Goal: Task Accomplishment & Management: Use online tool/utility

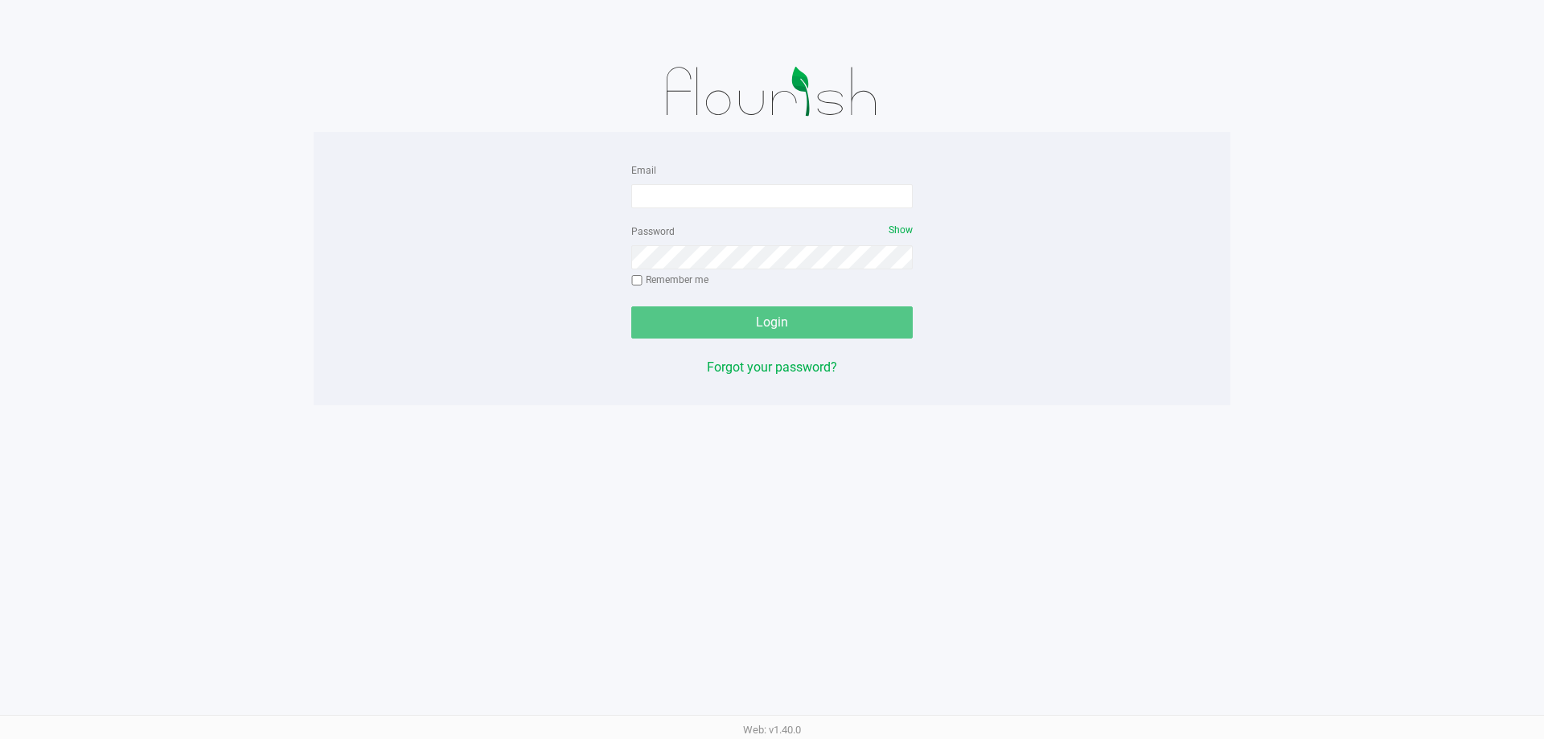
click at [664, 211] on form "Email Password Show Remember me Login" at bounding box center [771, 249] width 281 height 179
click at [666, 199] on input "Email" at bounding box center [771, 196] width 281 height 24
type input "[EMAIL_ADDRESS][DOMAIN_NAME]"
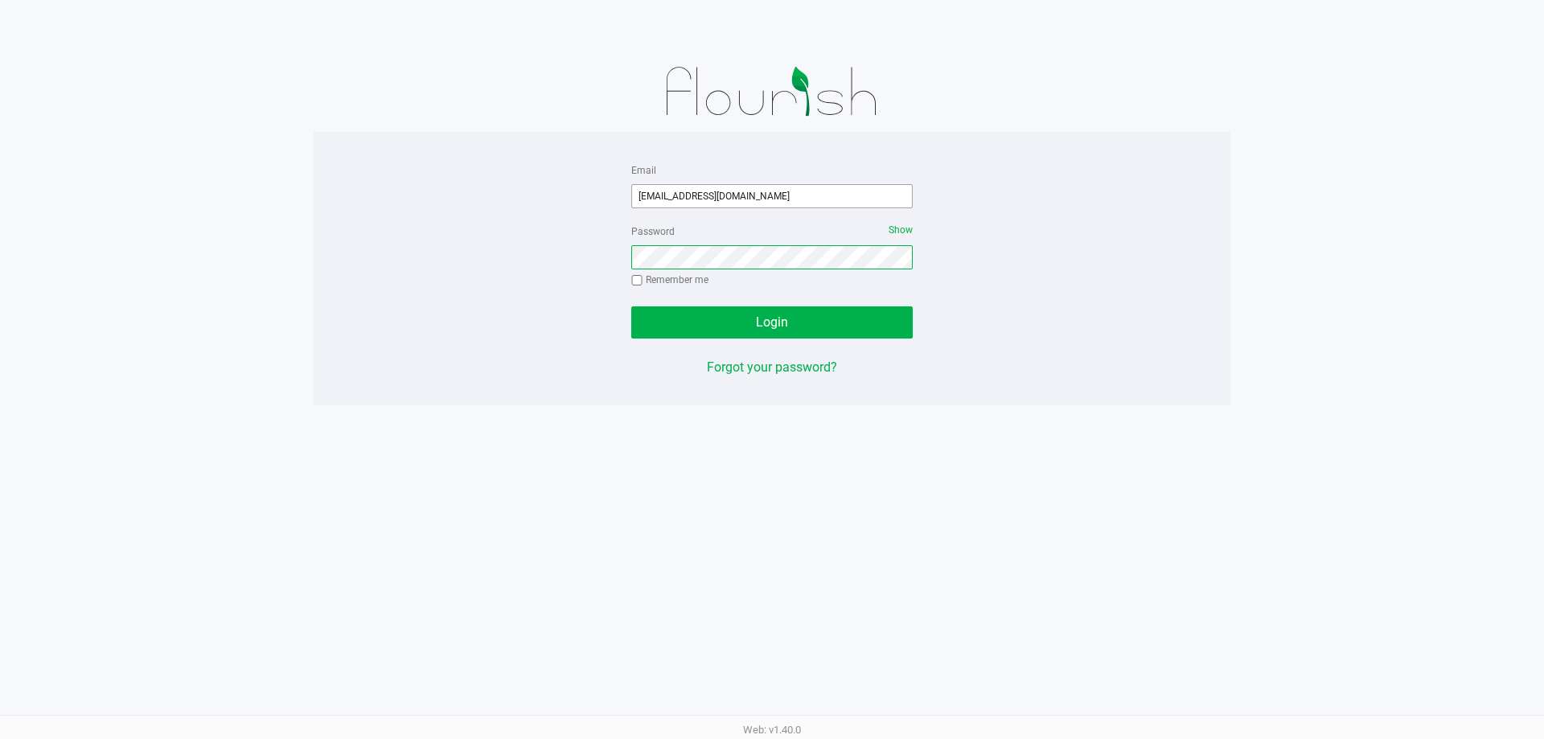
click at [631, 306] on button "Login" at bounding box center [771, 322] width 281 height 32
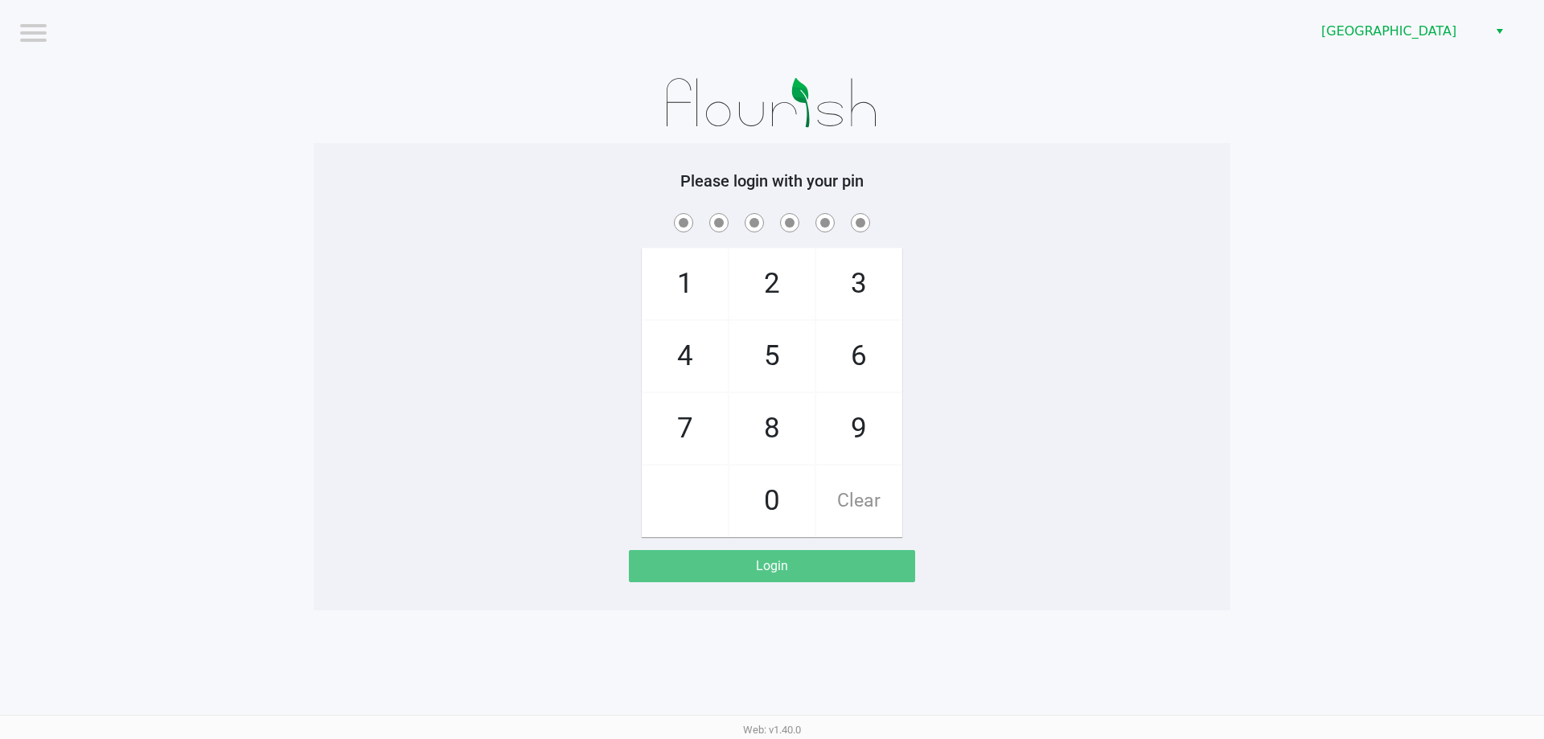
click at [714, 300] on span "1" at bounding box center [684, 283] width 85 height 71
checkbox input "true"
click at [753, 300] on span "2" at bounding box center [771, 283] width 85 height 71
checkbox input "true"
click at [847, 459] on span "9" at bounding box center [858, 428] width 85 height 71
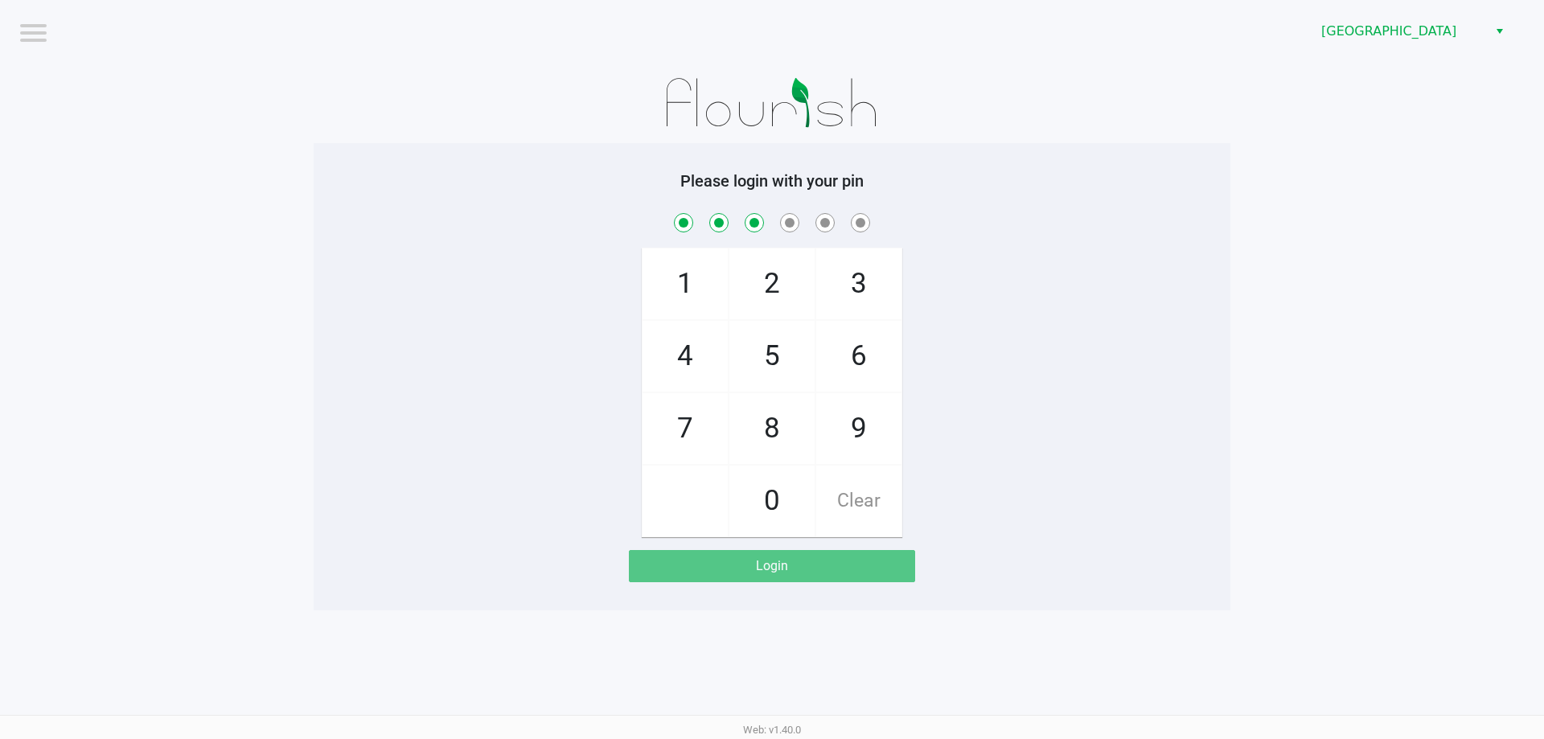
checkbox input "true"
click at [847, 459] on span "9" at bounding box center [858, 428] width 85 height 71
checkbox input "true"
click at [798, 347] on span "5" at bounding box center [771, 356] width 85 height 71
checkbox input "true"
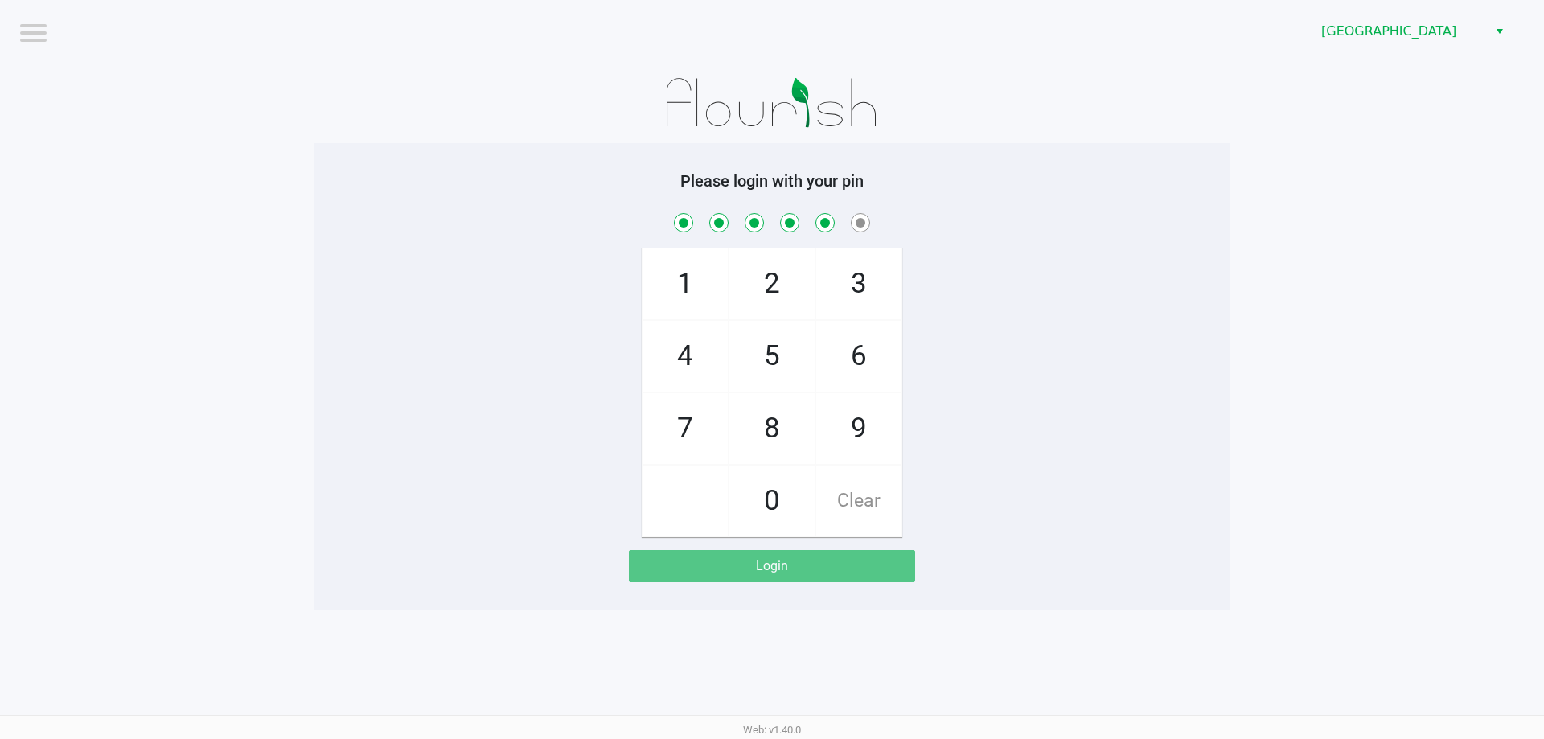
click at [783, 312] on span "2" at bounding box center [771, 283] width 85 height 71
checkbox input "true"
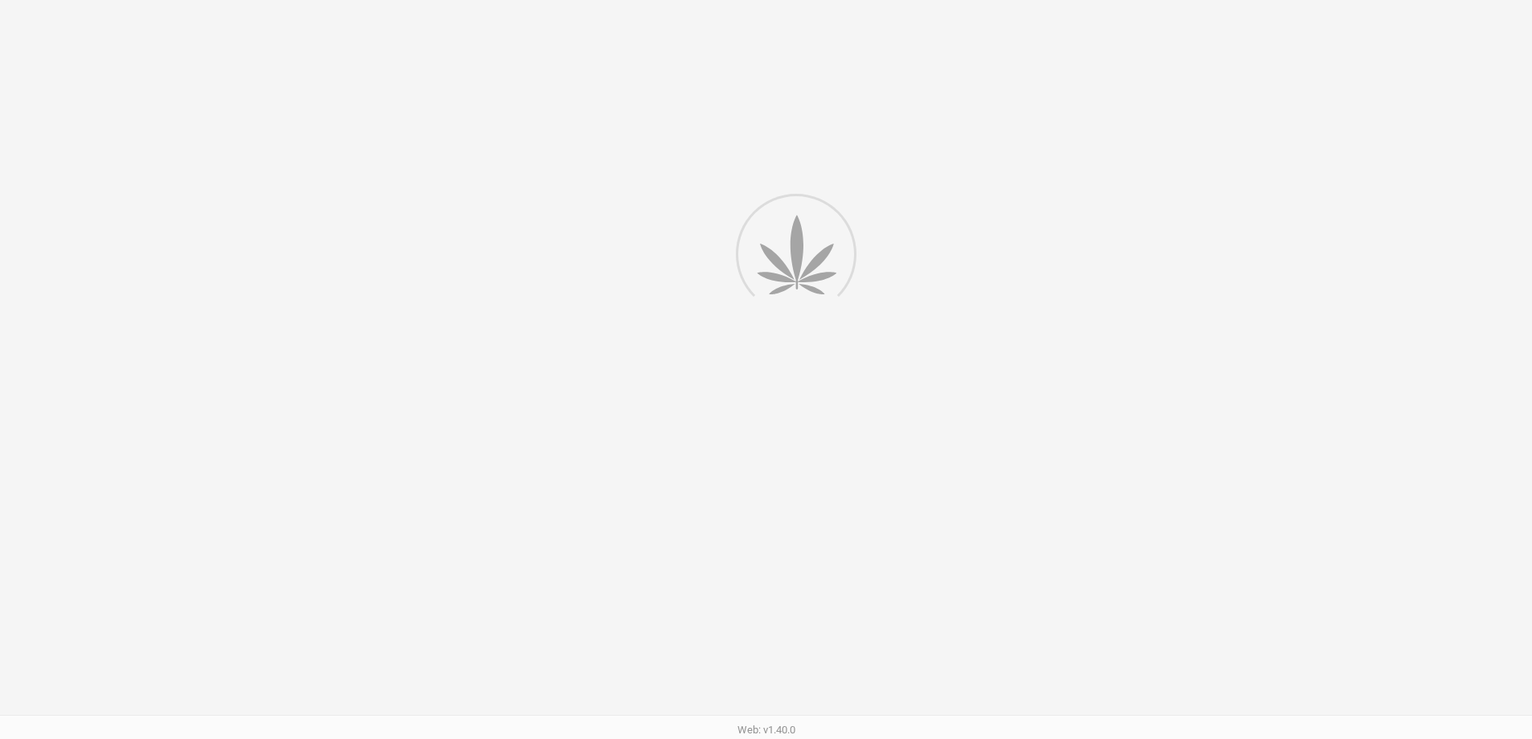
click at [859, 486] on div at bounding box center [766, 412] width 1532 height 825
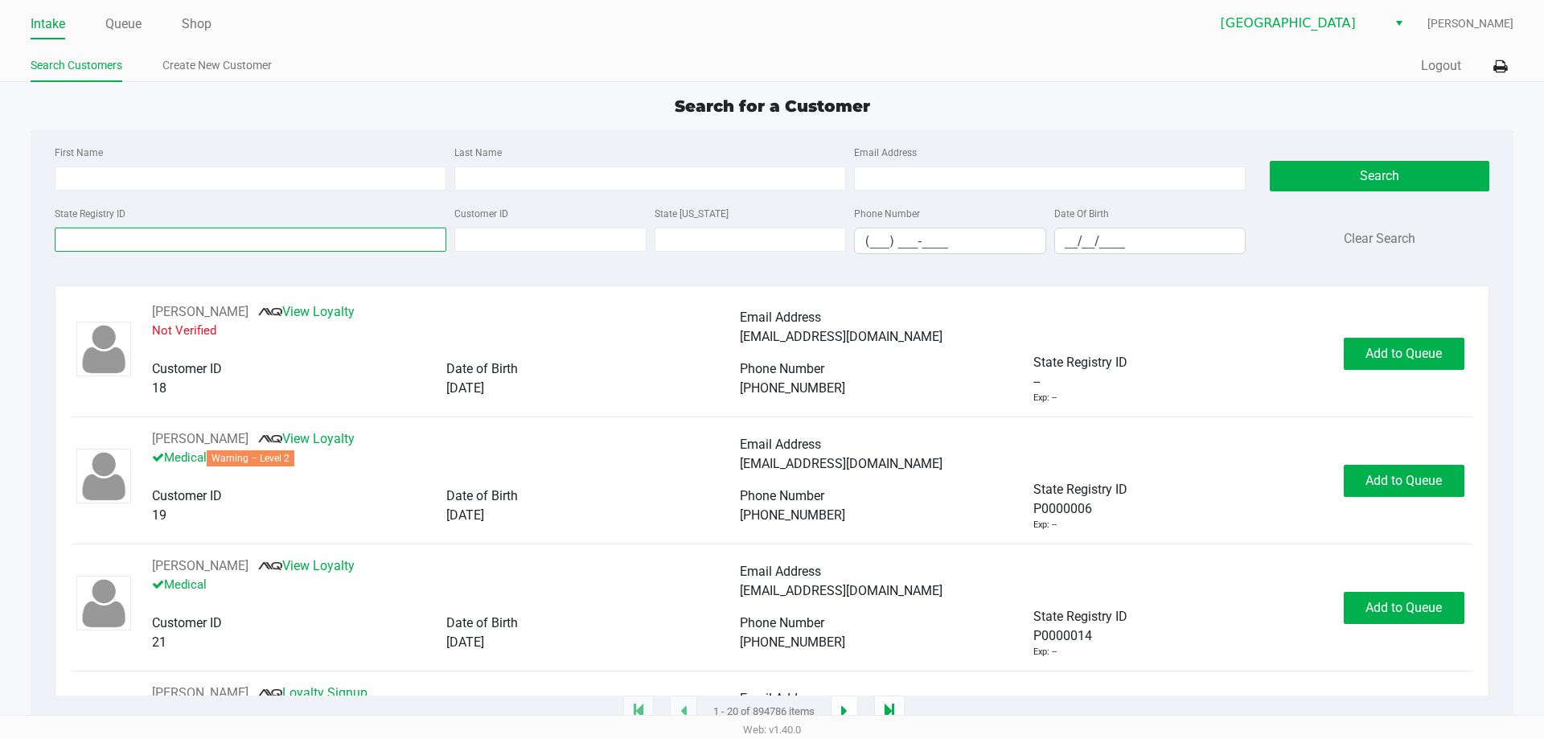
click at [236, 236] on input "State Registry ID" at bounding box center [251, 240] width 392 height 24
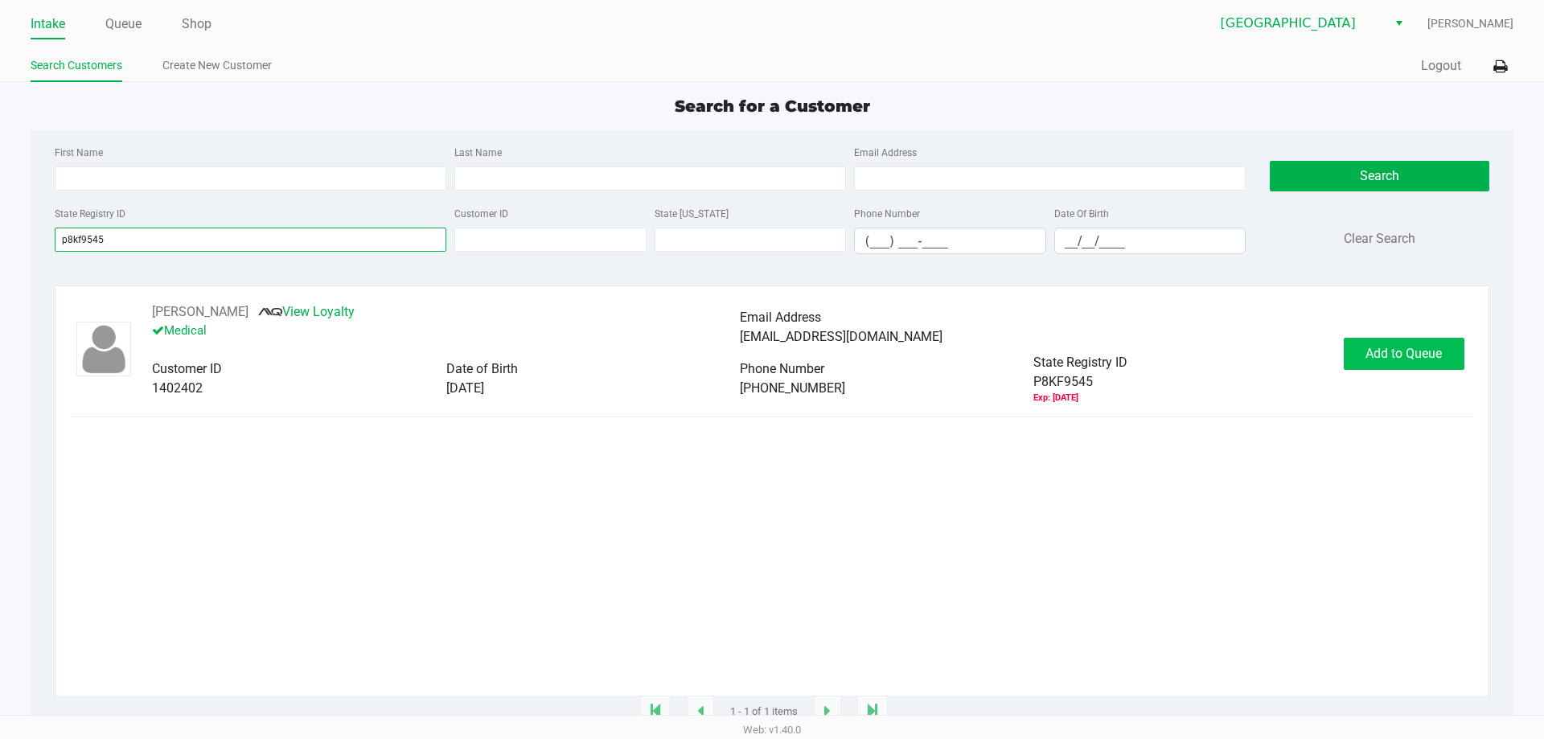
type input "p8kf9545"
click at [1374, 355] on span "Add to Queue" at bounding box center [1403, 353] width 76 height 15
click at [1374, 355] on div "Add to Queue" at bounding box center [1404, 354] width 121 height 32
click at [1374, 355] on ngb-modal-window "Expired Document The customer has the following expired documents: Medical Card…" at bounding box center [772, 369] width 1544 height 739
click at [1374, 355] on span "Add to Queue" at bounding box center [1403, 353] width 76 height 15
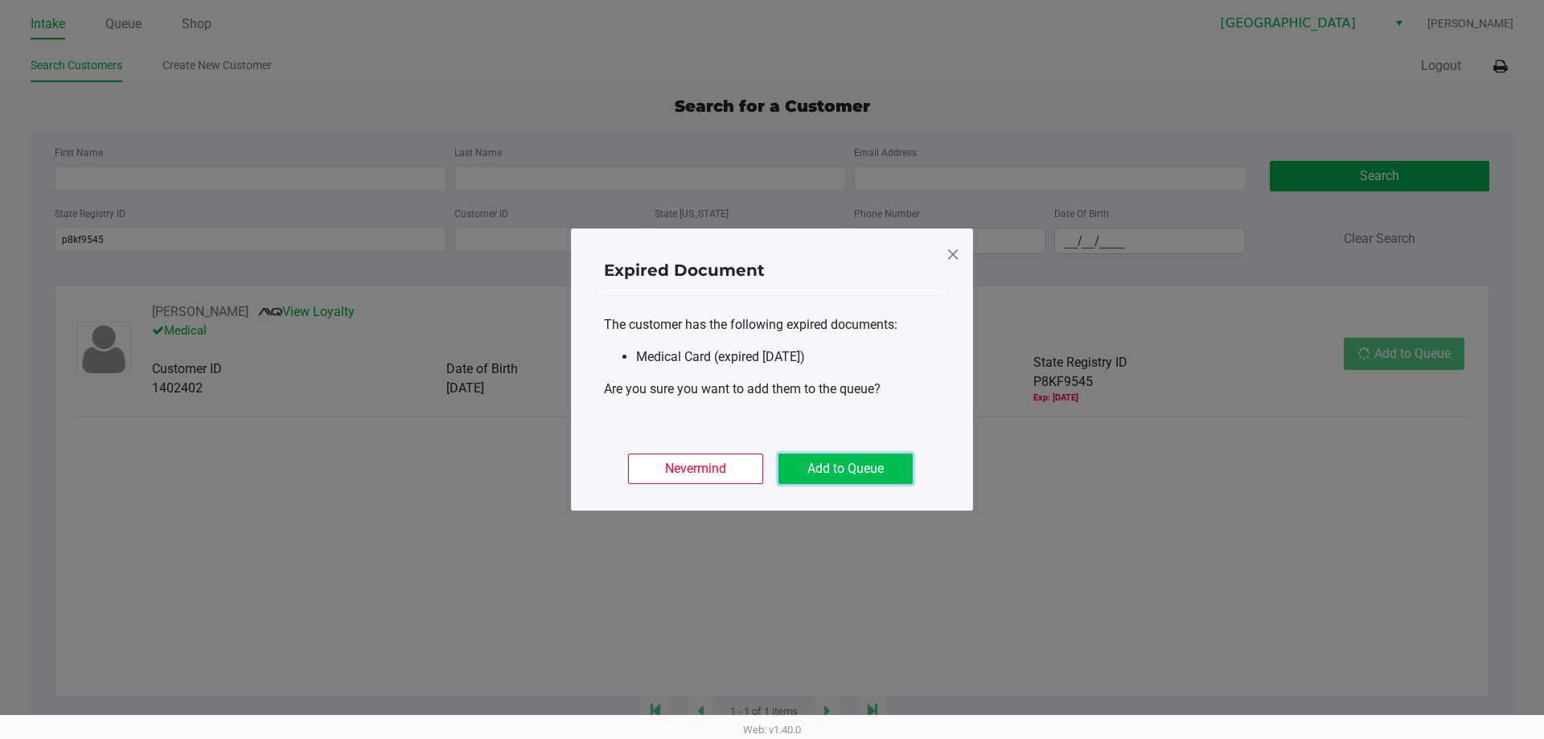
click at [882, 467] on button "Add to Queue" at bounding box center [845, 468] width 134 height 31
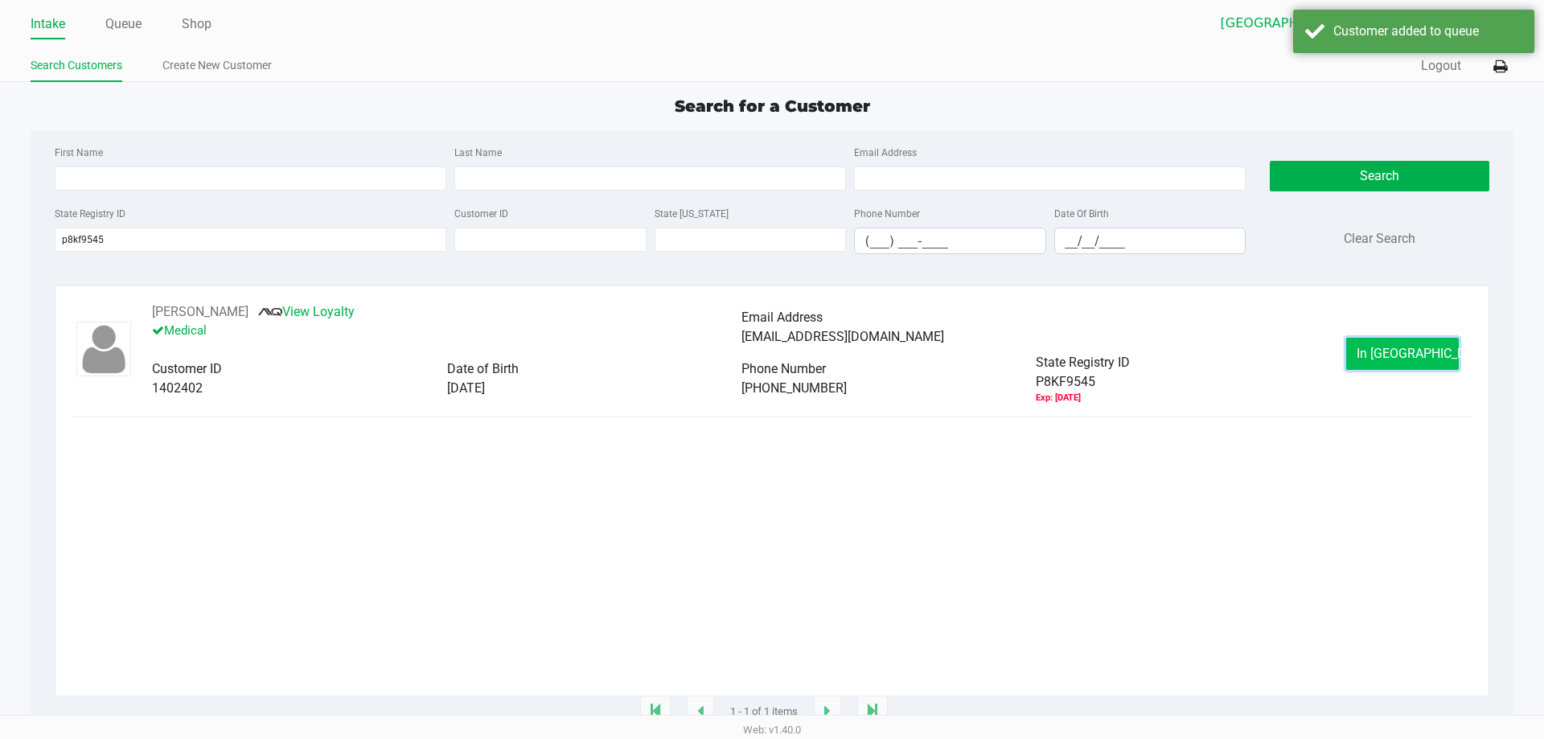
click at [1388, 357] on span "In Queue" at bounding box center [1423, 353] width 135 height 15
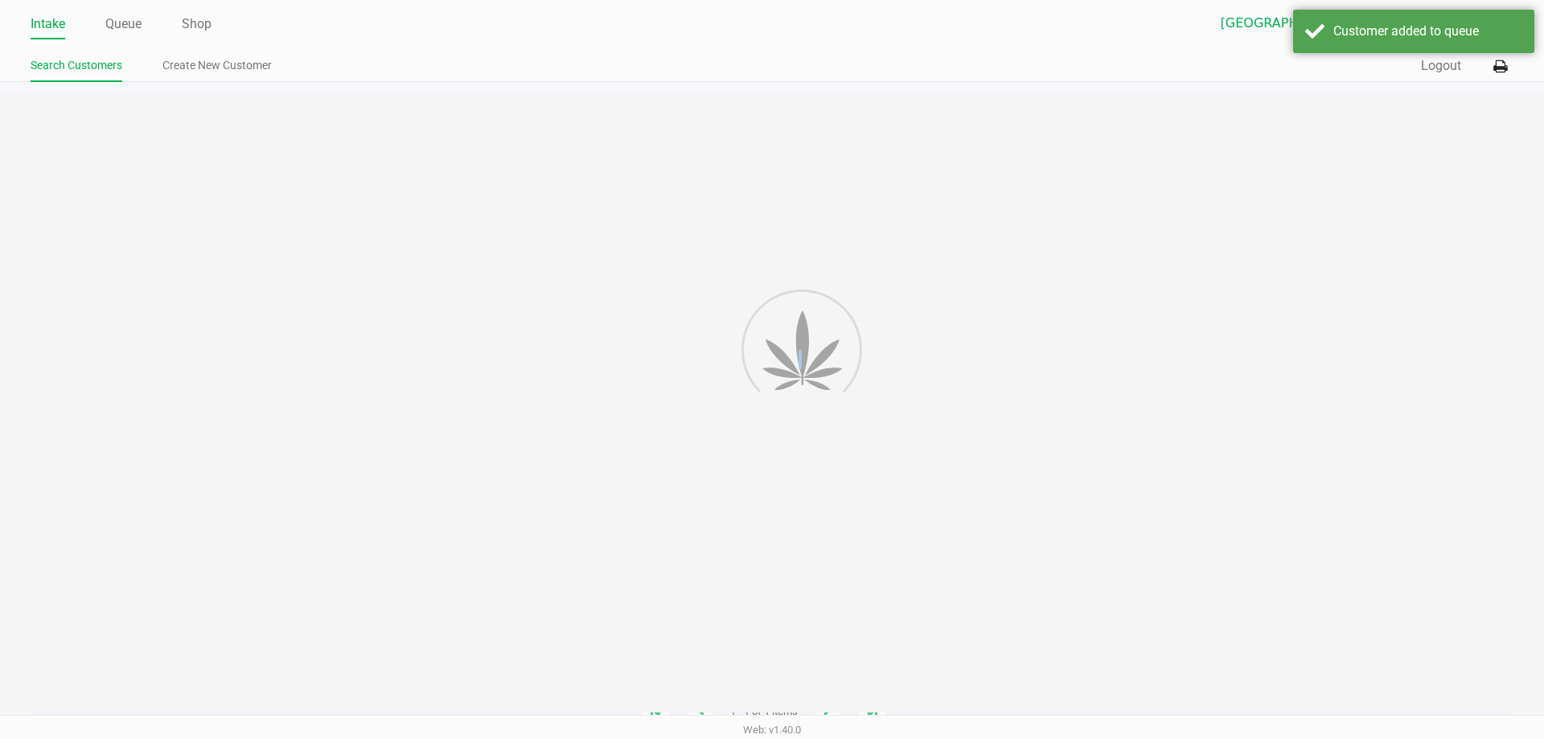
click at [1388, 357] on div at bounding box center [772, 403] width 1544 height 618
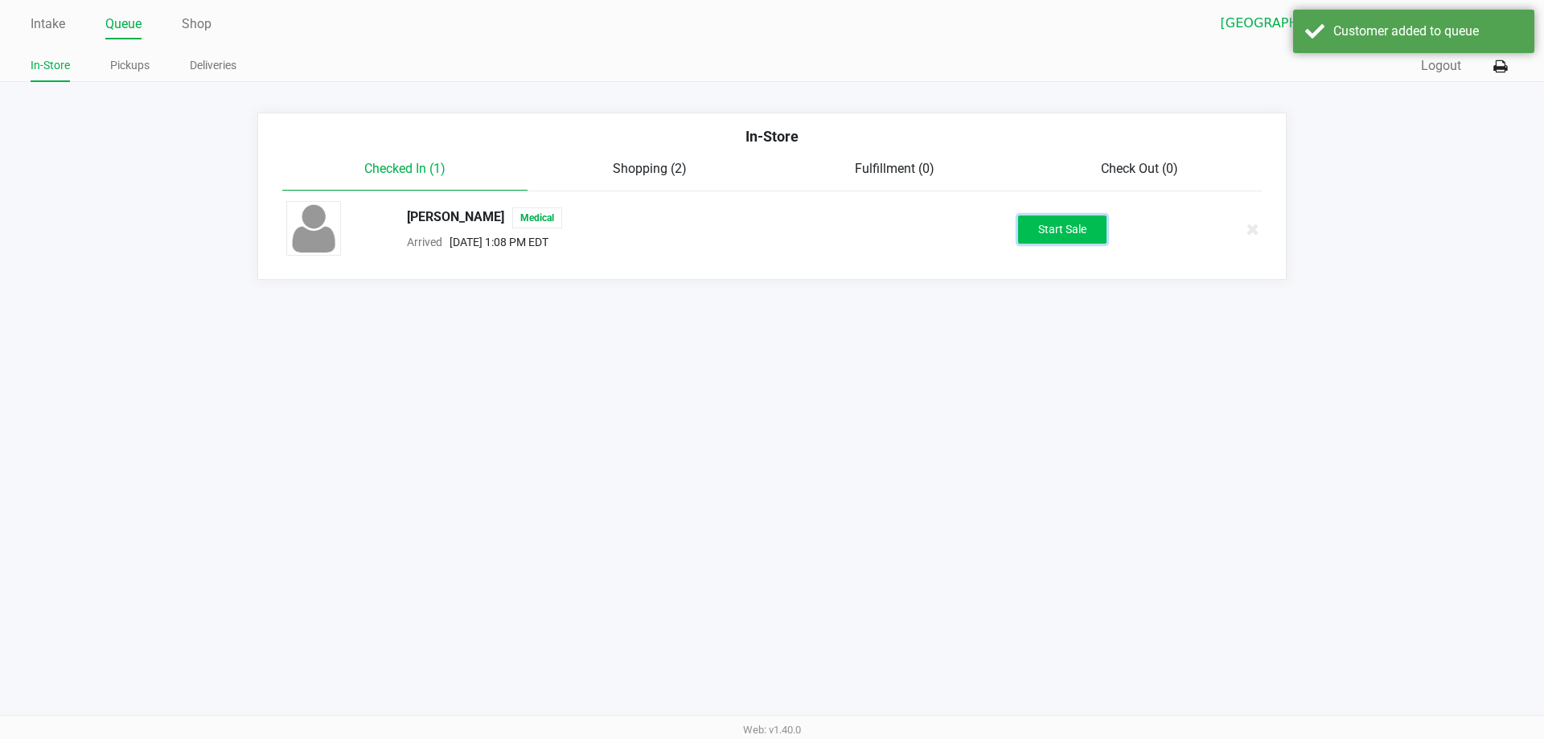
click at [1074, 221] on button "Start Sale" at bounding box center [1062, 229] width 88 height 28
click at [1074, 221] on div "Start Sale" at bounding box center [1062, 229] width 88 height 28
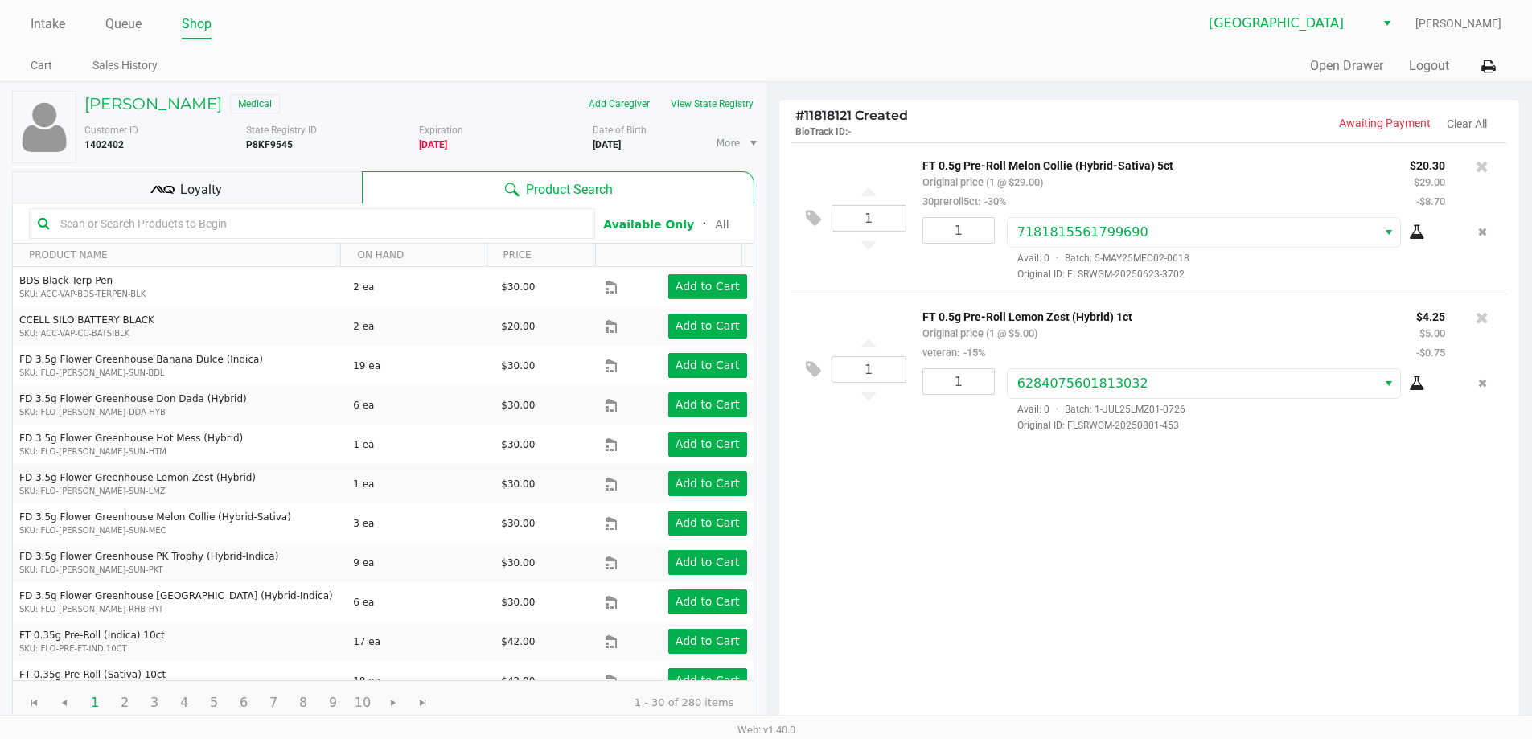
click at [222, 221] on input "text" at bounding box center [320, 223] width 532 height 24
click at [240, 191] on div "Loyalty" at bounding box center [187, 187] width 350 height 32
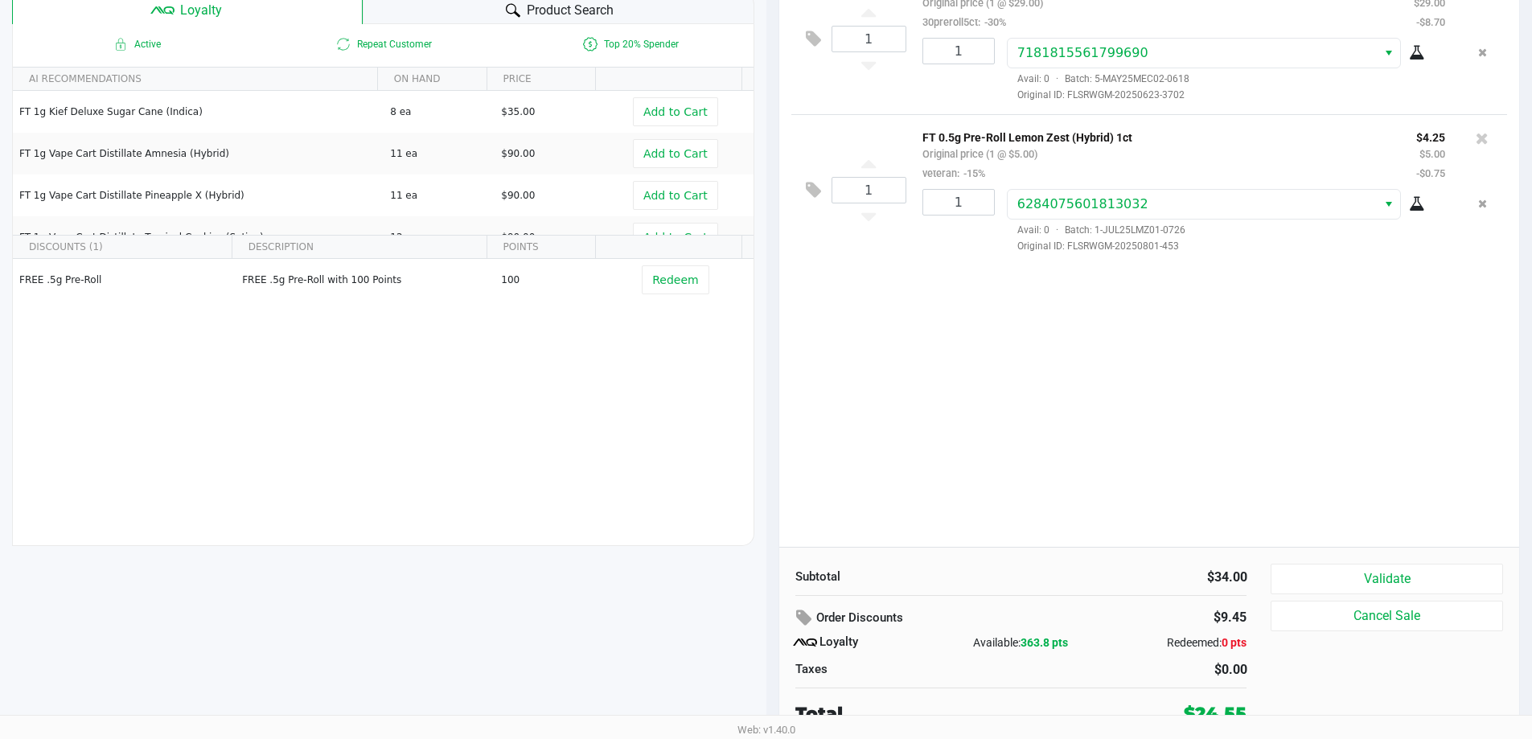
scroll to position [184, 0]
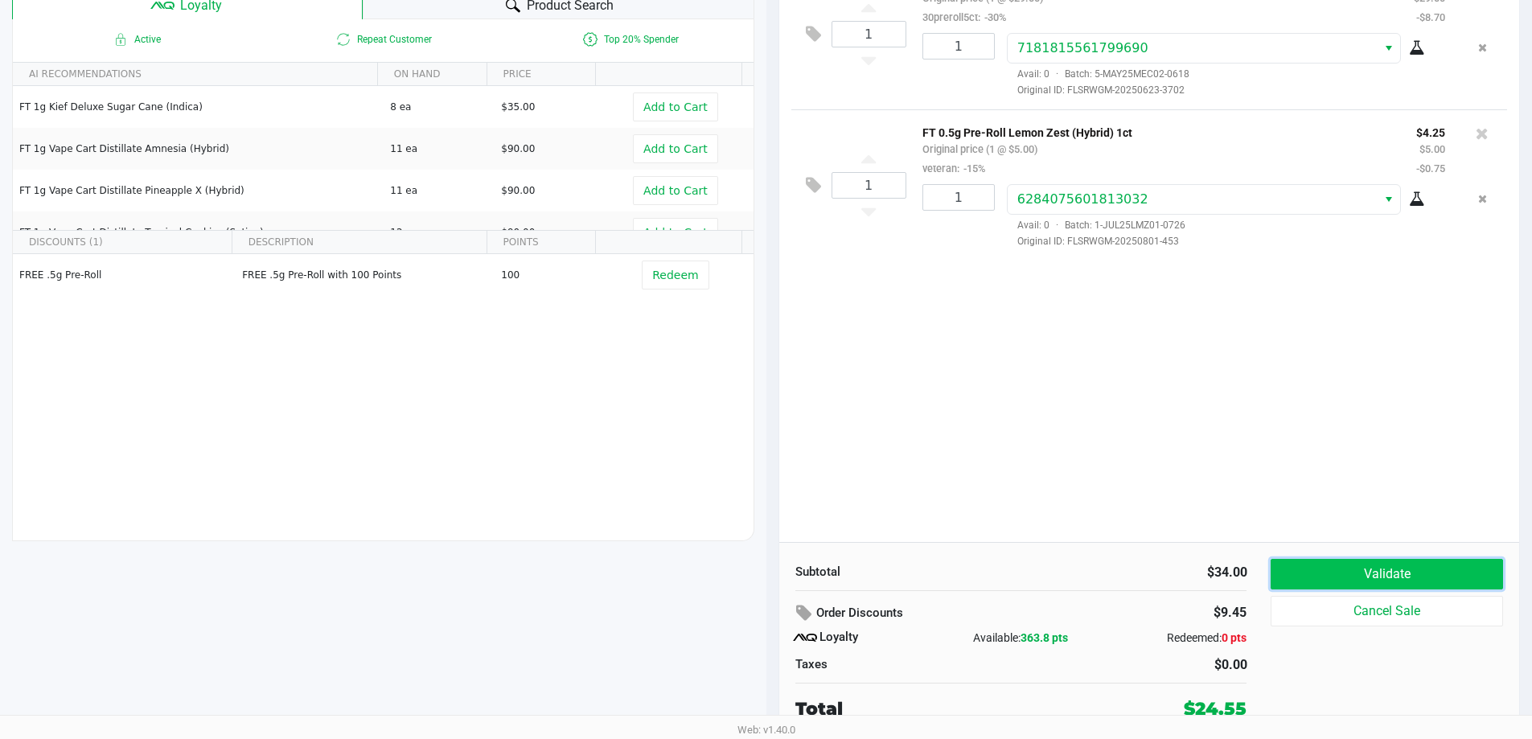
click at [1306, 568] on button "Validate" at bounding box center [1386, 574] width 232 height 31
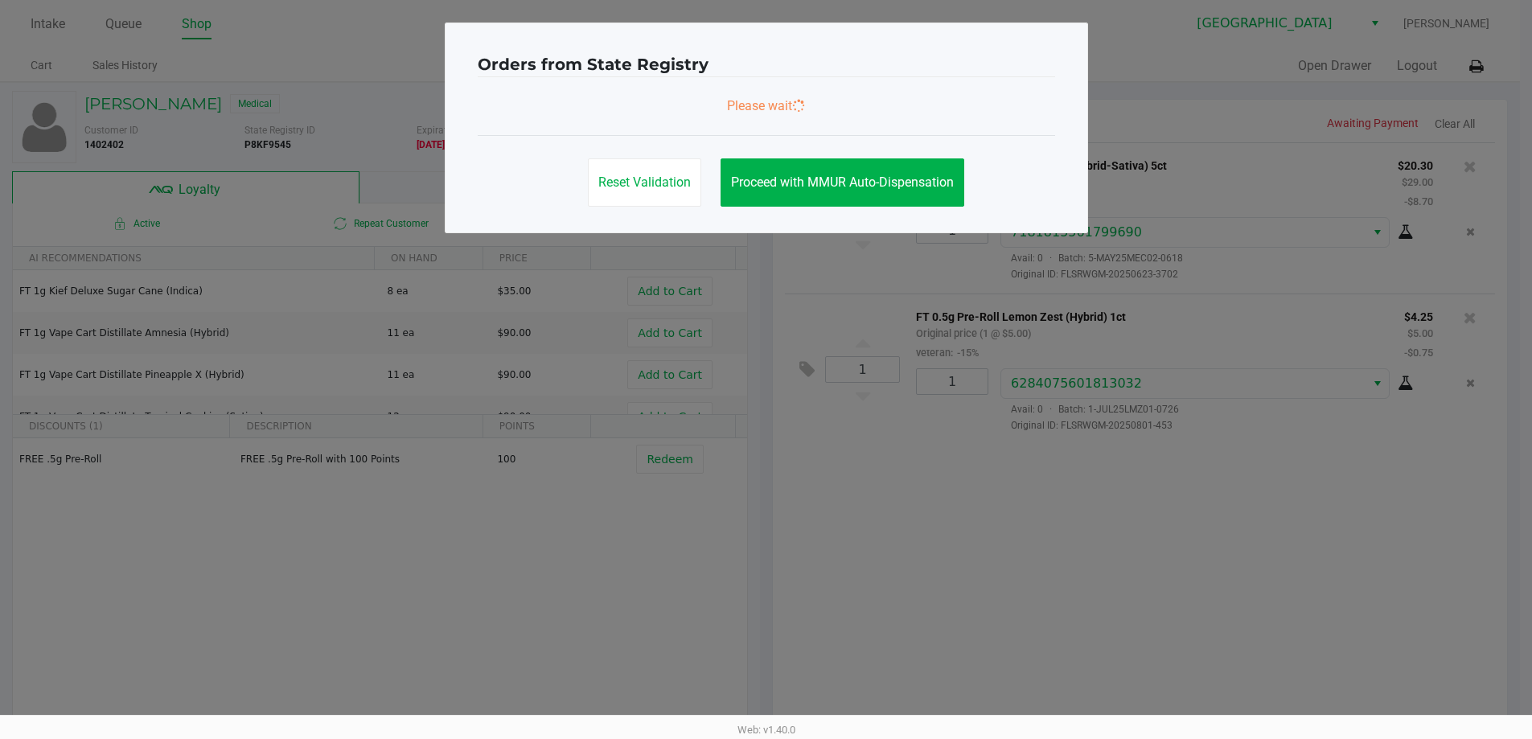
scroll to position [0, 0]
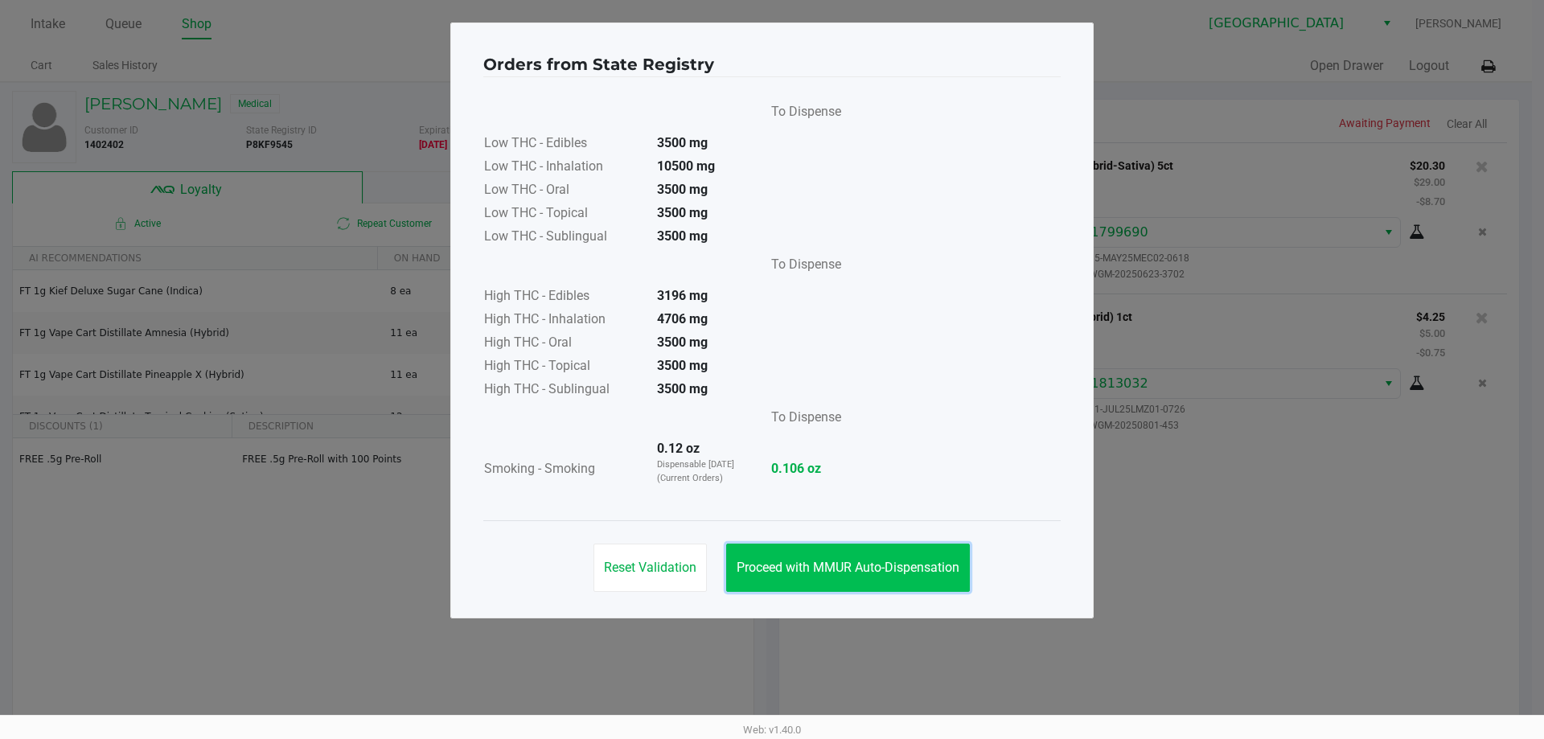
click at [906, 559] on button "Proceed with MMUR Auto-Dispensation" at bounding box center [848, 568] width 244 height 48
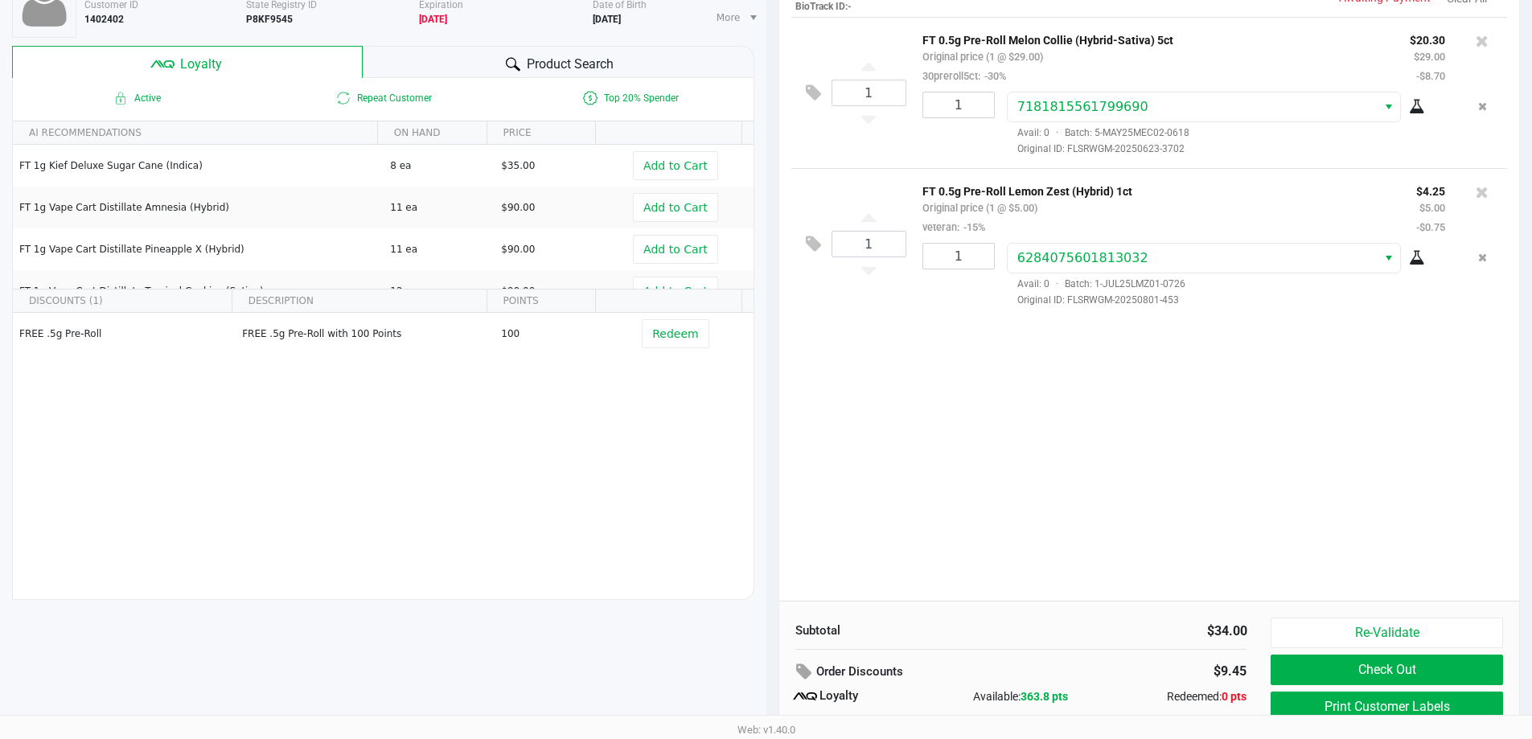
scroll to position [161, 0]
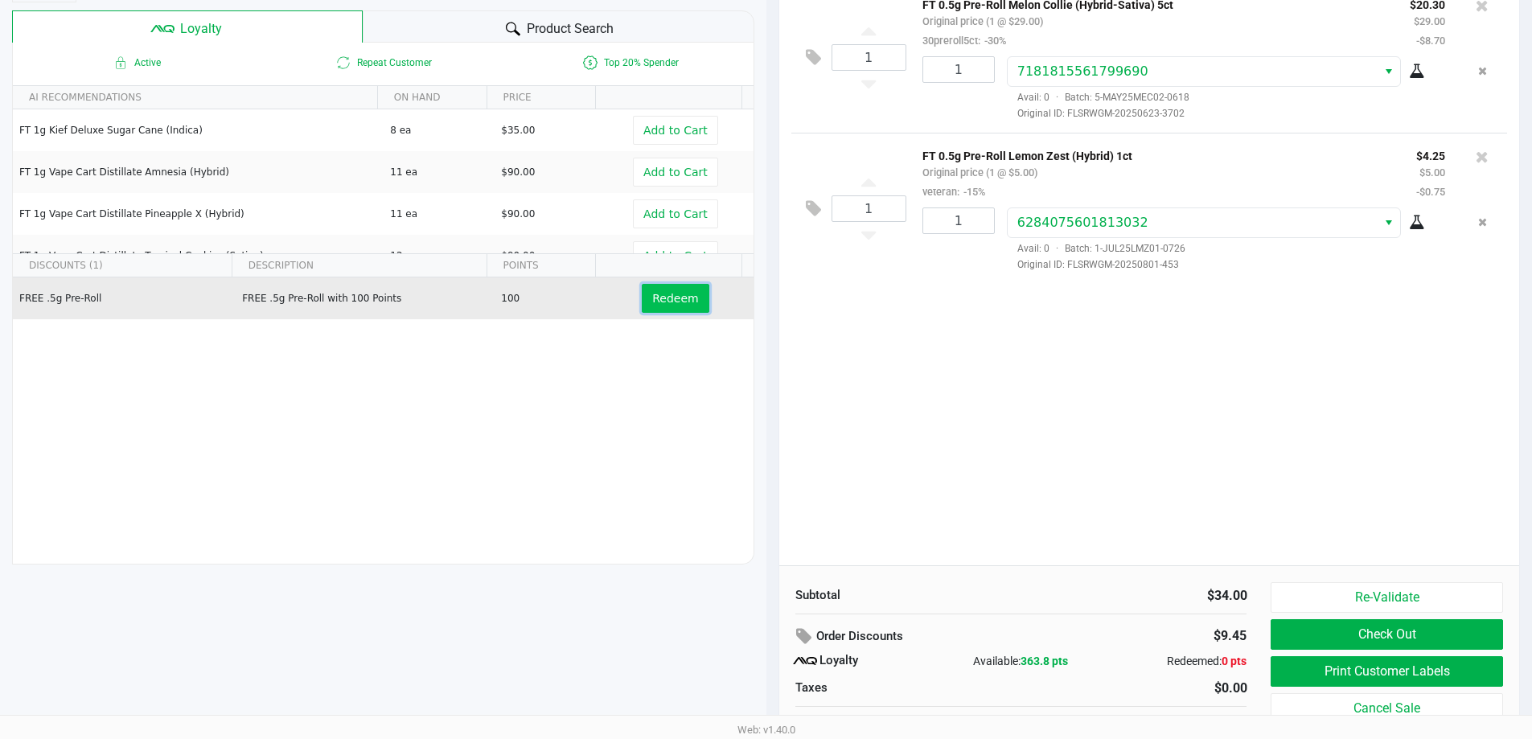
click at [671, 290] on button "Redeem" at bounding box center [675, 298] width 67 height 29
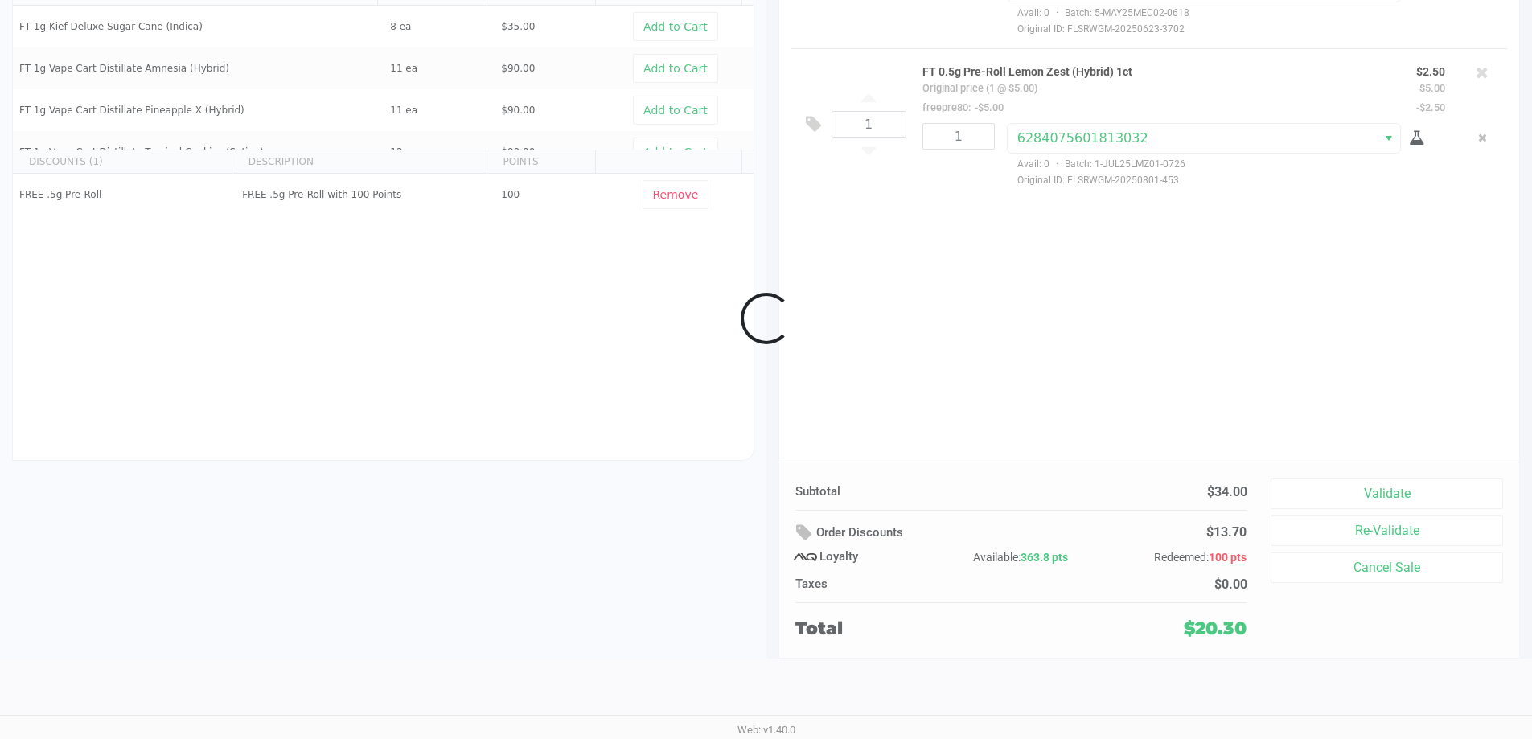
scroll to position [184, 0]
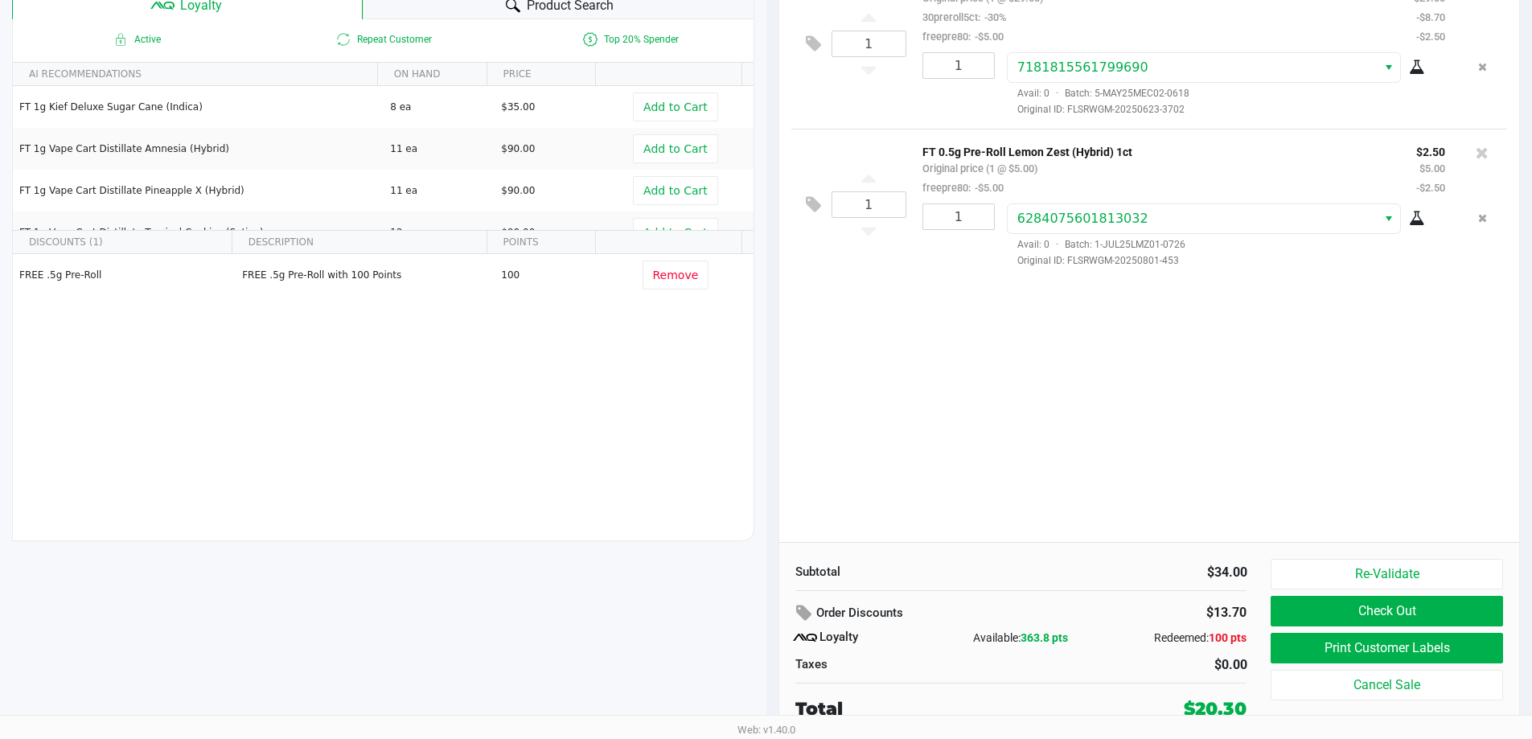
click at [1266, 641] on div "Subtotal $34.00 Order Discounts $13.70 Loyalty Available: 363.8 pts Redeemed: 1…" at bounding box center [1027, 640] width 488 height 163
click at [1272, 642] on button "Print Customer Labels" at bounding box center [1386, 648] width 232 height 31
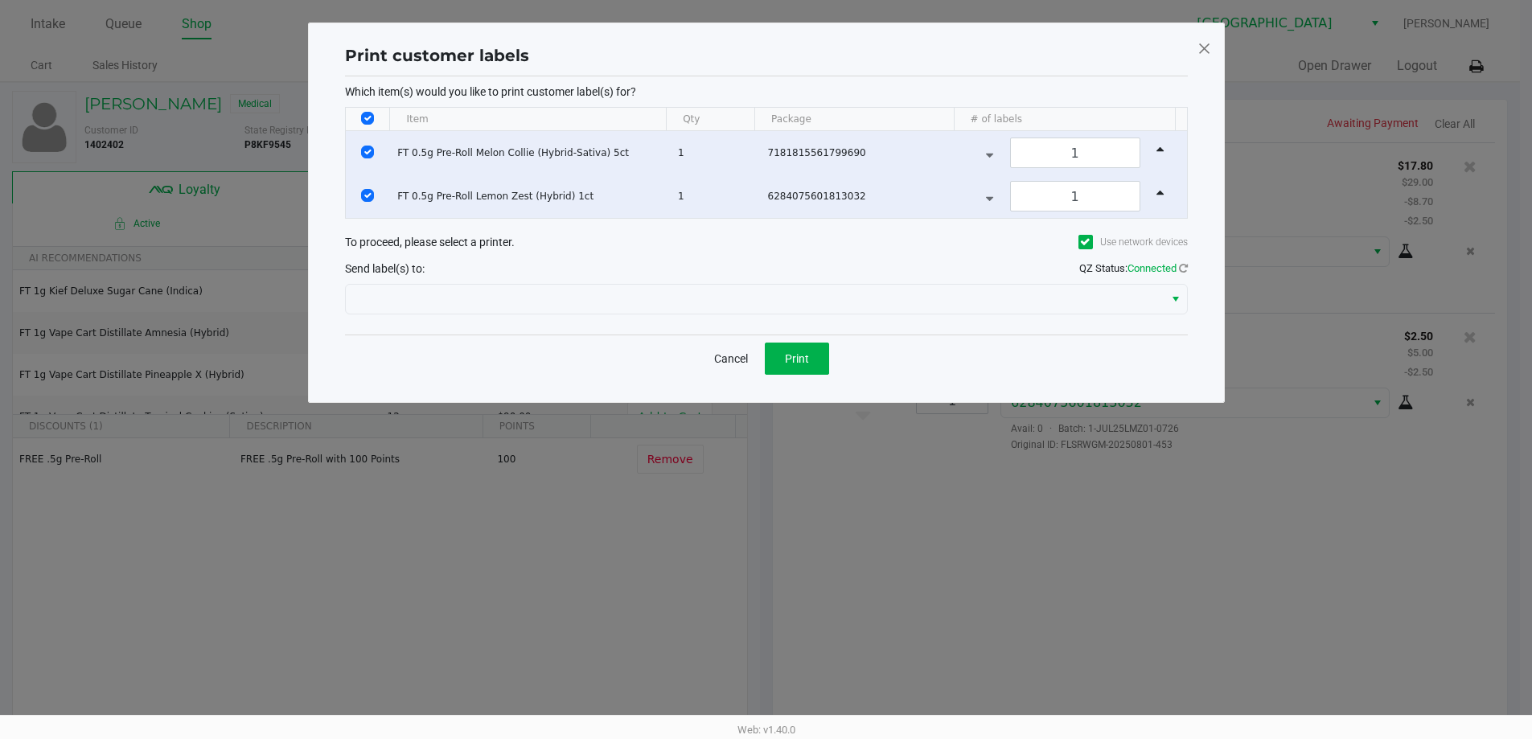
scroll to position [0, 0]
click at [818, 315] on div at bounding box center [772, 299] width 843 height 39
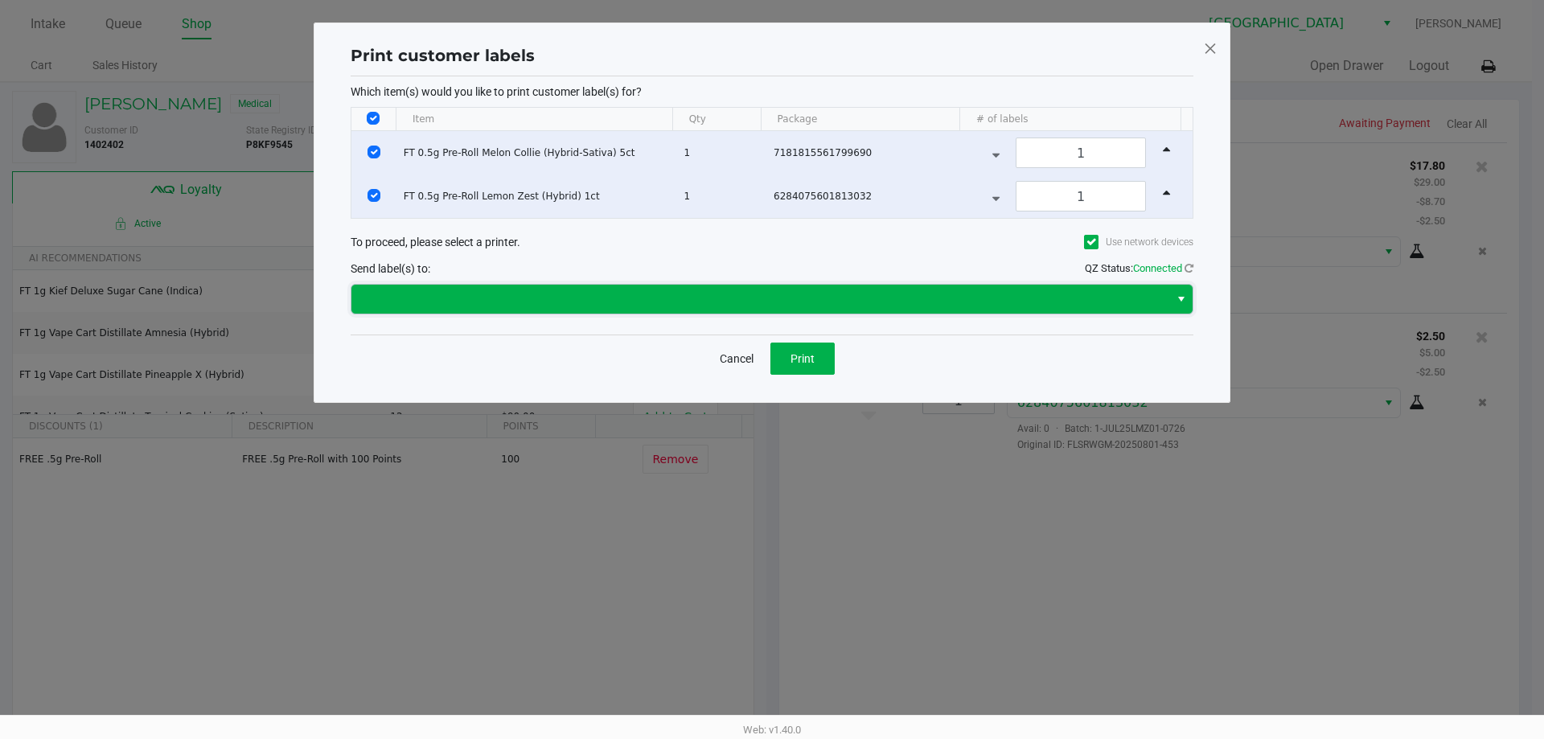
click at [813, 310] on span at bounding box center [760, 299] width 818 height 29
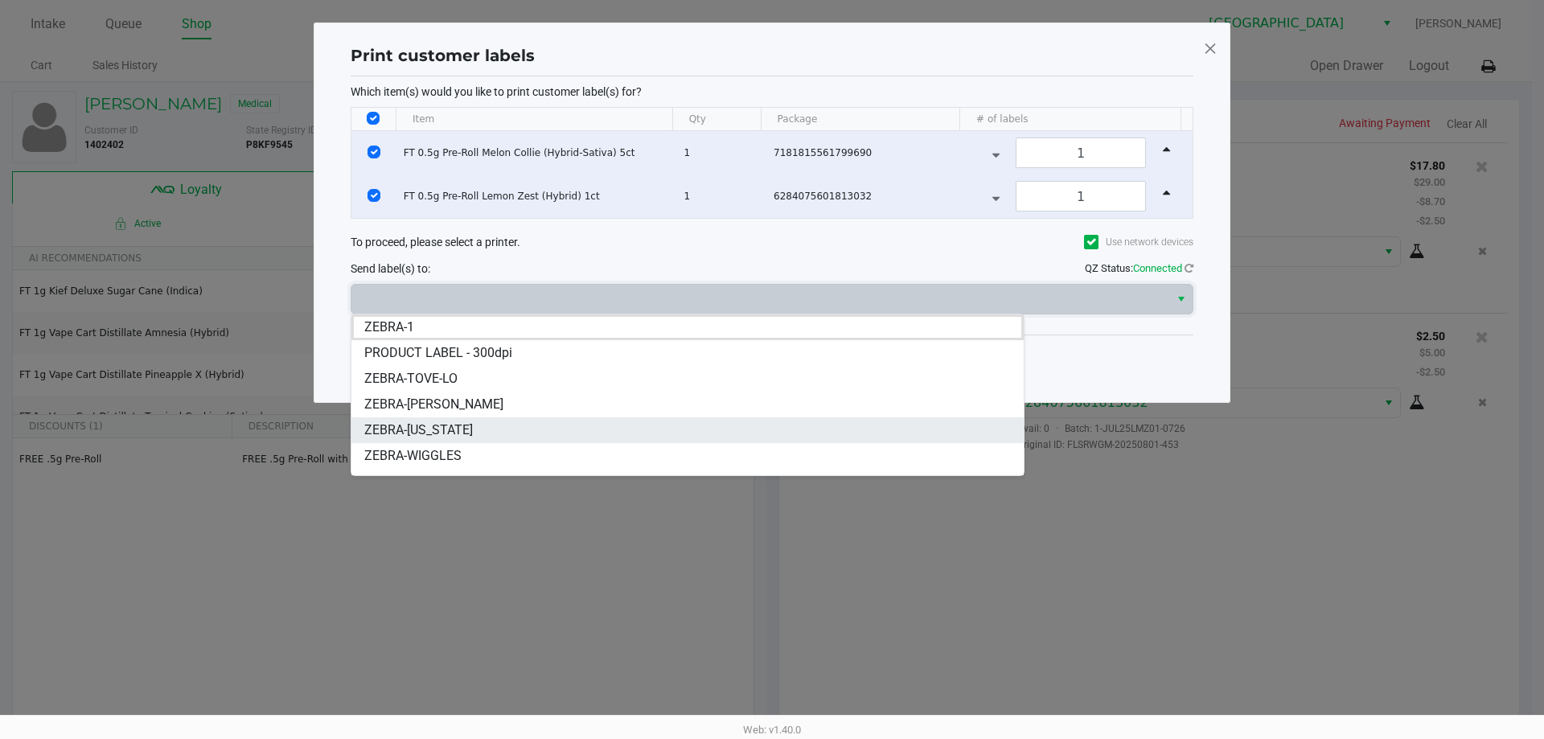
drag, startPoint x: 763, startPoint y: 411, endPoint x: 762, endPoint y: 422, distance: 11.3
click at [762, 422] on ul "ZEBRA-1 PRODUCT LABEL - 300dpi ZEBRA-TOVE-LO ZEBRA-YIRUMA ZEBRA-VERMONT ZEBRA-W…" at bounding box center [687, 417] width 672 height 206
click at [762, 422] on li "ZEBRA-VERMONT" at bounding box center [687, 430] width 672 height 26
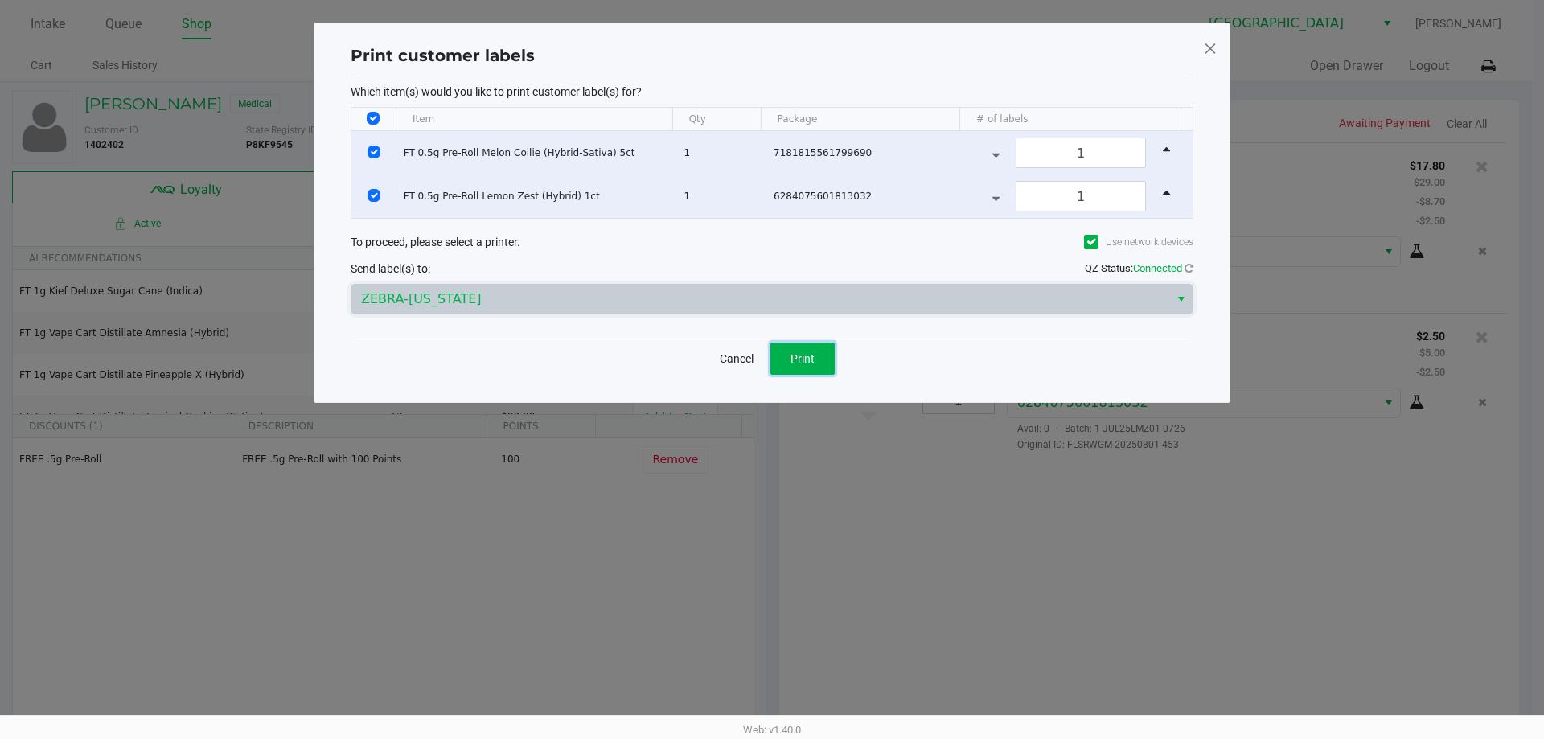
click at [779, 355] on button "Print" at bounding box center [802, 359] width 64 height 32
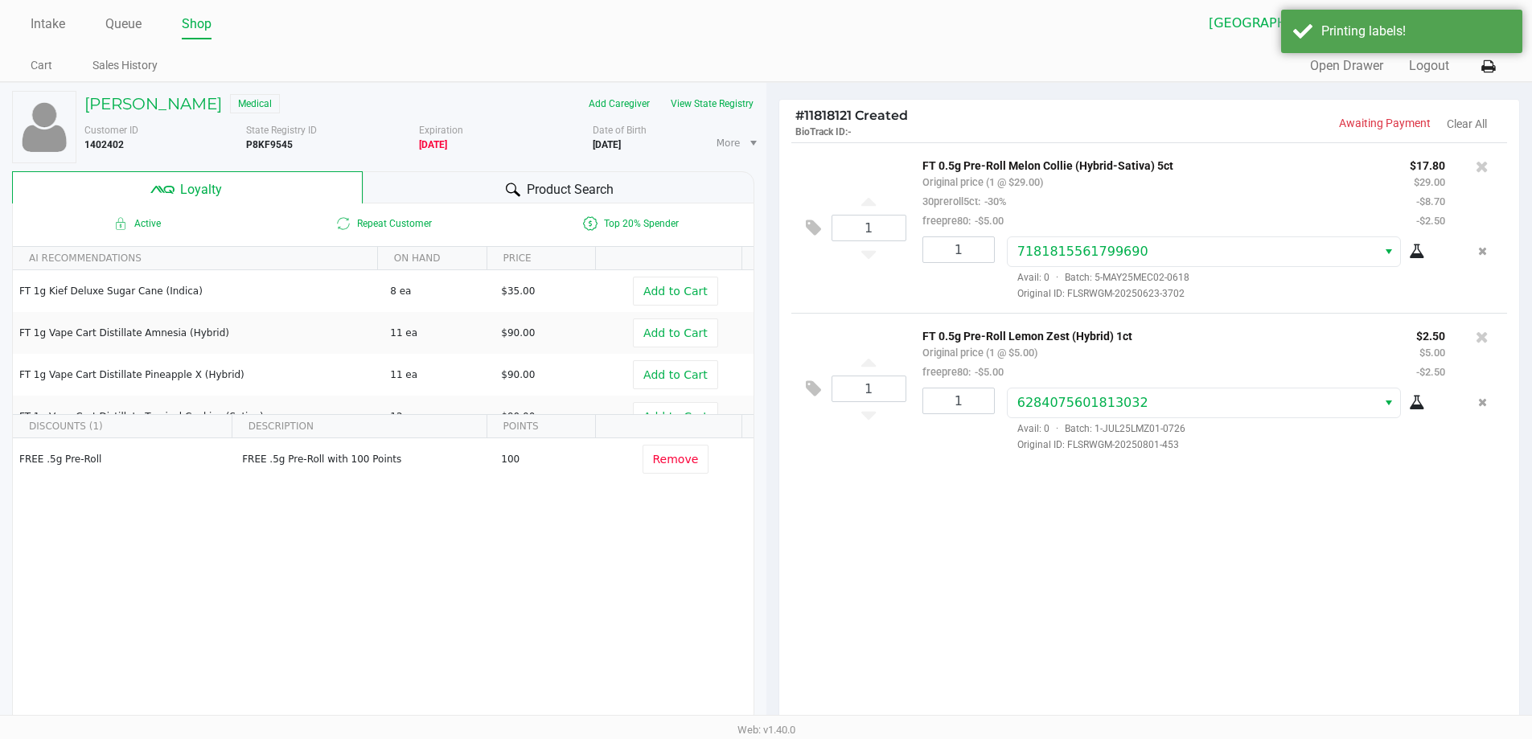
scroll to position [184, 0]
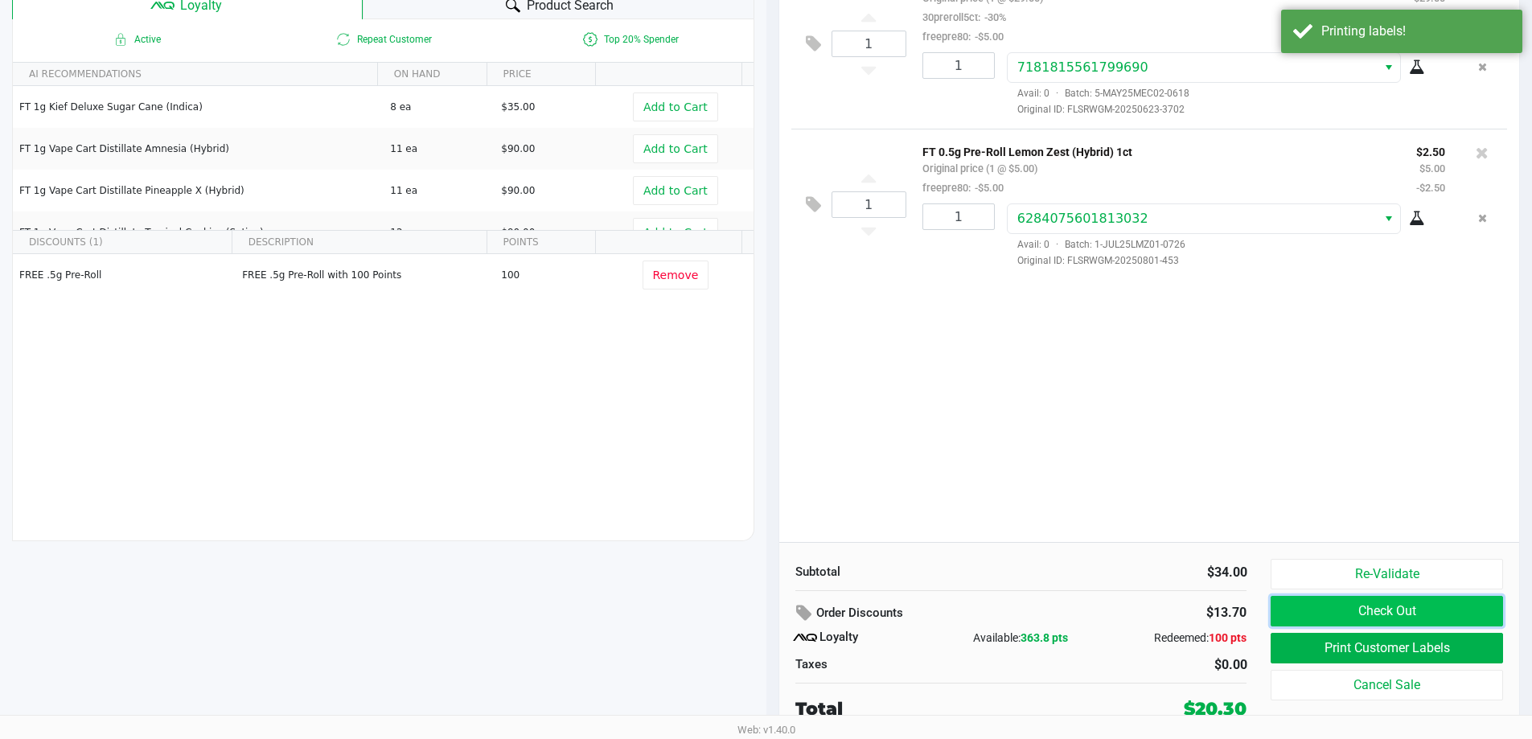
click at [1378, 615] on button "Check Out" at bounding box center [1386, 611] width 232 height 31
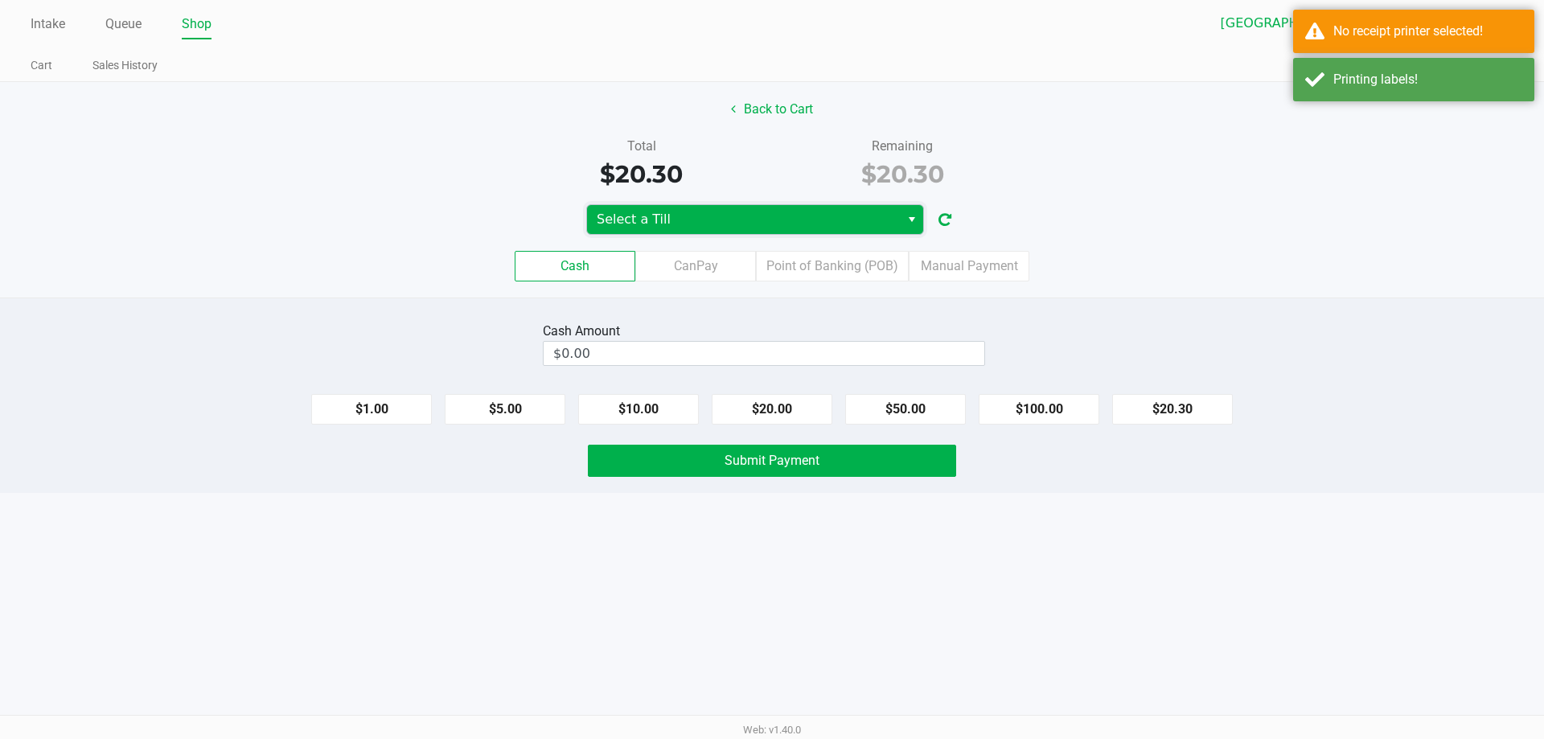
click at [753, 209] on span "Select a Till" at bounding box center [743, 219] width 313 height 29
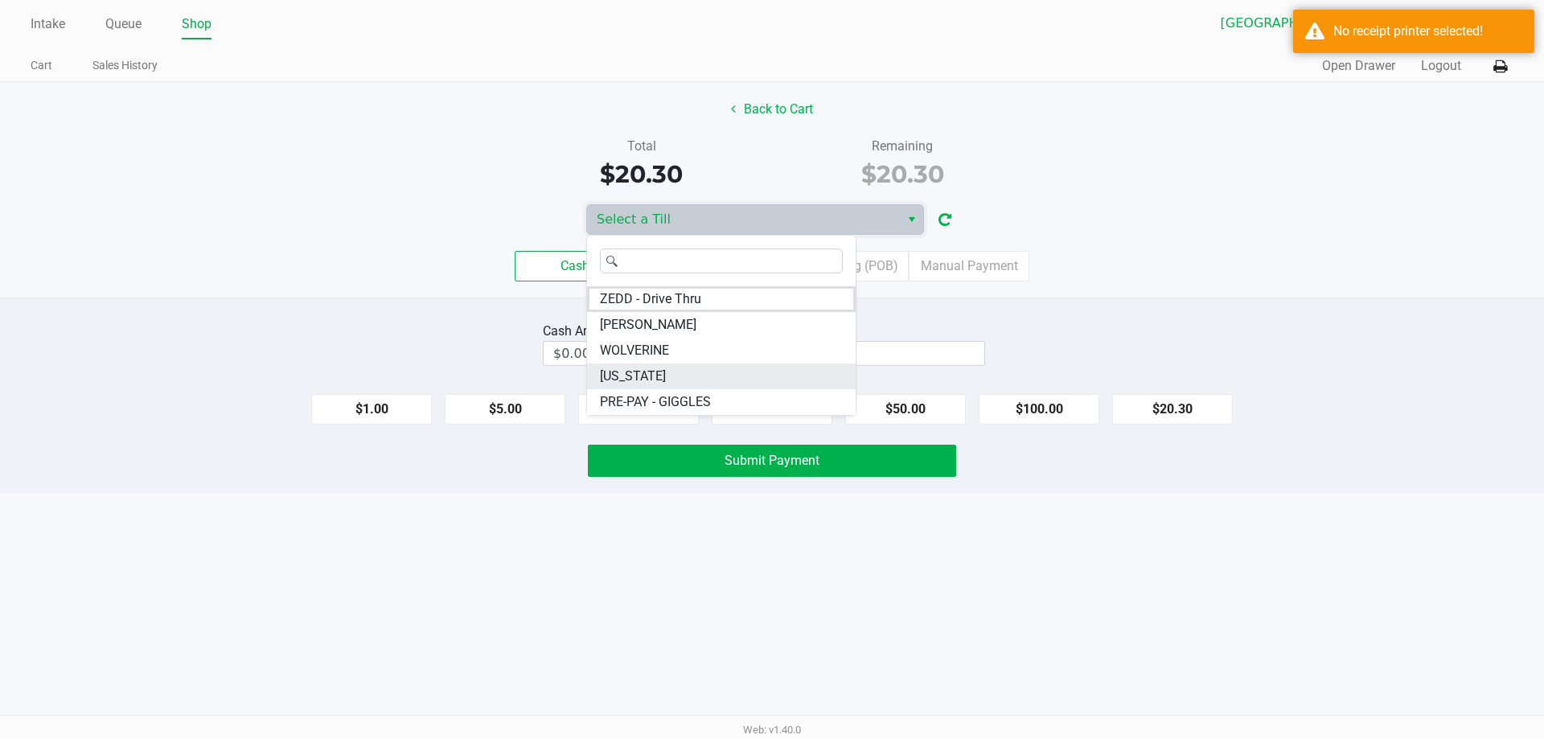
click at [738, 374] on li "VERMONT" at bounding box center [721, 376] width 269 height 26
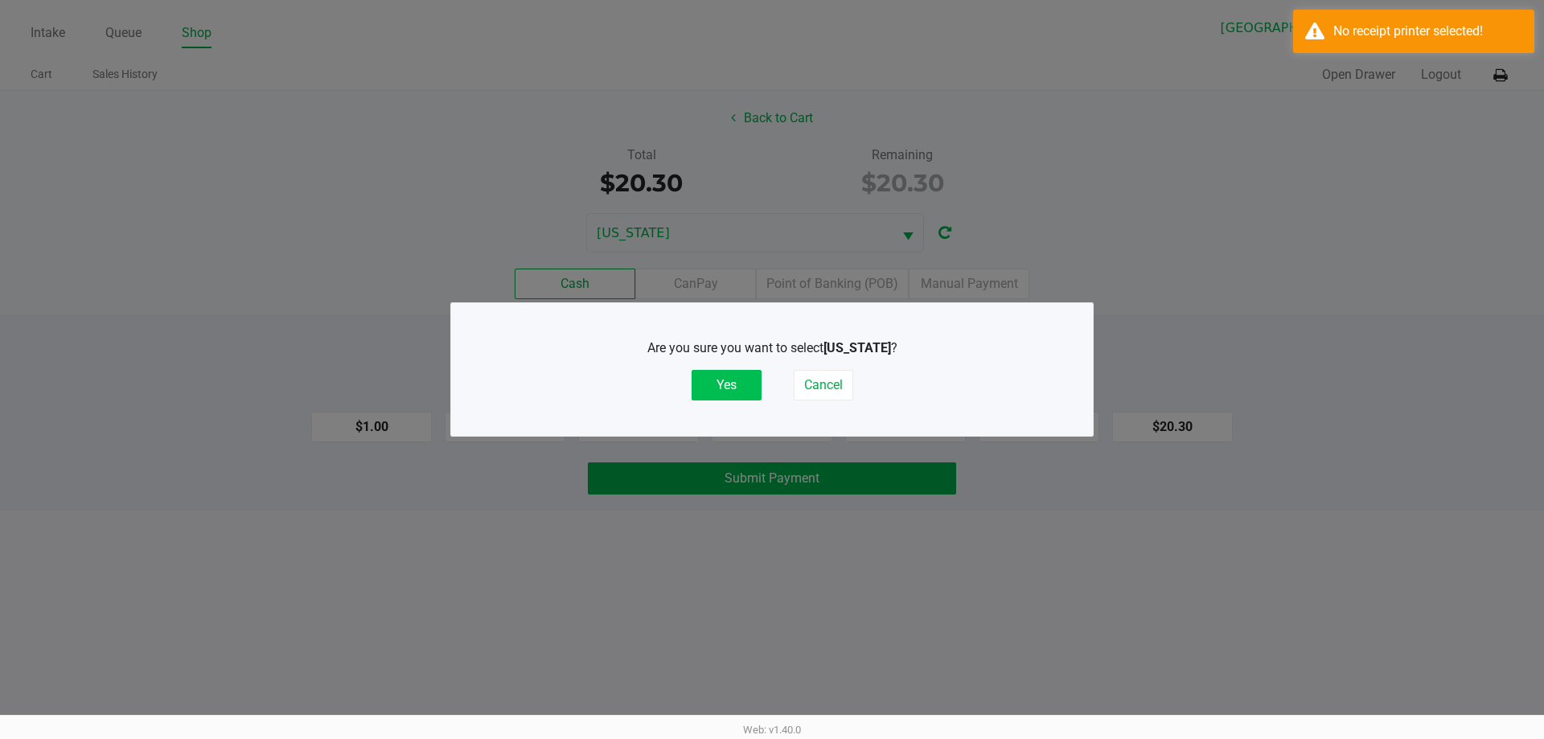
drag, startPoint x: 746, startPoint y: 373, endPoint x: 738, endPoint y: 327, distance: 46.5
click at [744, 373] on button "Yes" at bounding box center [726, 385] width 70 height 31
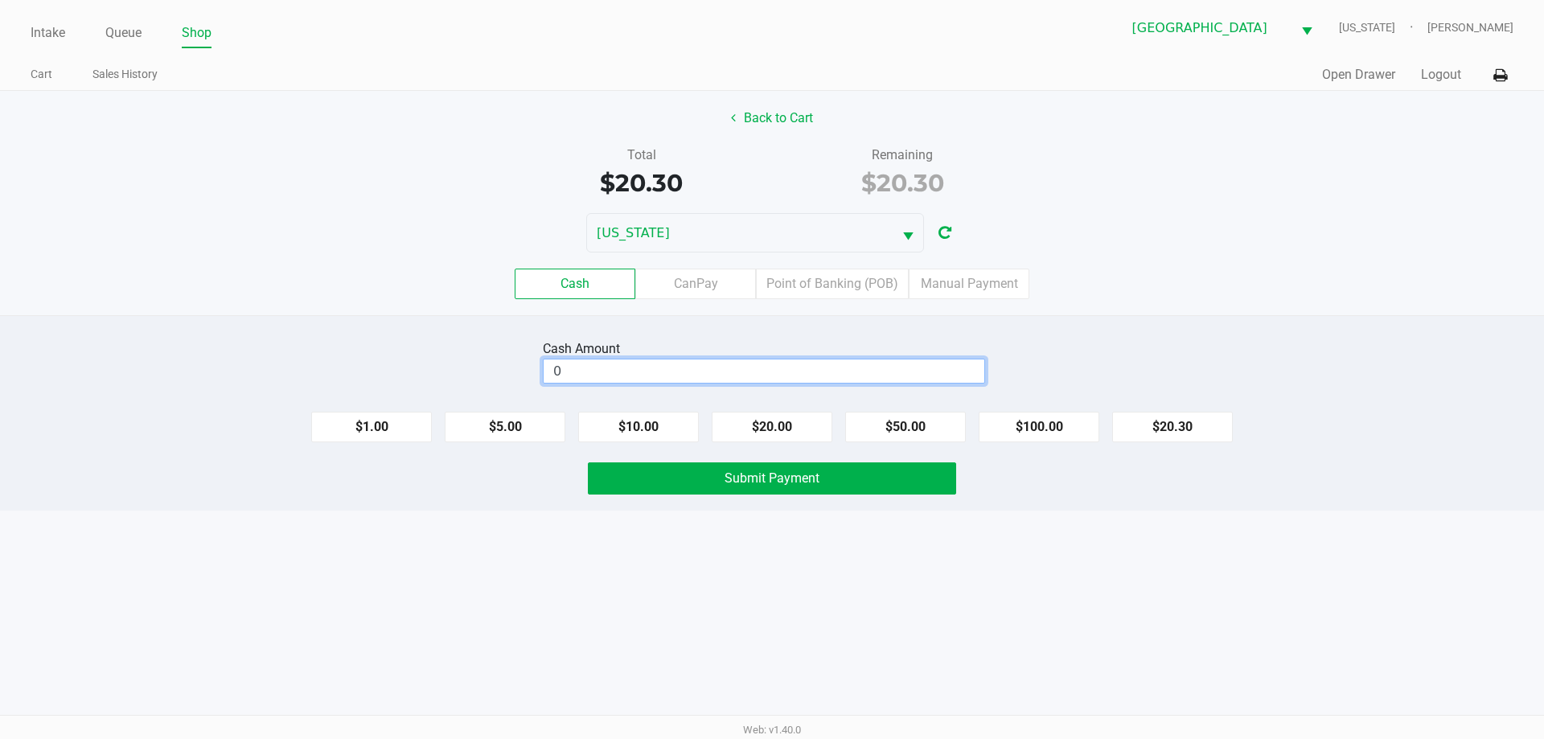
click at [742, 361] on input "0" at bounding box center [764, 370] width 441 height 23
click at [901, 468] on button "Submit Payment" at bounding box center [772, 478] width 368 height 32
type input "$21.00"
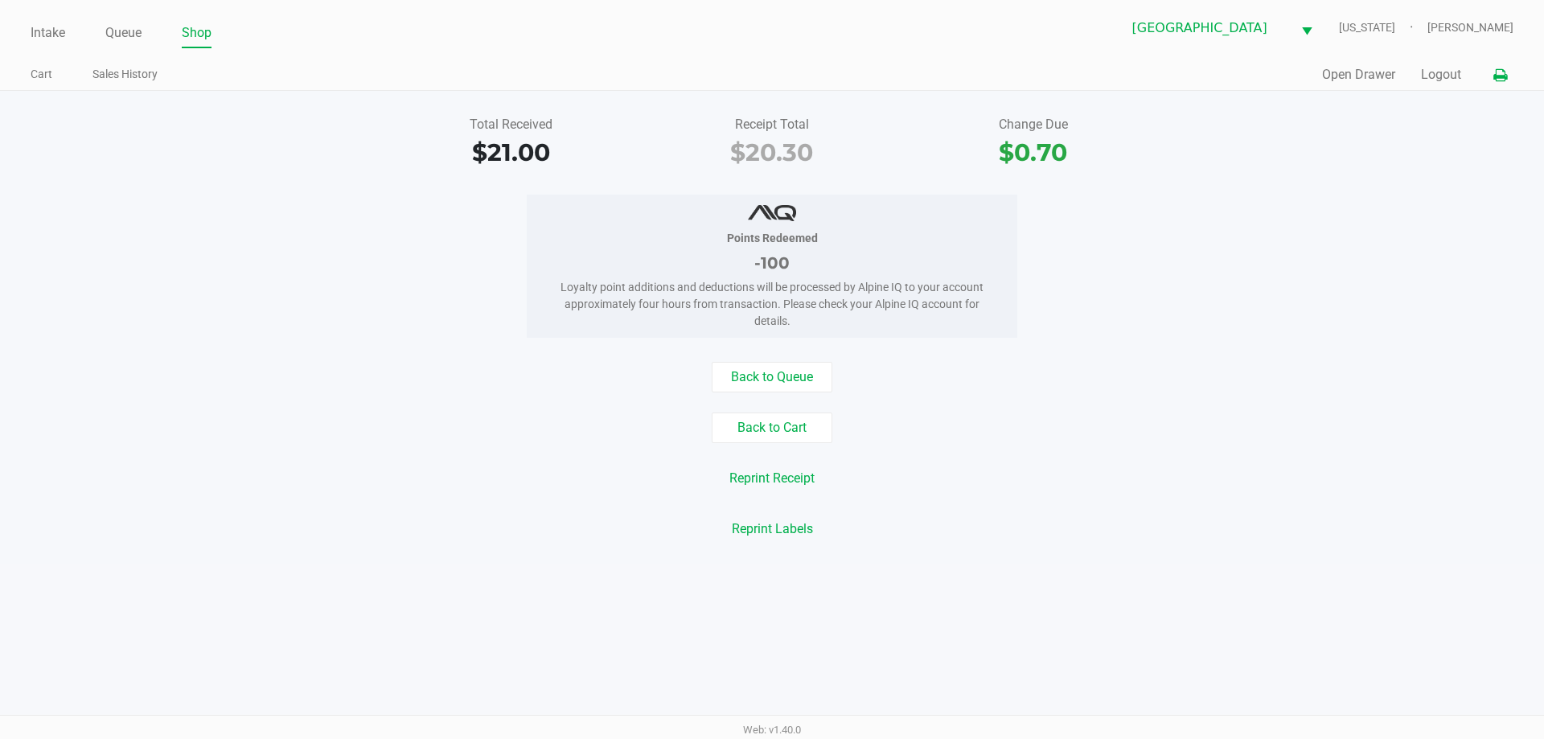
click at [1512, 83] on button at bounding box center [1500, 75] width 27 height 30
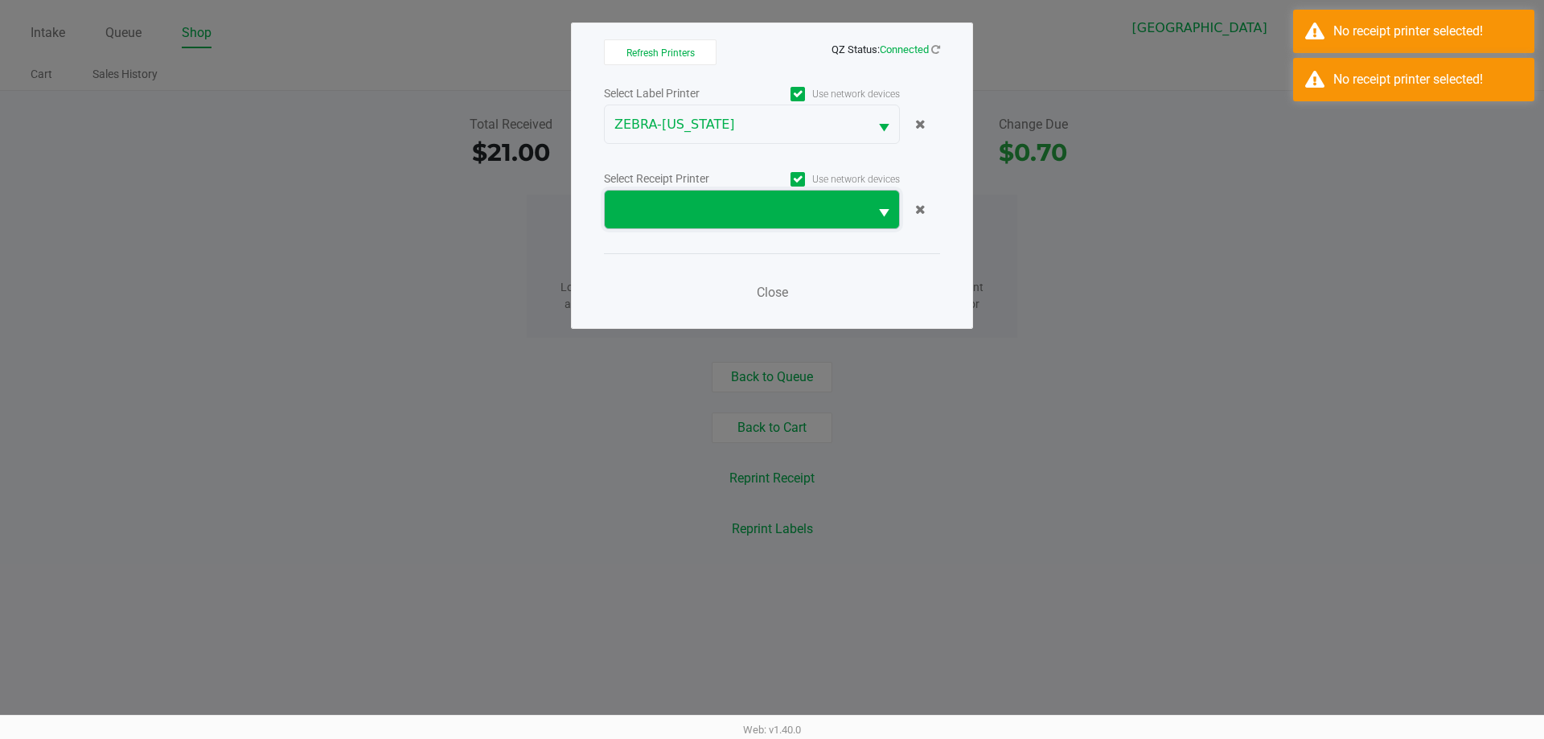
click at [818, 210] on span at bounding box center [736, 209] width 244 height 19
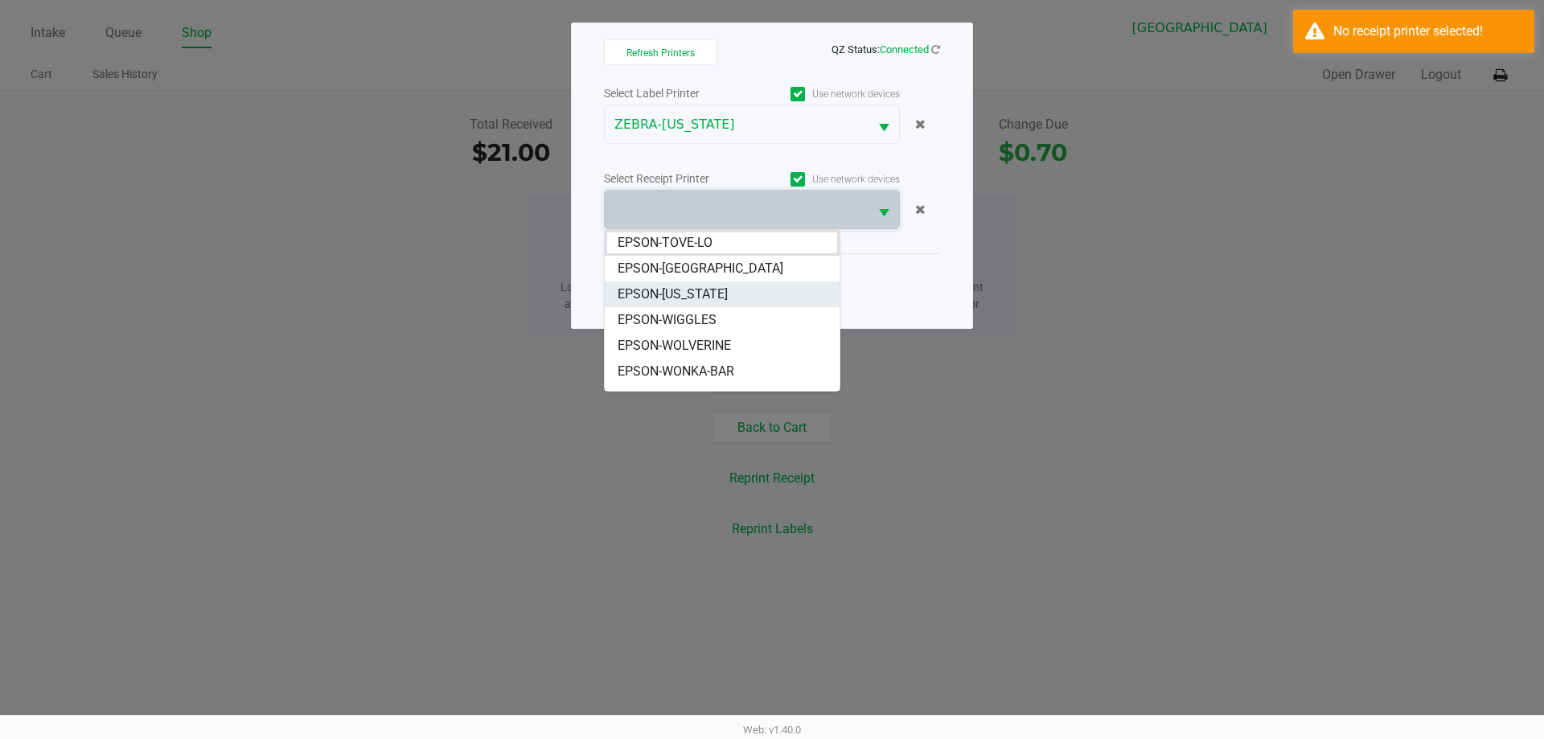
click at [748, 295] on li "EPSON-[US_STATE]" at bounding box center [722, 294] width 235 height 26
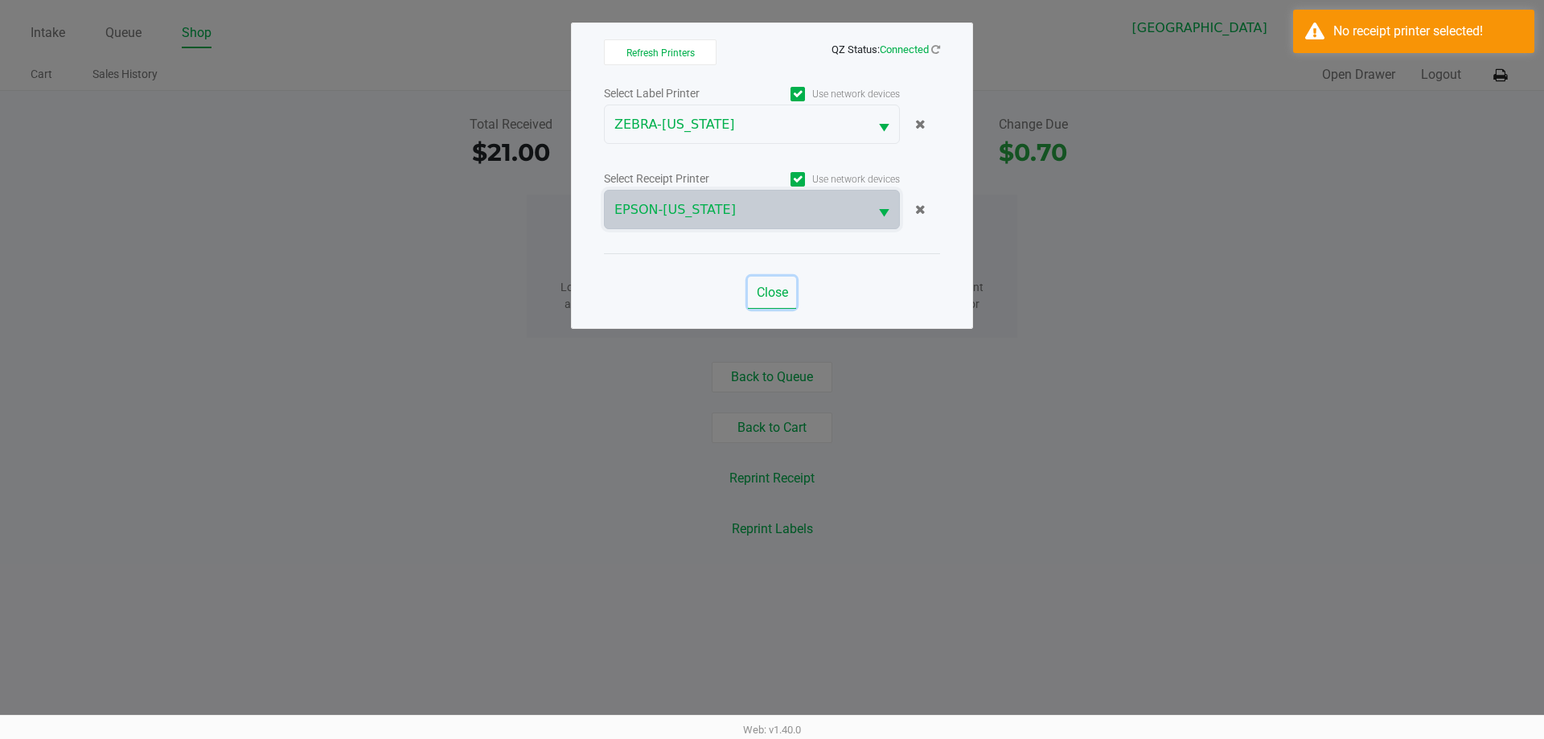
drag, startPoint x: 775, startPoint y: 289, endPoint x: 777, endPoint y: 308, distance: 19.4
click at [776, 289] on span "Close" at bounding box center [772, 292] width 31 height 15
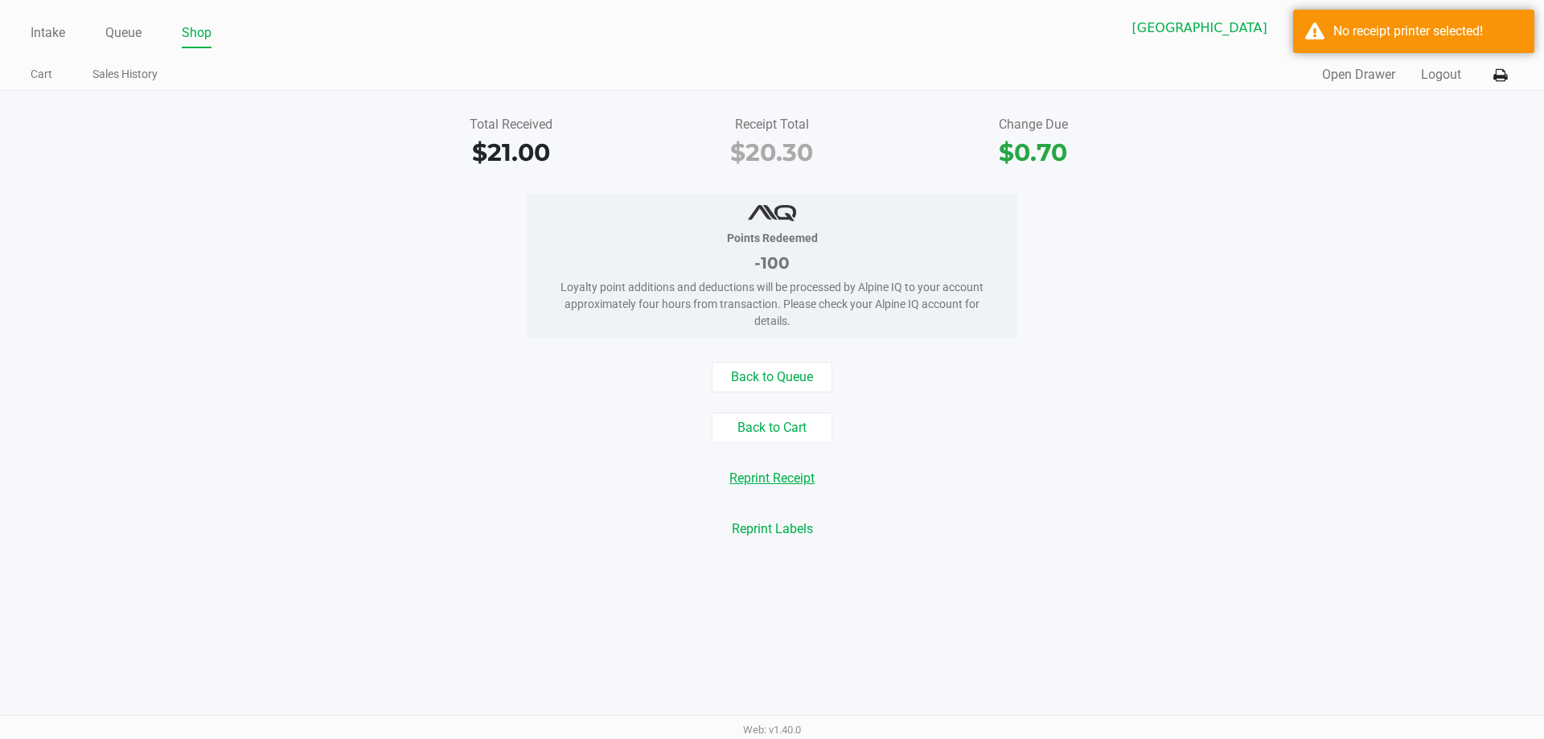
click at [777, 486] on button "Reprint Receipt" at bounding box center [772, 478] width 106 height 31
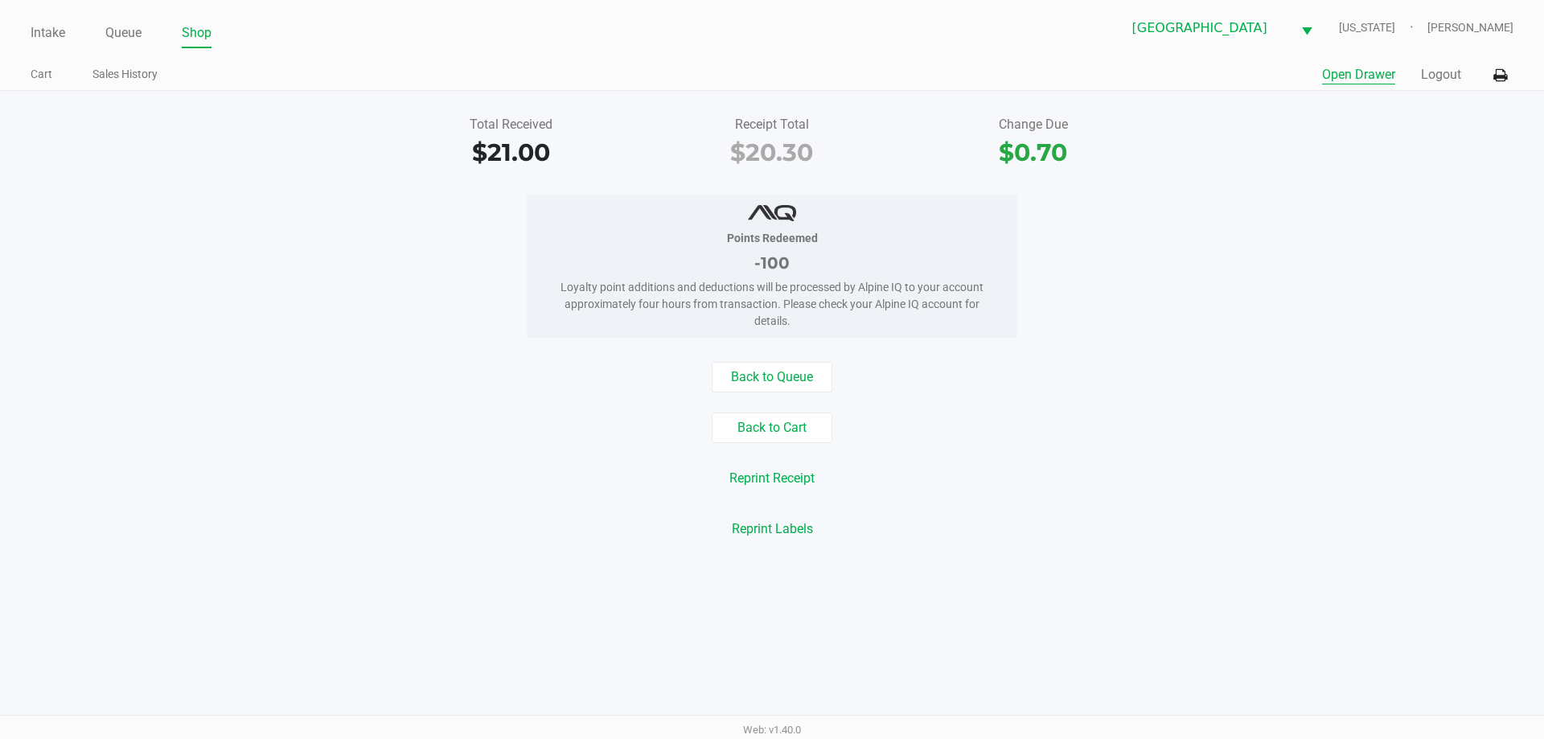
click at [1353, 71] on button "Open Drawer" at bounding box center [1358, 74] width 73 height 19
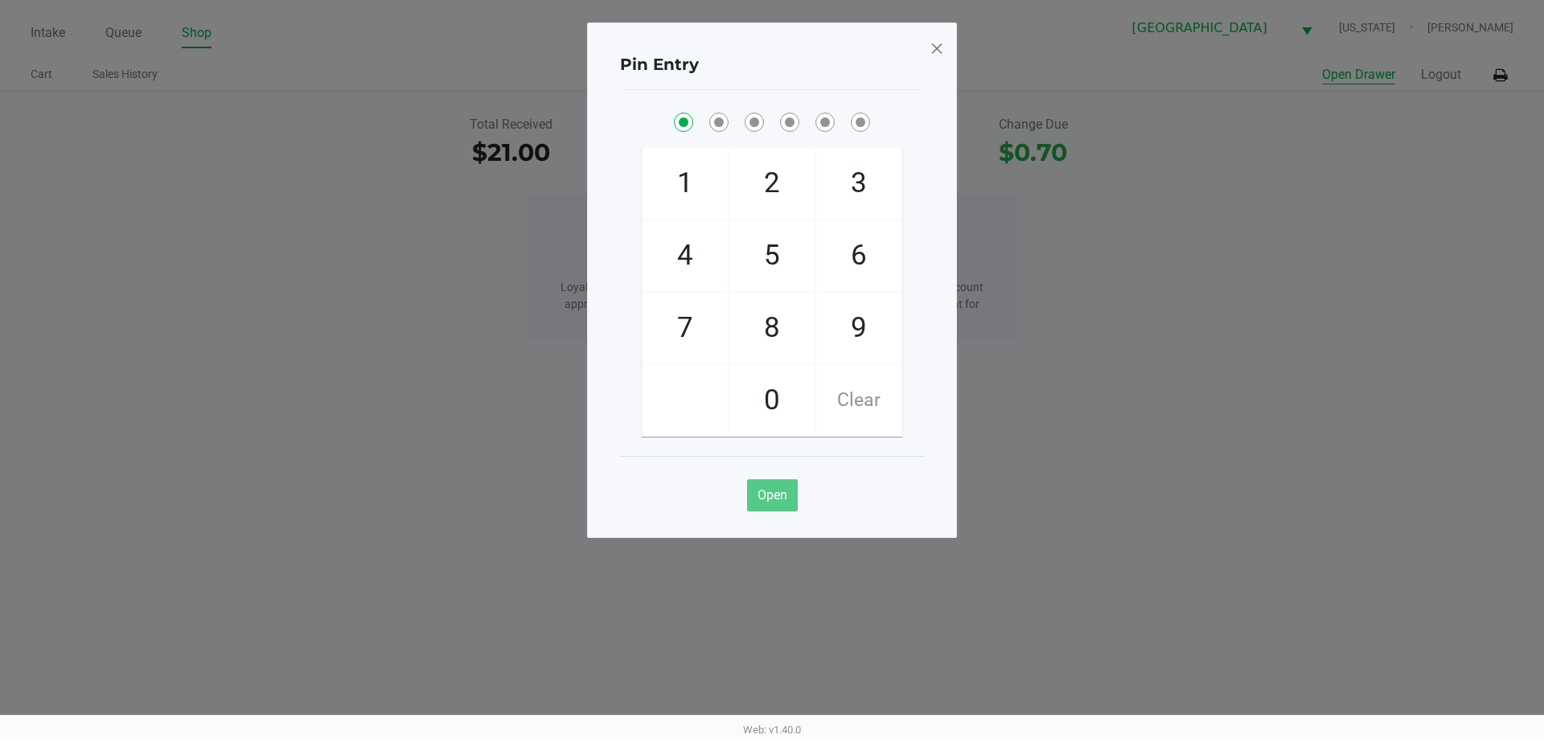
checkbox input "true"
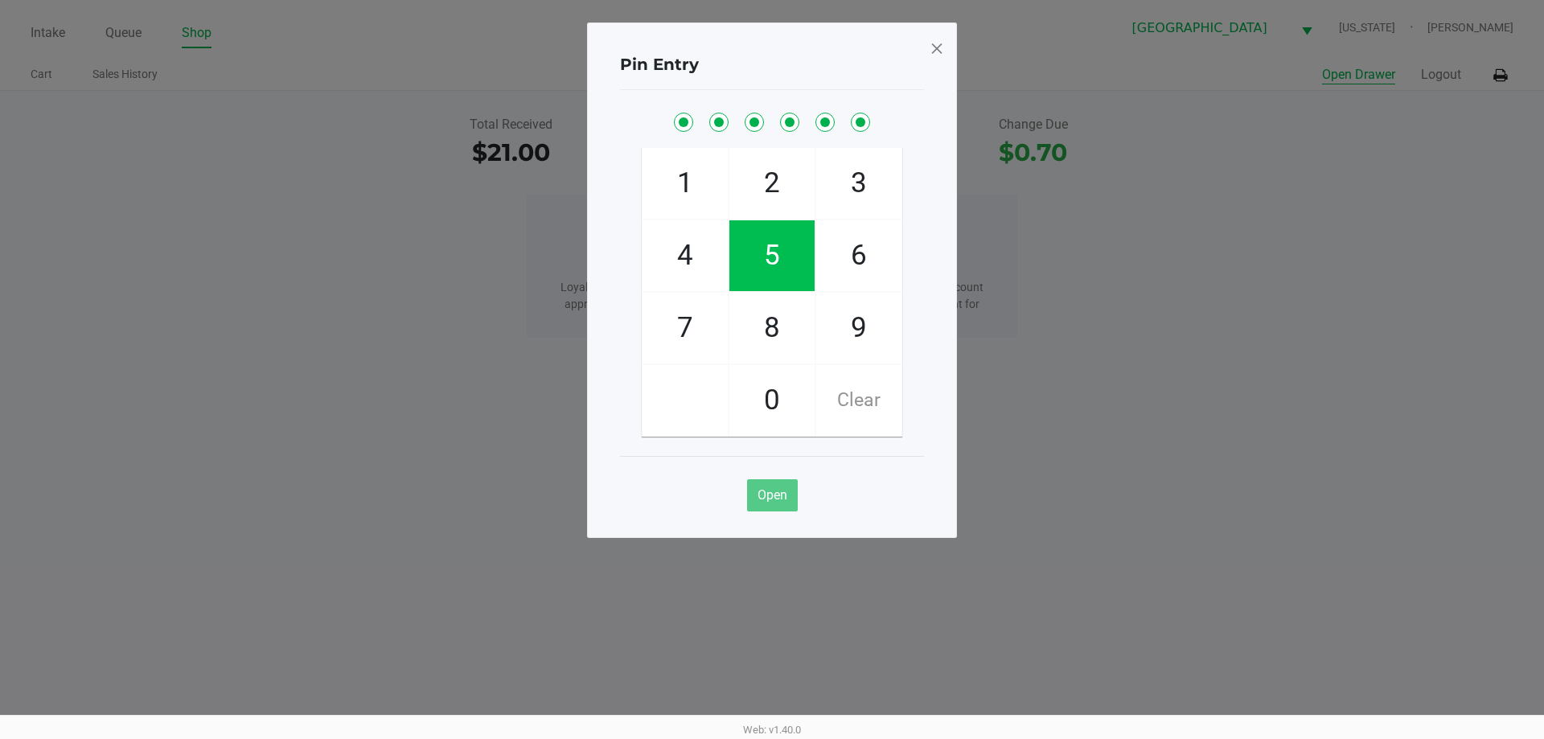
click at [1322, 65] on button "Open Drawer" at bounding box center [1358, 74] width 73 height 19
checkbox input "true"
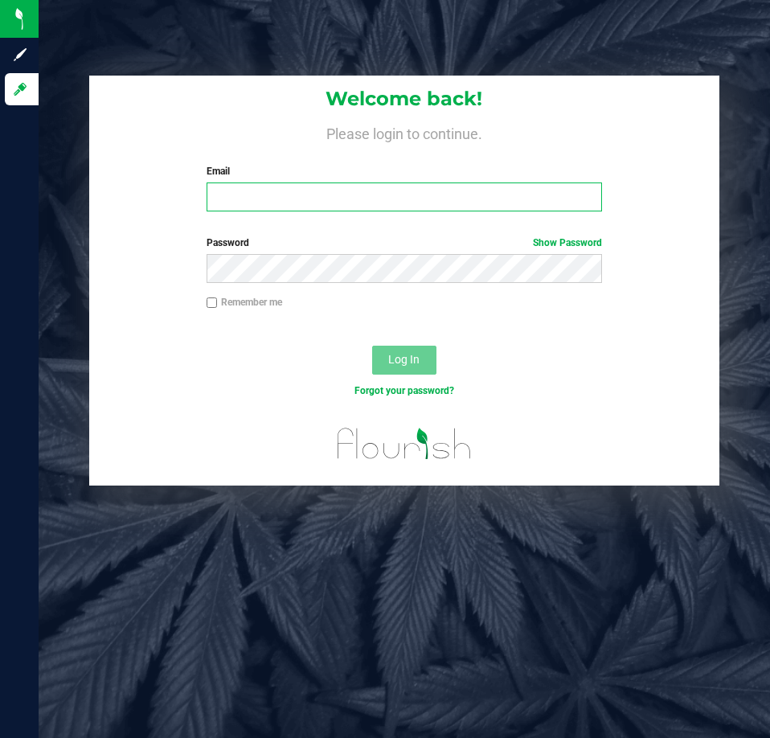
click at [452, 193] on input "Email" at bounding box center [405, 197] width 396 height 29
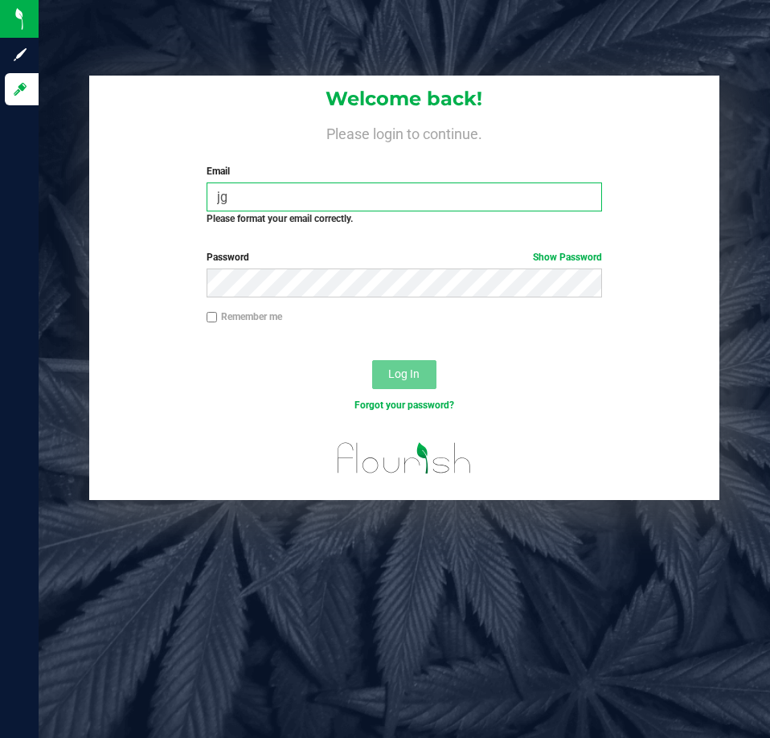
type input "j"
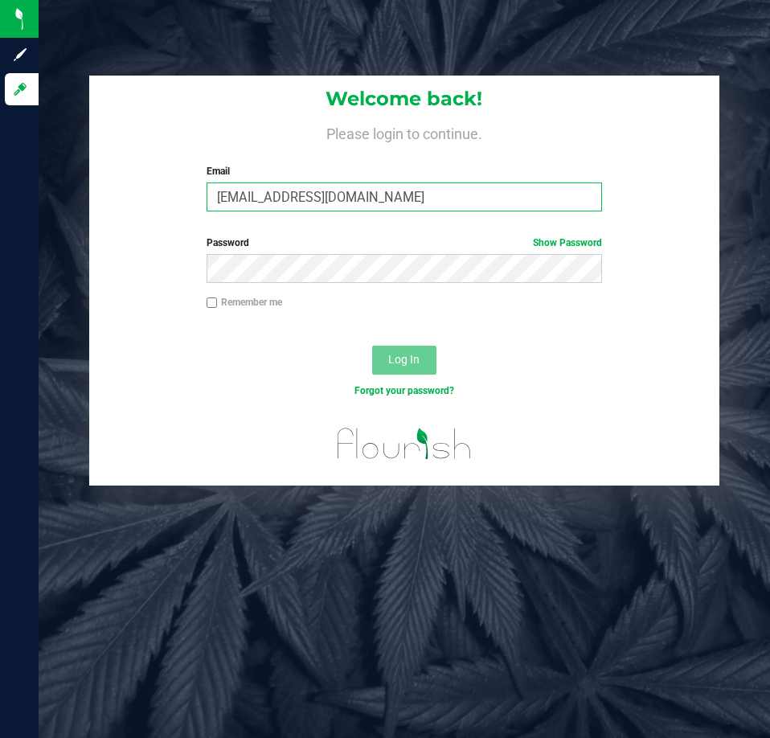
type input "[EMAIL_ADDRESS][DOMAIN_NAME]"
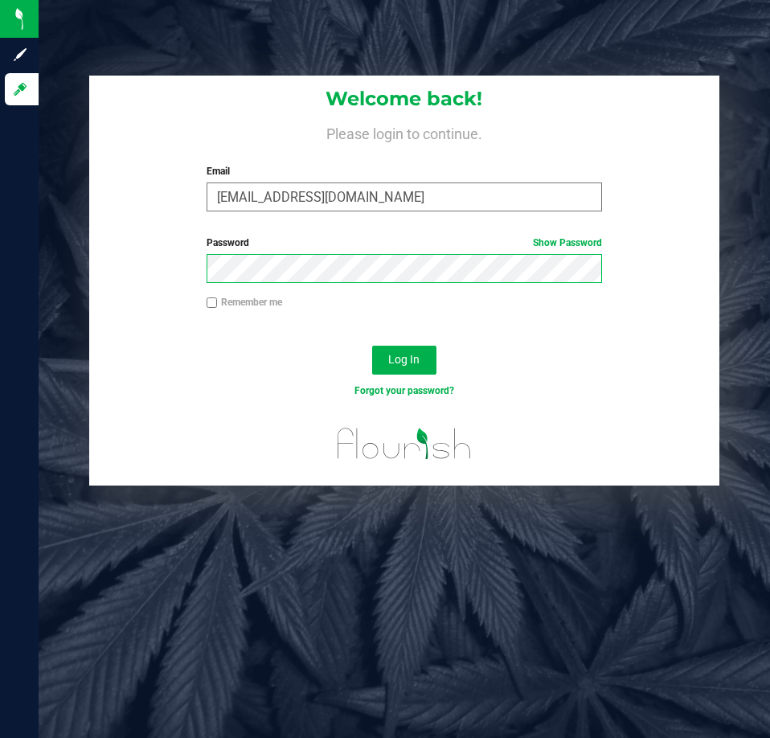
click at [372, 346] on button "Log In" at bounding box center [404, 360] width 64 height 29
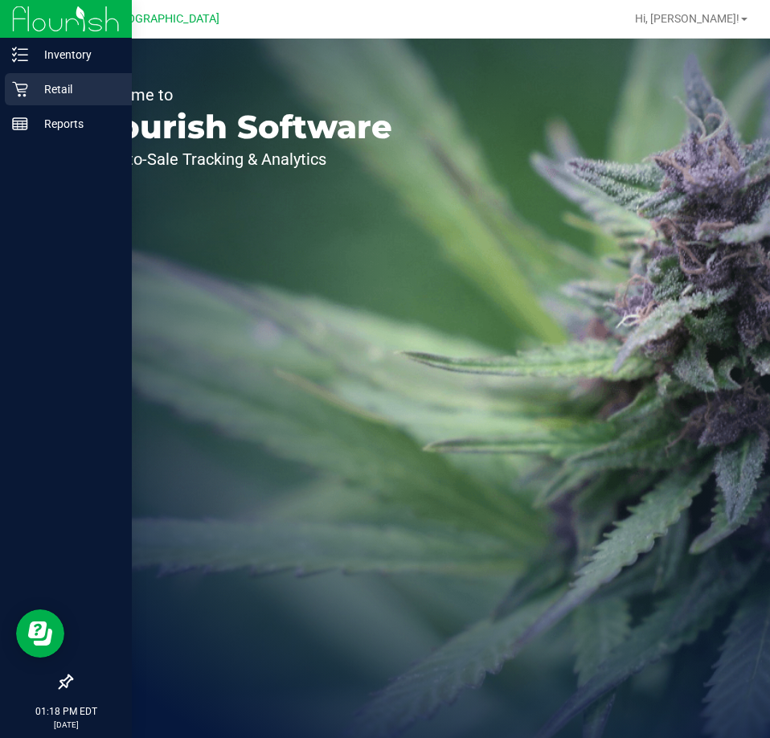
click at [27, 87] on icon at bounding box center [19, 89] width 15 height 15
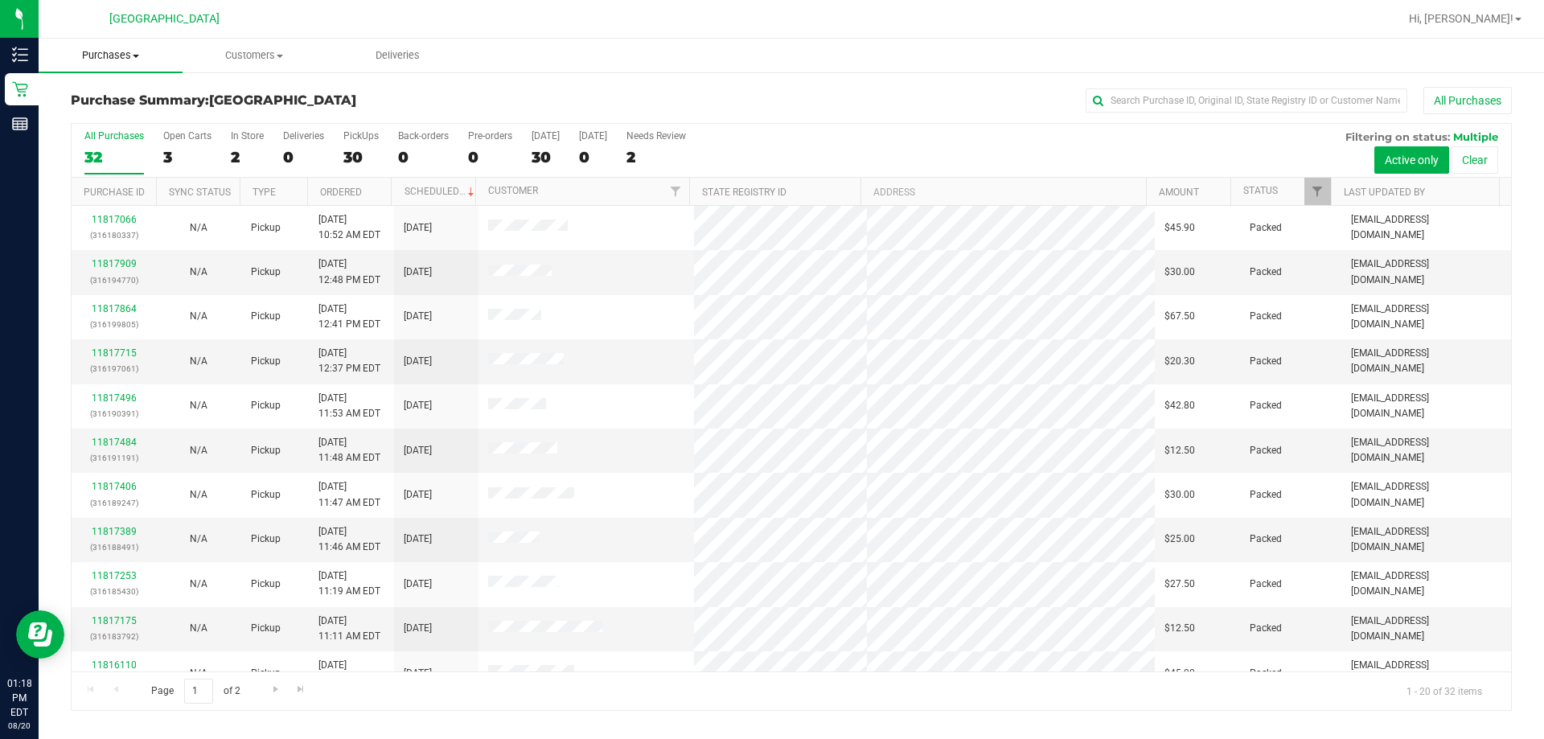
click at [125, 65] on uib-tab-heading "Purchases Summary of purchases Fulfillment All purchases" at bounding box center [111, 56] width 144 height 34
click at [154, 121] on li "Fulfillment" at bounding box center [121, 116] width 165 height 19
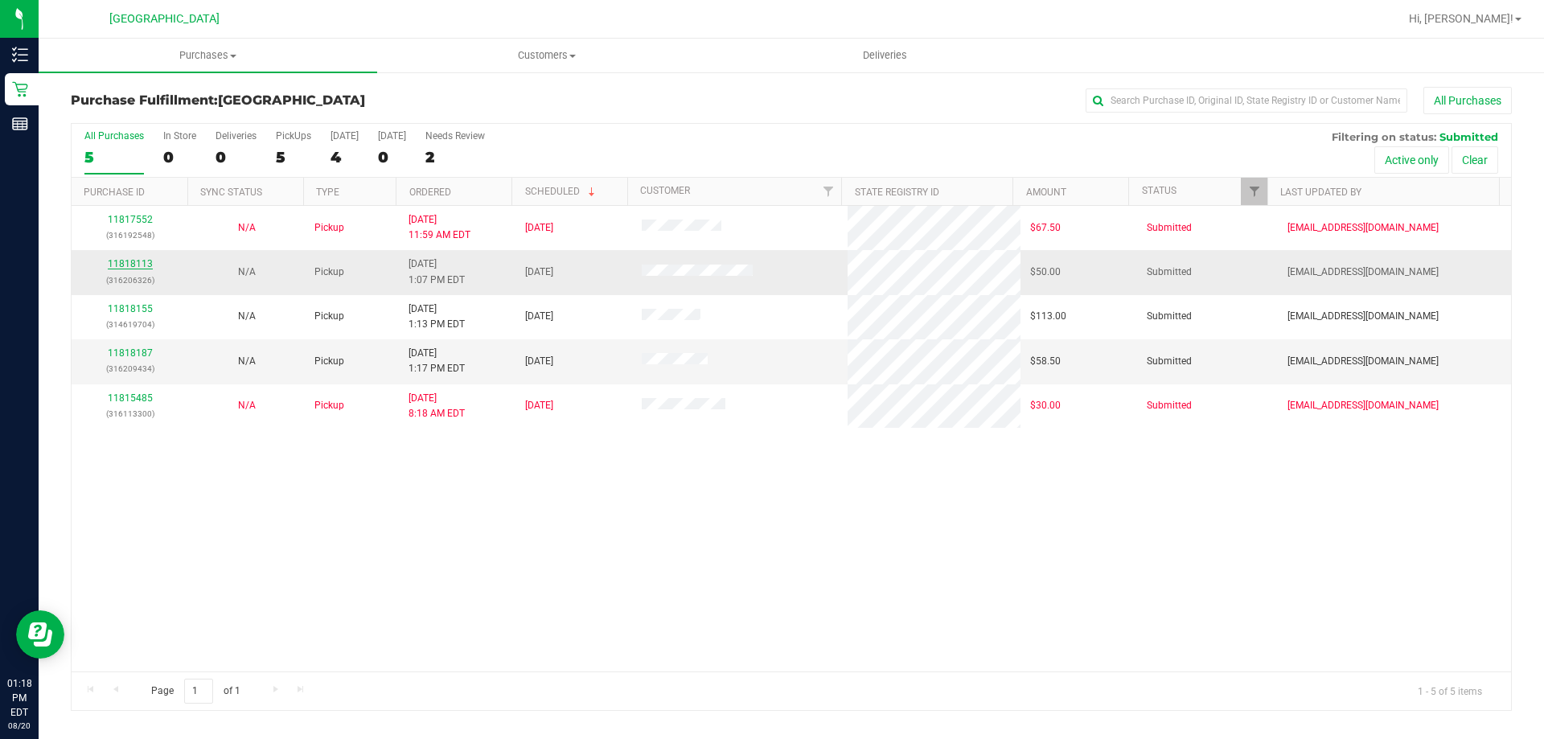
click at [134, 264] on link "11818113" at bounding box center [130, 263] width 45 height 11
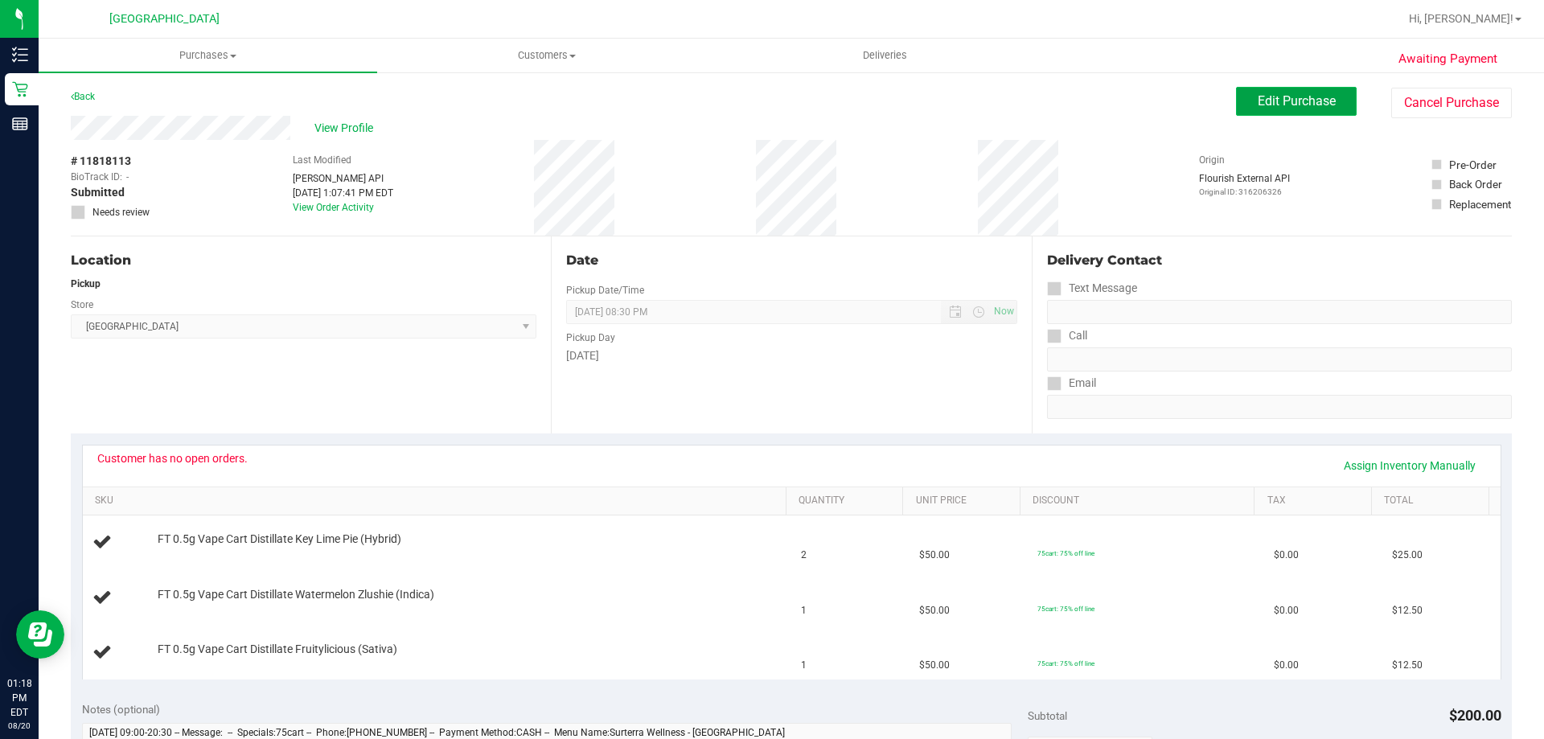
click at [769, 92] on button "Edit Purchase" at bounding box center [1296, 101] width 121 height 29
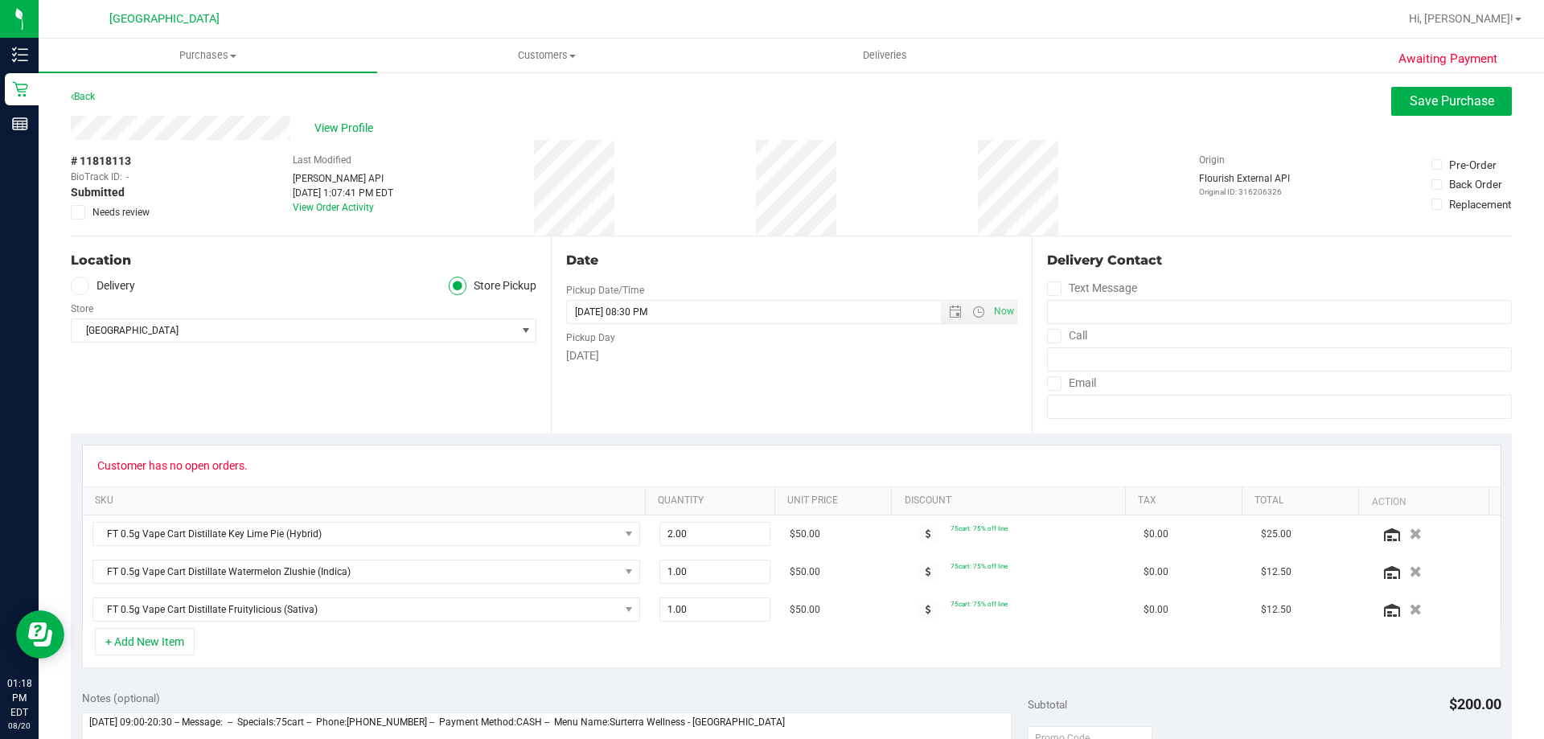
click at [80, 220] on div "# 11818113 BioTrack ID: - Submitted Needs review" at bounding box center [111, 188] width 80 height 96
click at [88, 208] on label "Needs review" at bounding box center [111, 212] width 80 height 14
click at [0, 0] on input "Needs review" at bounding box center [0, 0] width 0 height 0
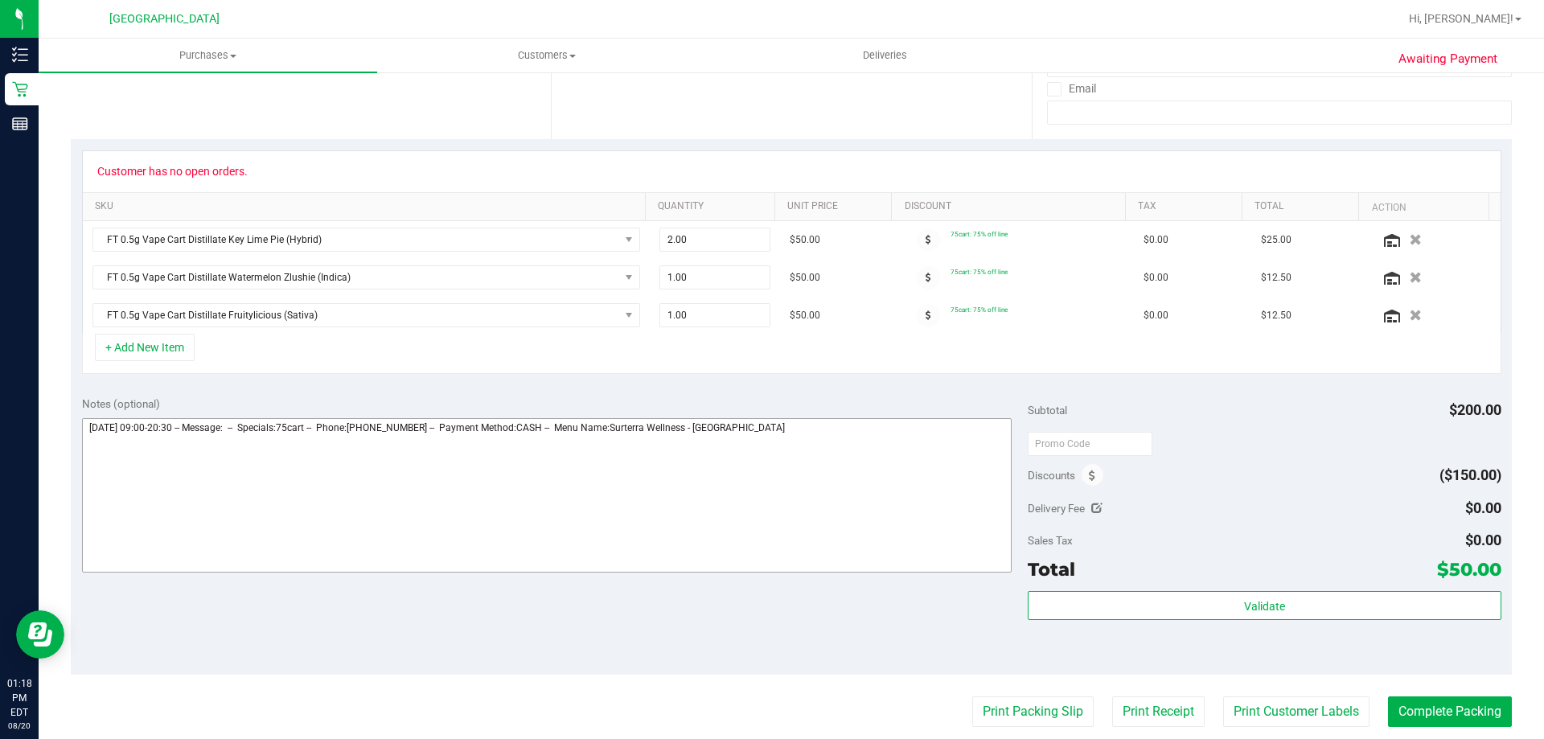
scroll to position [402, 0]
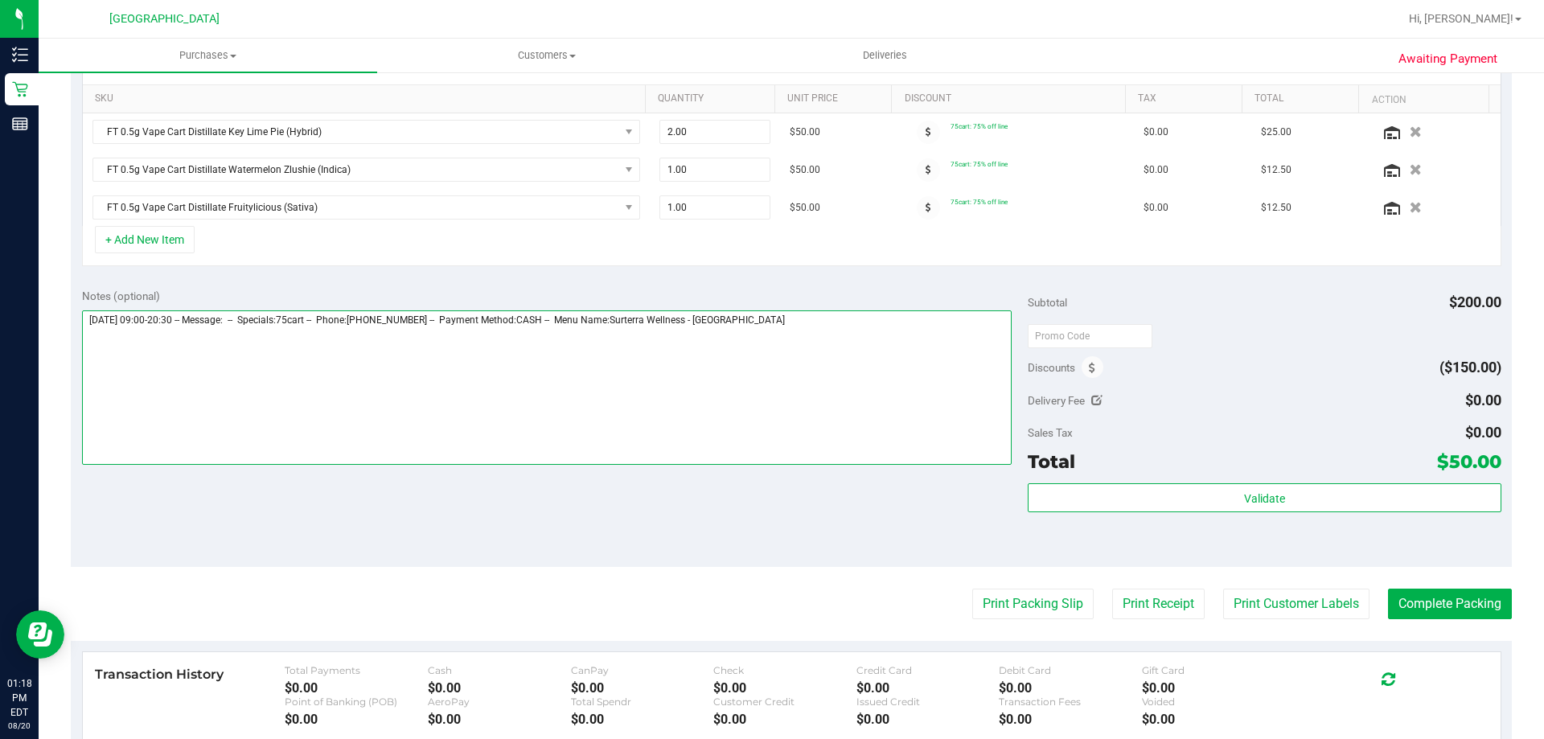
click at [769, 325] on textarea at bounding box center [547, 387] width 930 height 154
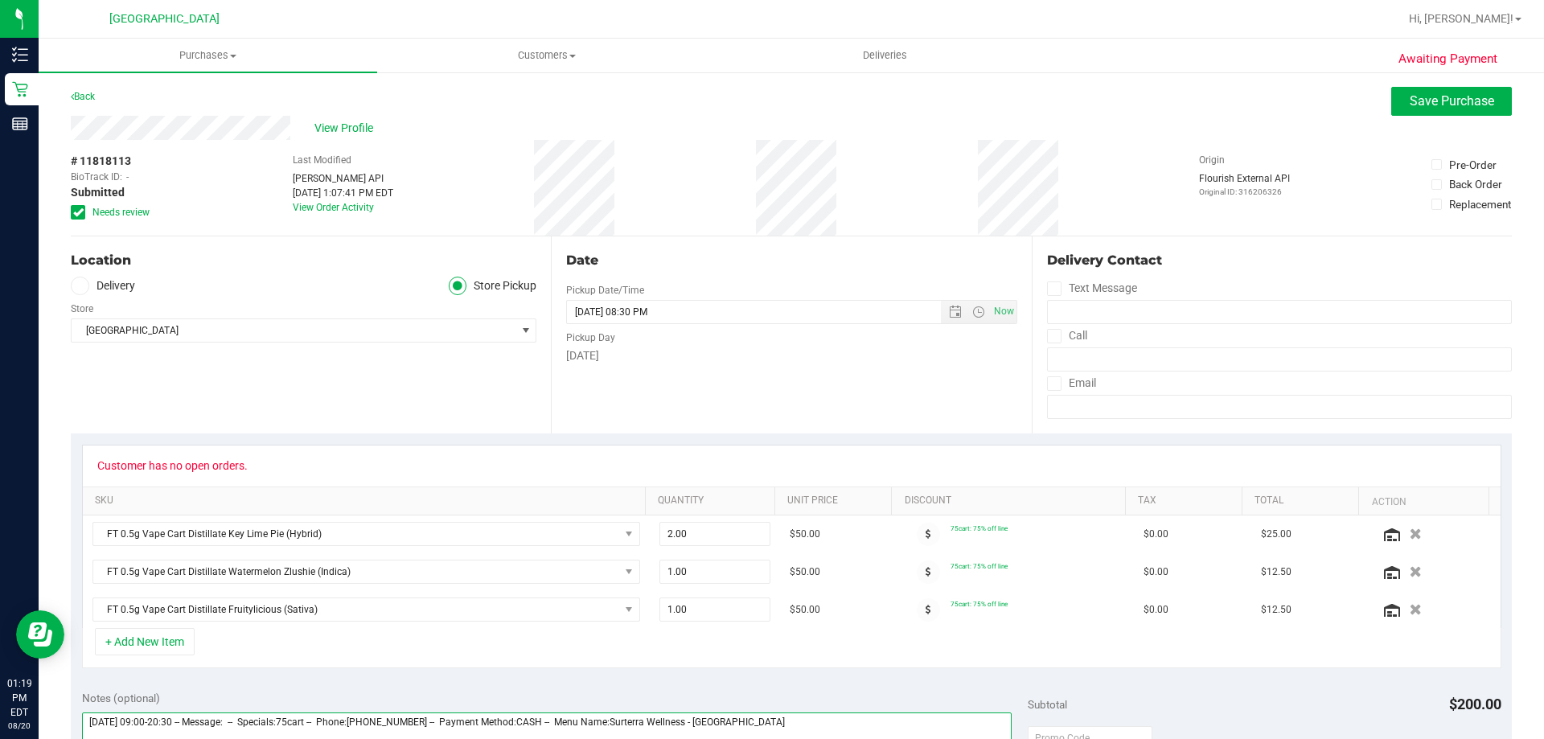
type textarea "[DATE] 09:00-20:30 -- Message: -- Specials:75cart -- Phone:[PHONE_NUMBER] -- Pa…"
click at [769, 121] on div "View Profile" at bounding box center [791, 128] width 1441 height 24
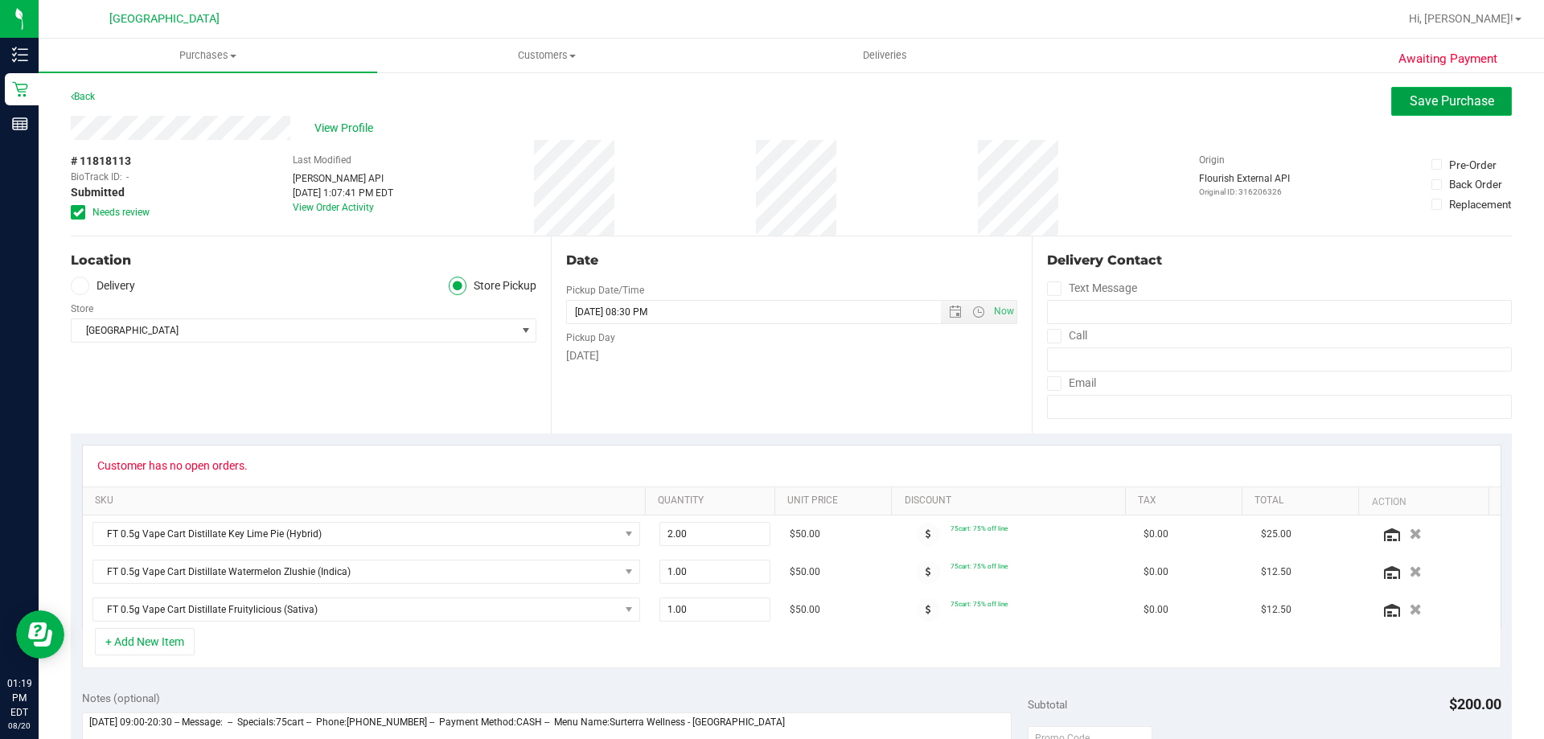
click at [769, 114] on button "Save Purchase" at bounding box center [1451, 101] width 121 height 29
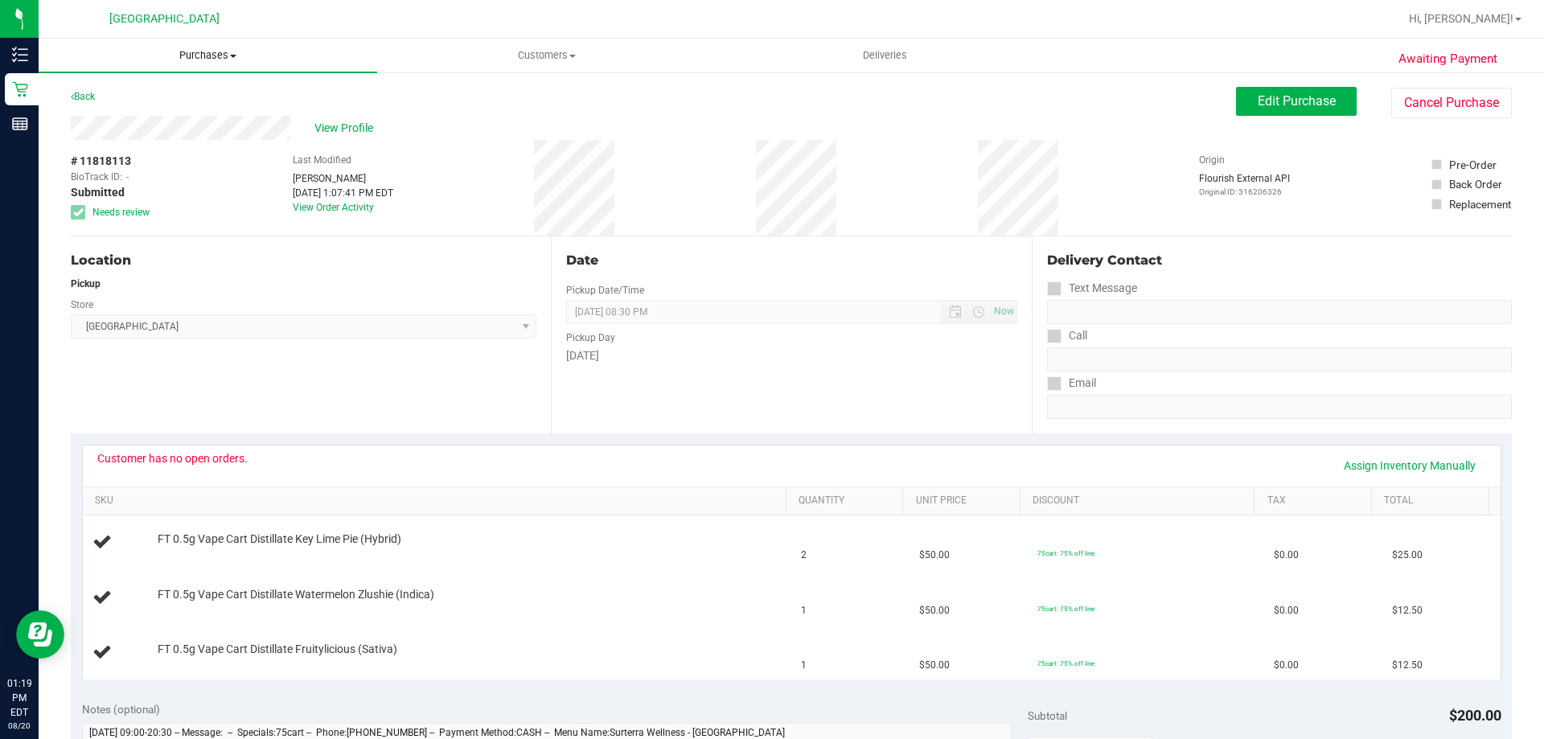
click at [183, 64] on uib-tab-heading "Purchases Summary of purchases Fulfillment All purchases" at bounding box center [208, 56] width 339 height 34
click at [172, 113] on li "Fulfillment" at bounding box center [208, 116] width 339 height 19
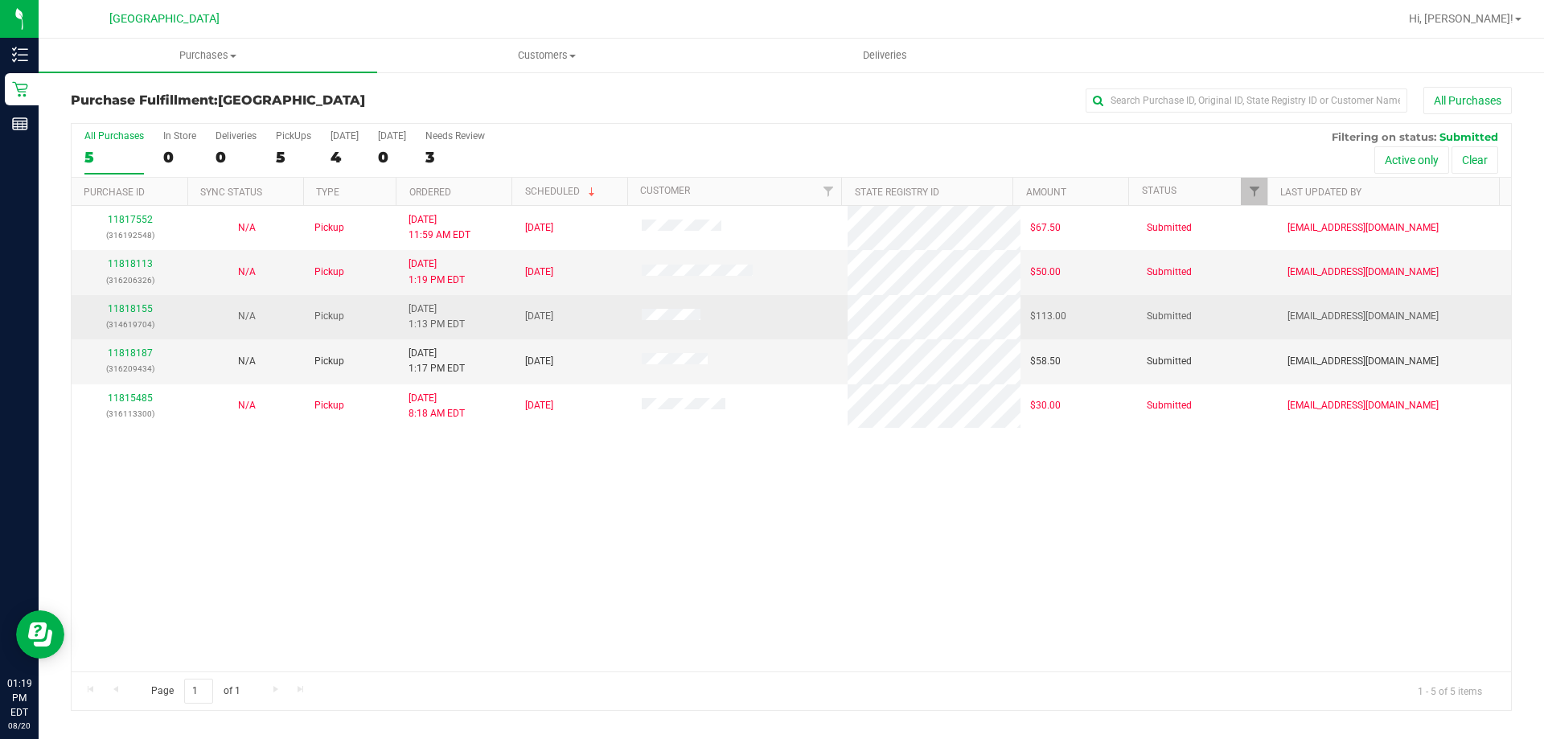
click at [137, 302] on div "11818155 (314619704)" at bounding box center [129, 317] width 97 height 31
click at [147, 303] on link "11818155" at bounding box center [130, 308] width 45 height 11
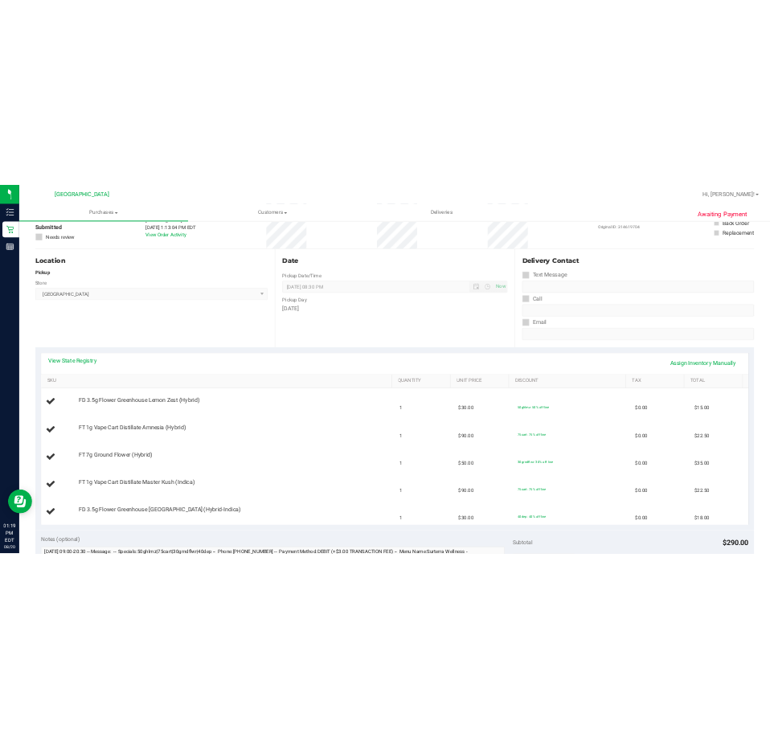
scroll to position [241, 0]
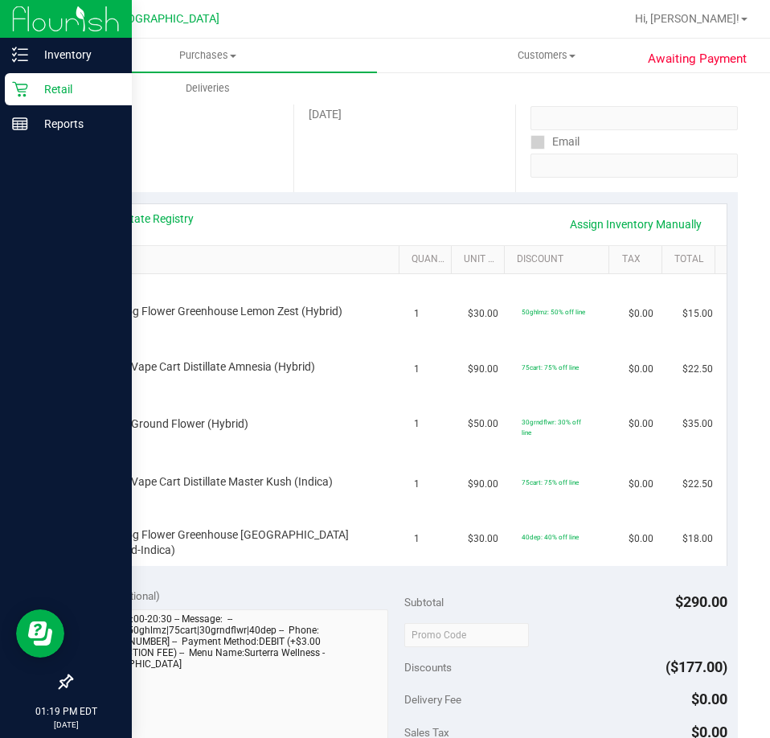
click at [18, 99] on div "Retail" at bounding box center [68, 89] width 127 height 32
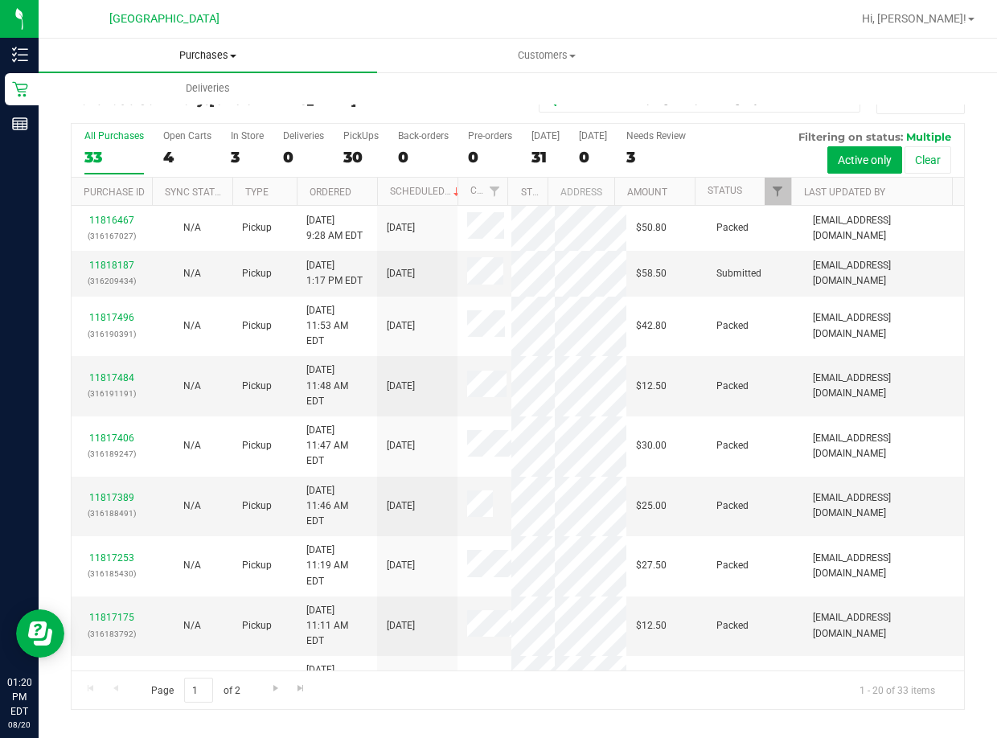
click at [207, 56] on span "Purchases" at bounding box center [208, 55] width 339 height 14
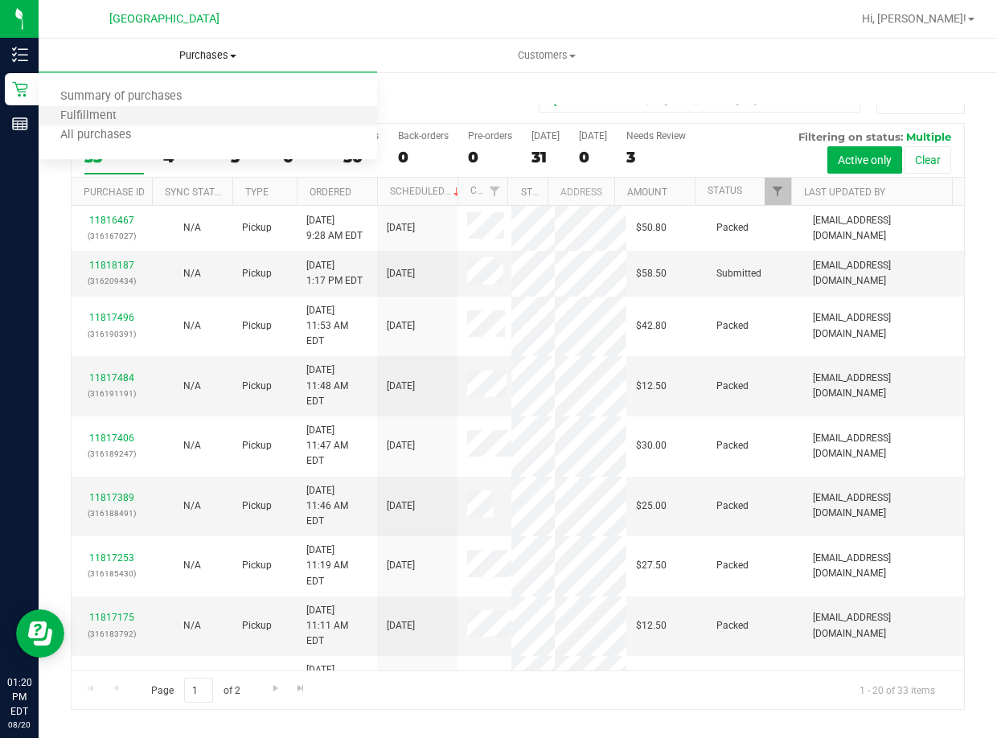
click at [205, 110] on li "Fulfillment" at bounding box center [208, 116] width 339 height 19
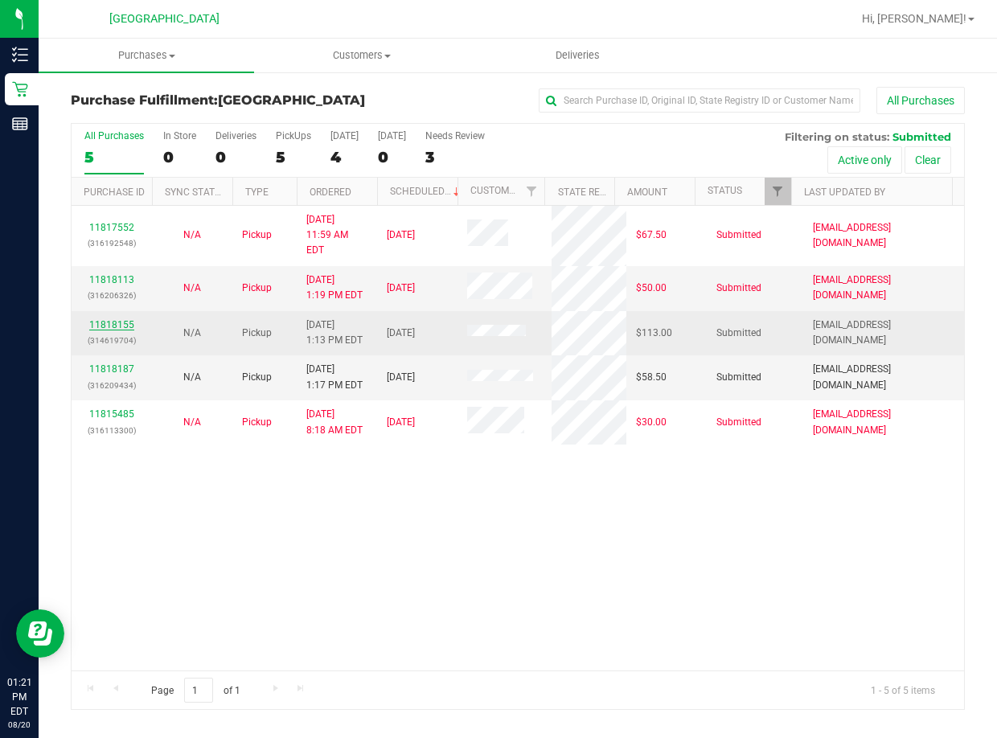
click at [129, 319] on link "11818155" at bounding box center [111, 324] width 45 height 11
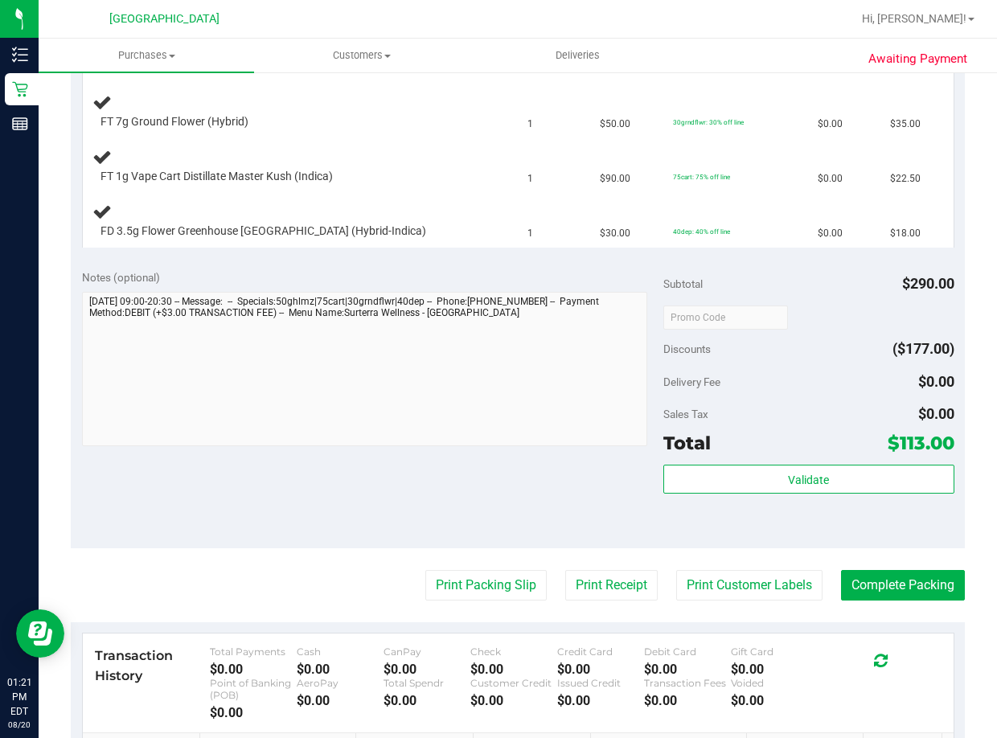
scroll to position [563, 0]
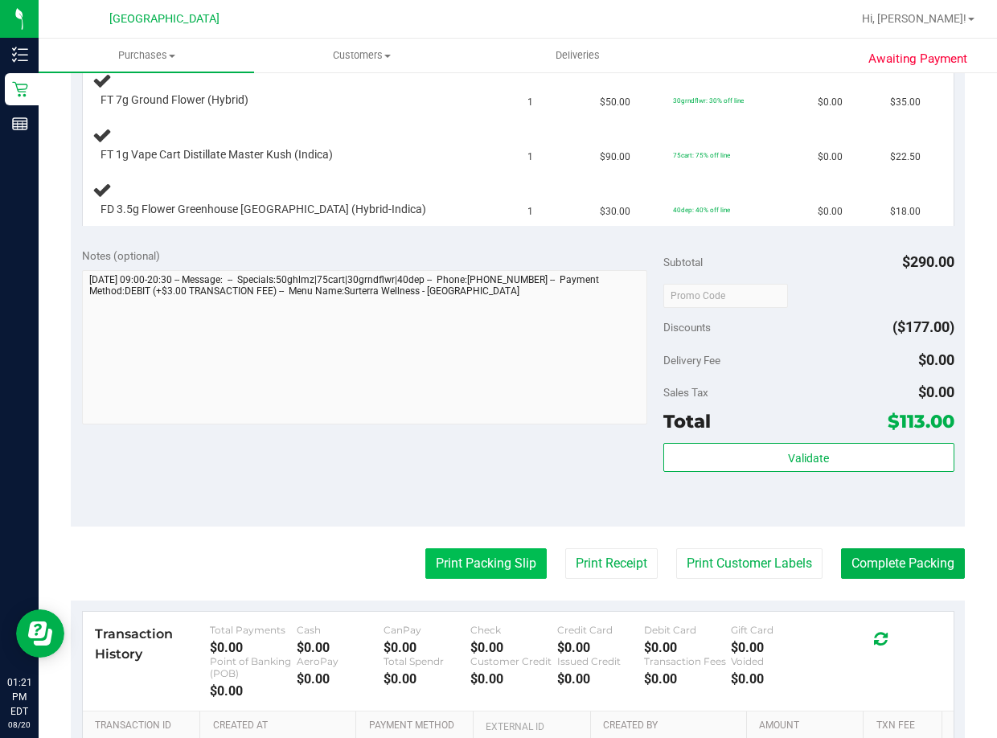
click at [449, 552] on button "Print Packing Slip" at bounding box center [485, 563] width 121 height 31
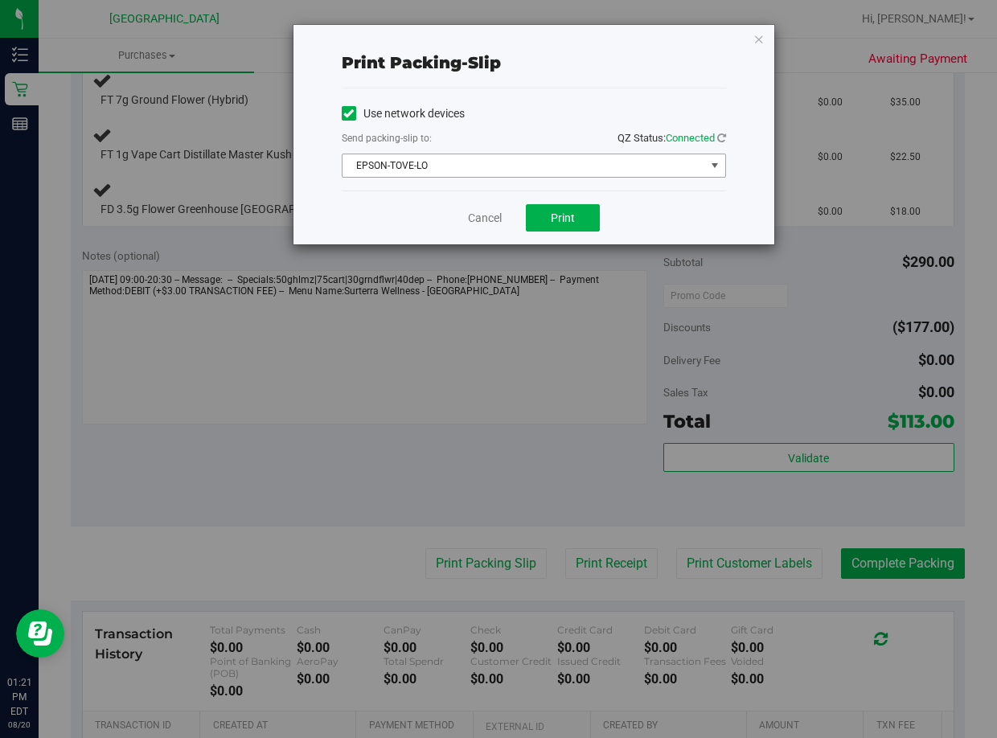
click at [507, 158] on span "EPSON-TOVE-LO" at bounding box center [524, 165] width 363 height 23
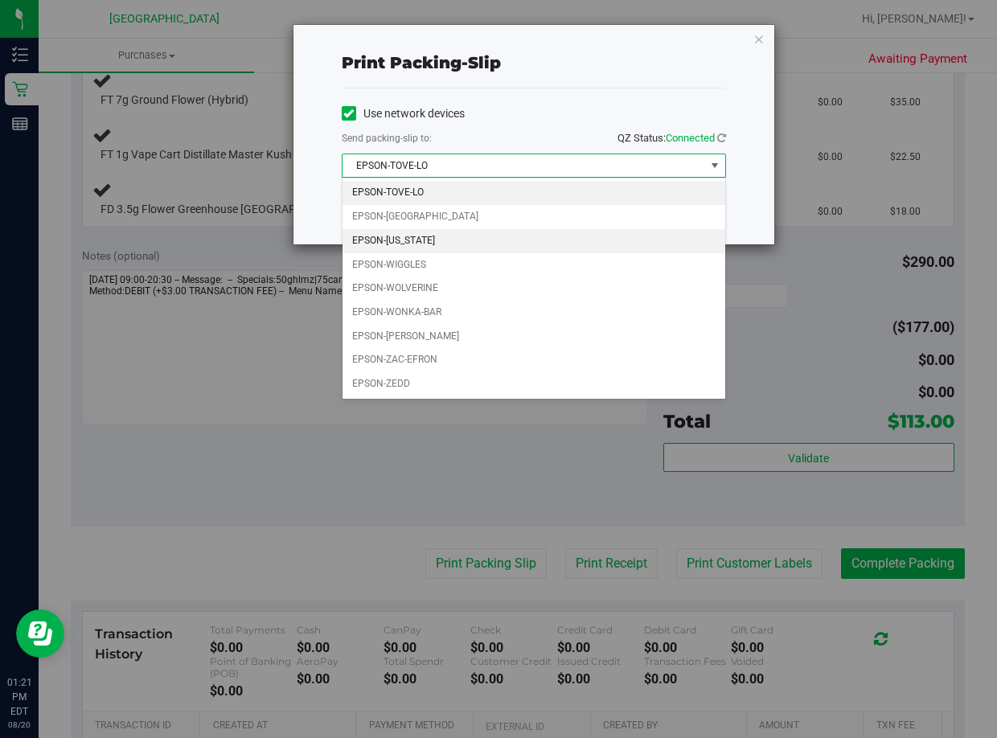
click at [411, 232] on li "EPSON-[US_STATE]" at bounding box center [534, 241] width 383 height 24
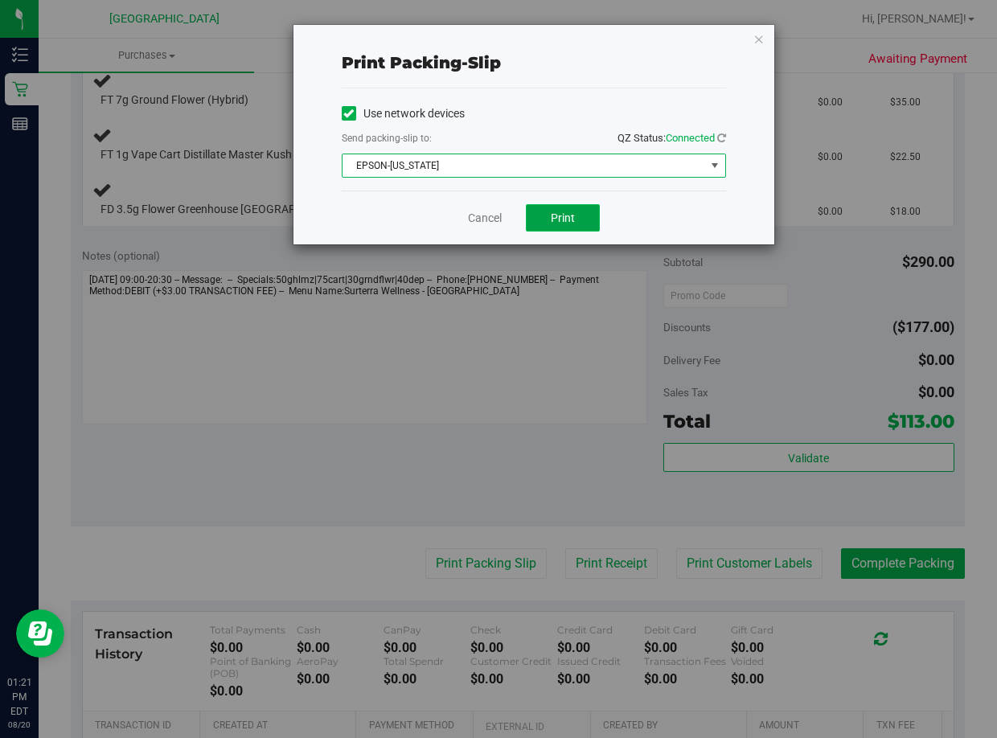
click at [550, 217] on button "Print" at bounding box center [563, 217] width 74 height 27
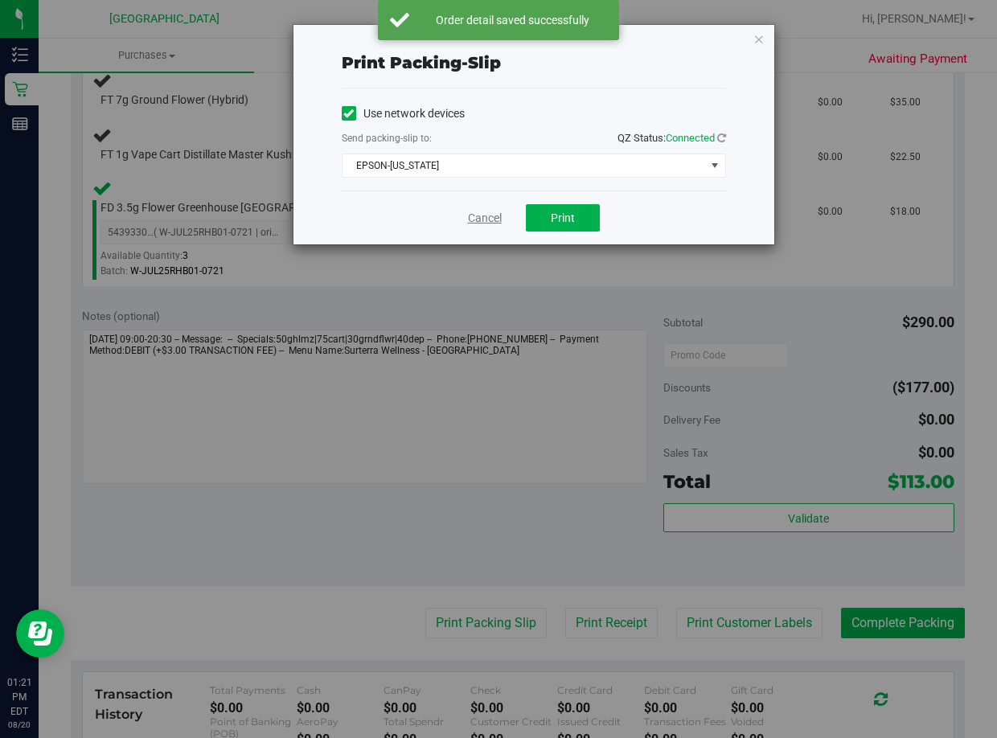
click at [495, 216] on link "Cancel" at bounding box center [485, 218] width 34 height 17
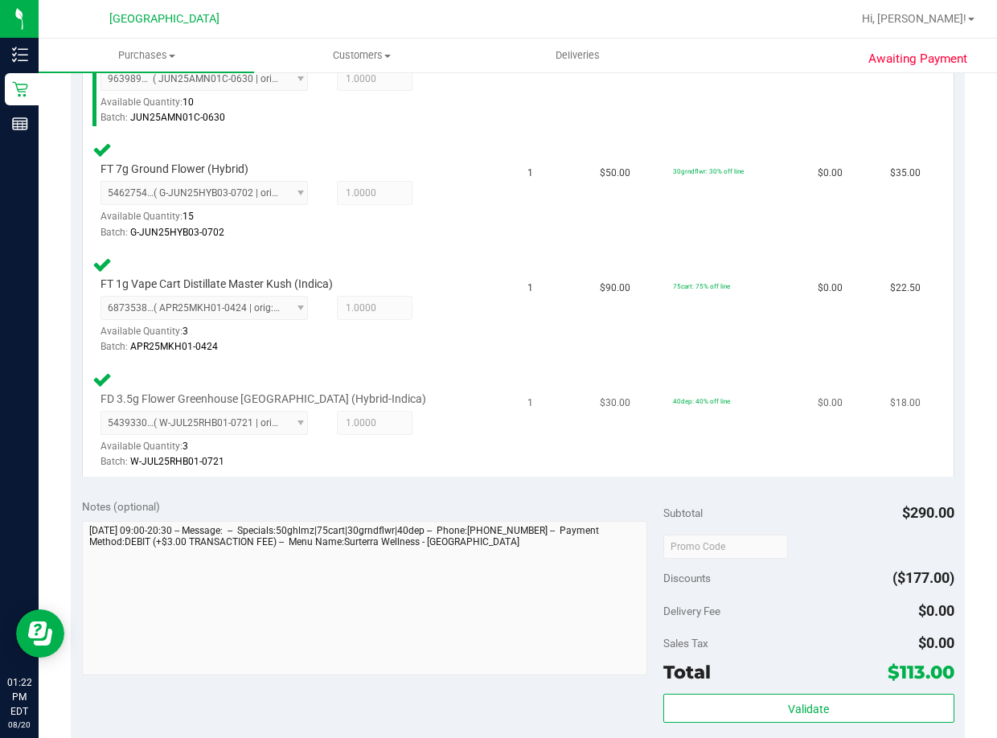
scroll to position [853, 0]
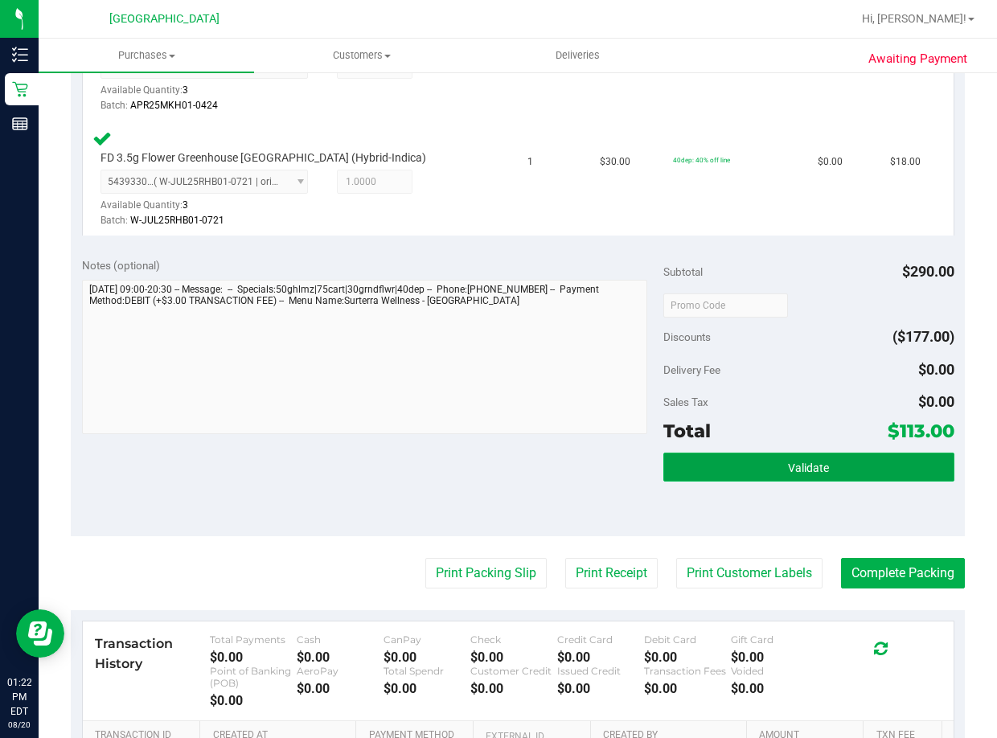
click at [711, 470] on button "Validate" at bounding box center [808, 467] width 291 height 29
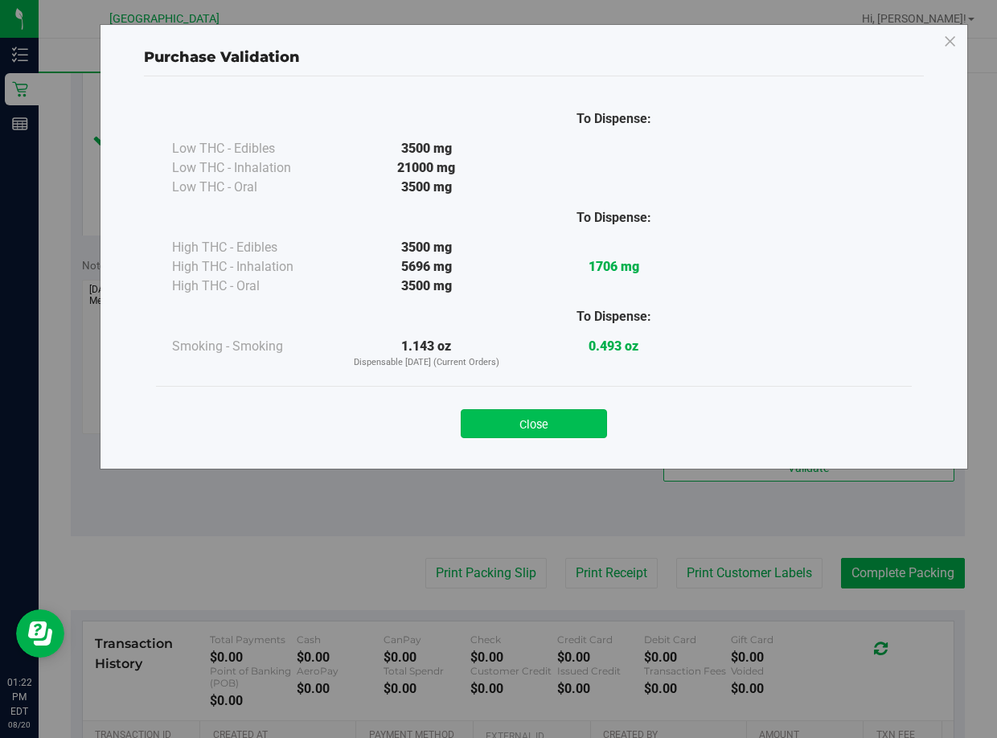
click at [536, 423] on button "Close" at bounding box center [534, 423] width 146 height 29
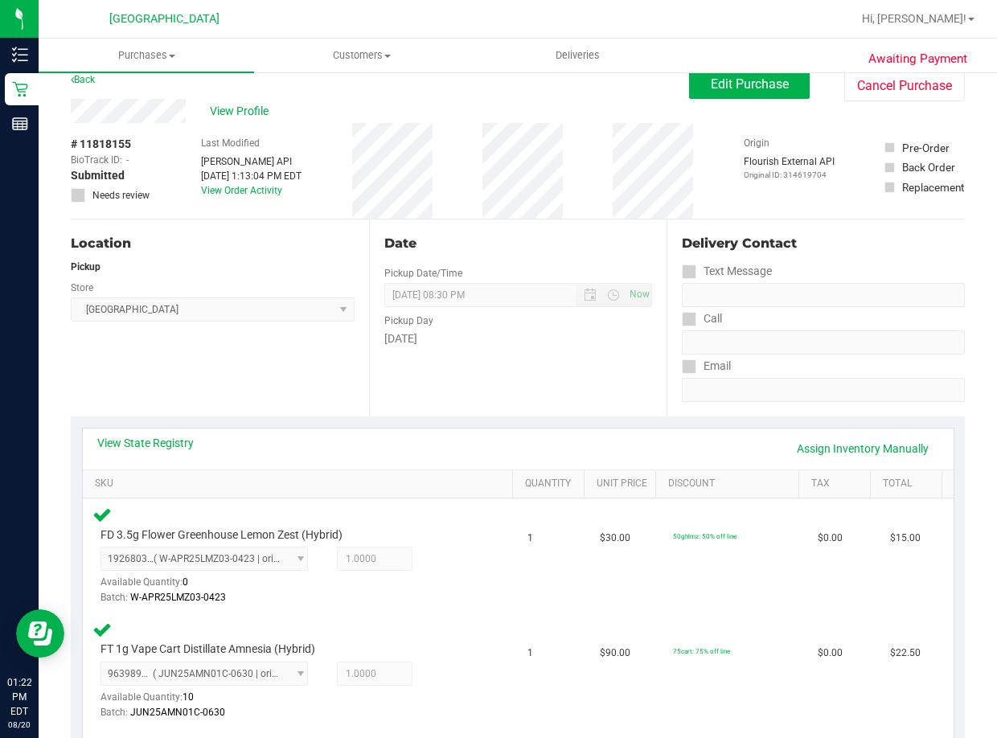
scroll to position [0, 0]
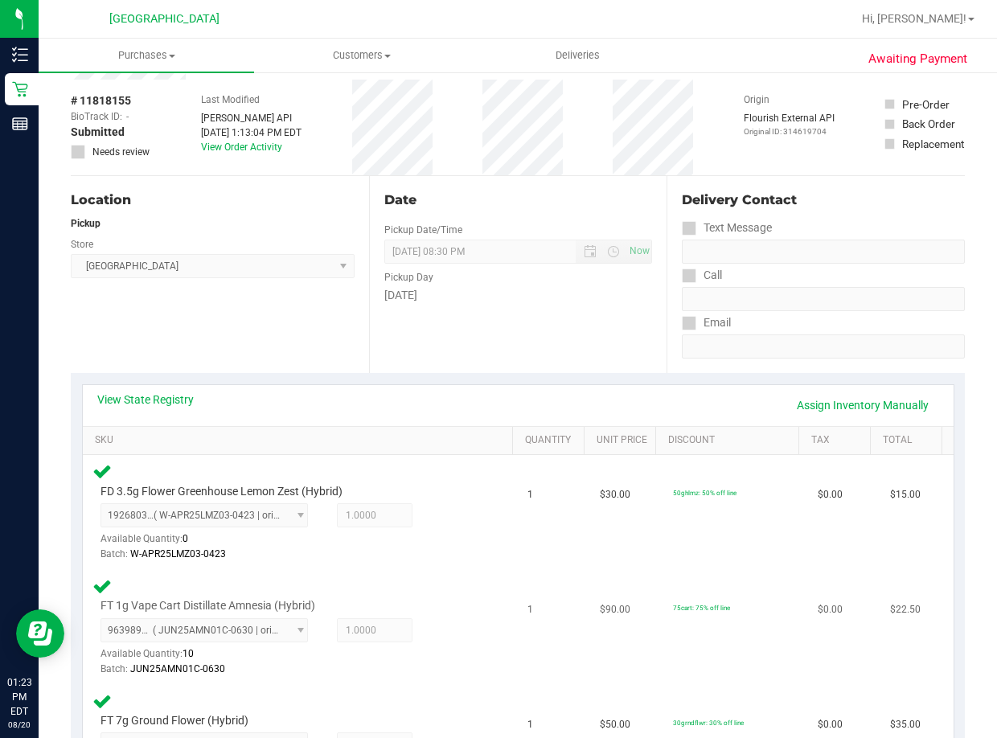
click at [733, 610] on td "75cart: 75% off line" at bounding box center [736, 627] width 146 height 115
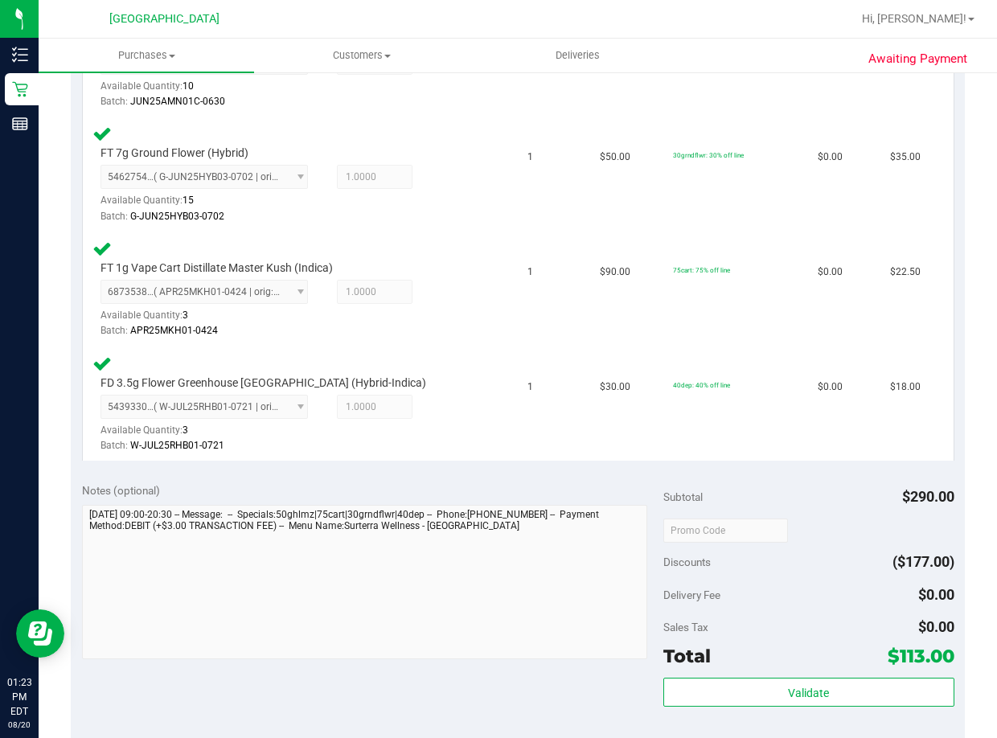
scroll to position [1070, 0]
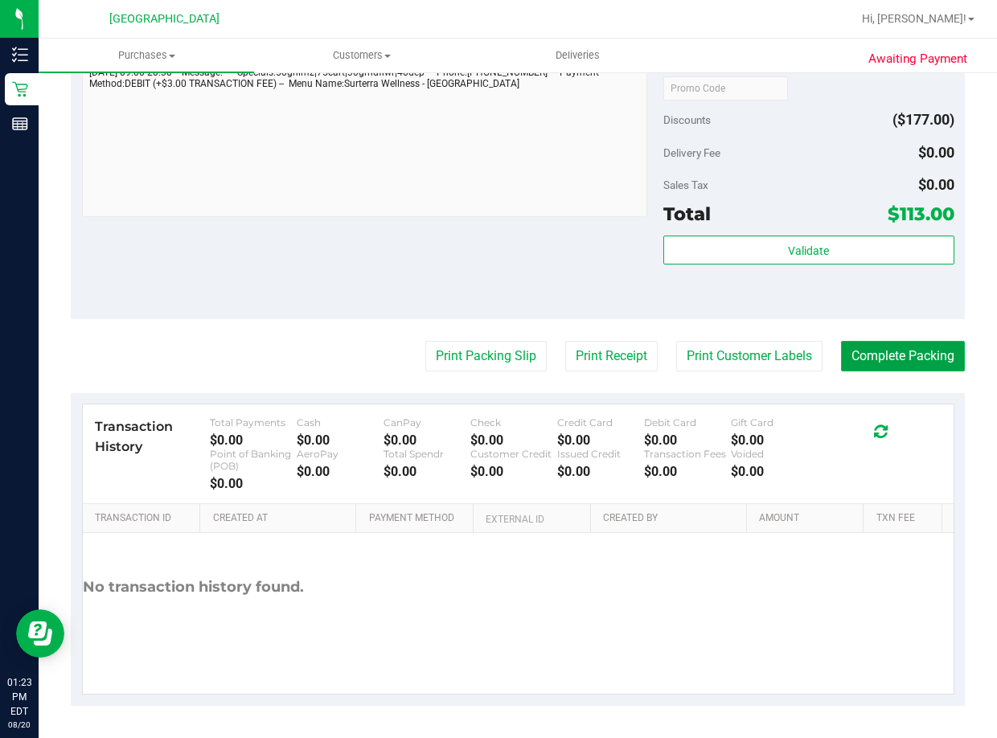
click at [769, 362] on button "Complete Packing" at bounding box center [903, 356] width 124 height 31
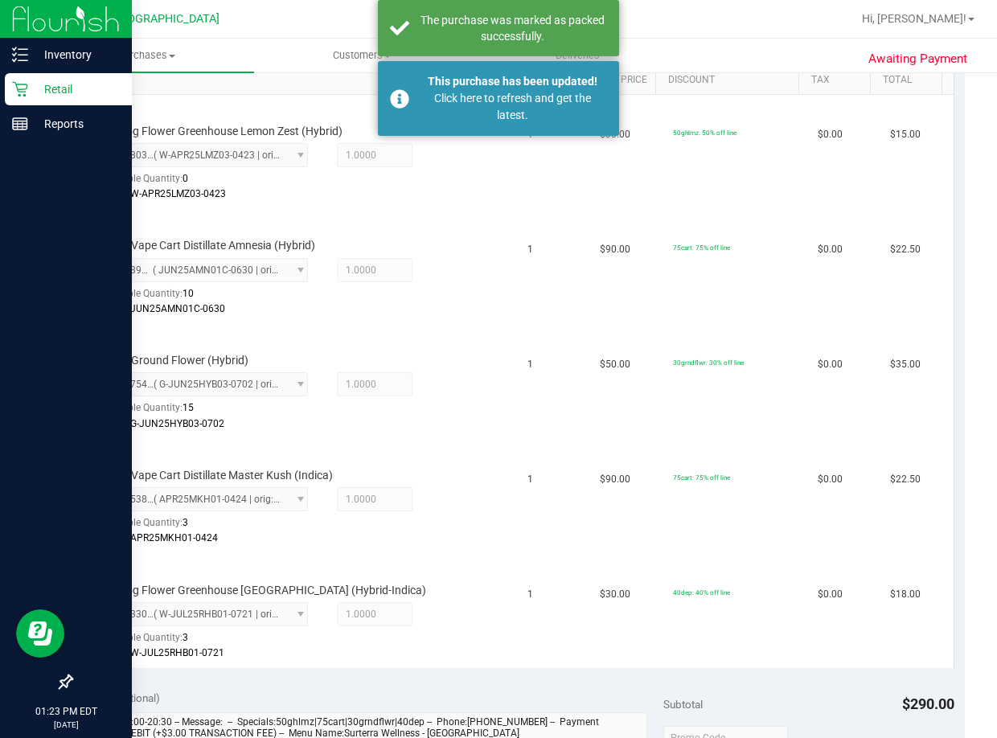
scroll to position [266, 0]
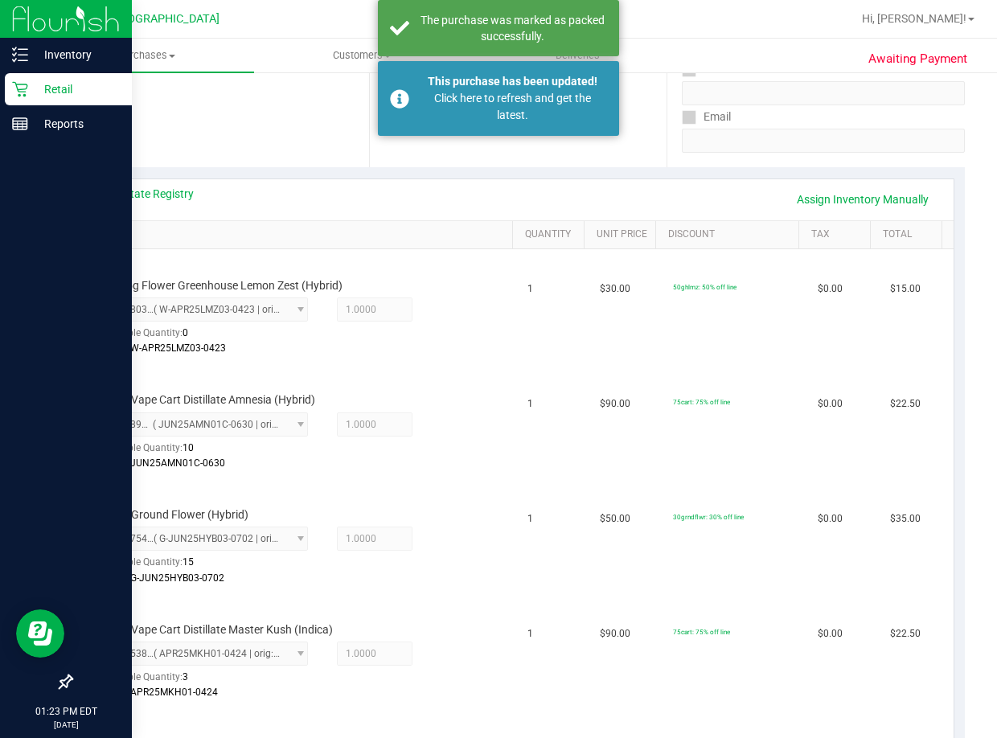
click at [43, 80] on p "Retail" at bounding box center [76, 89] width 96 height 19
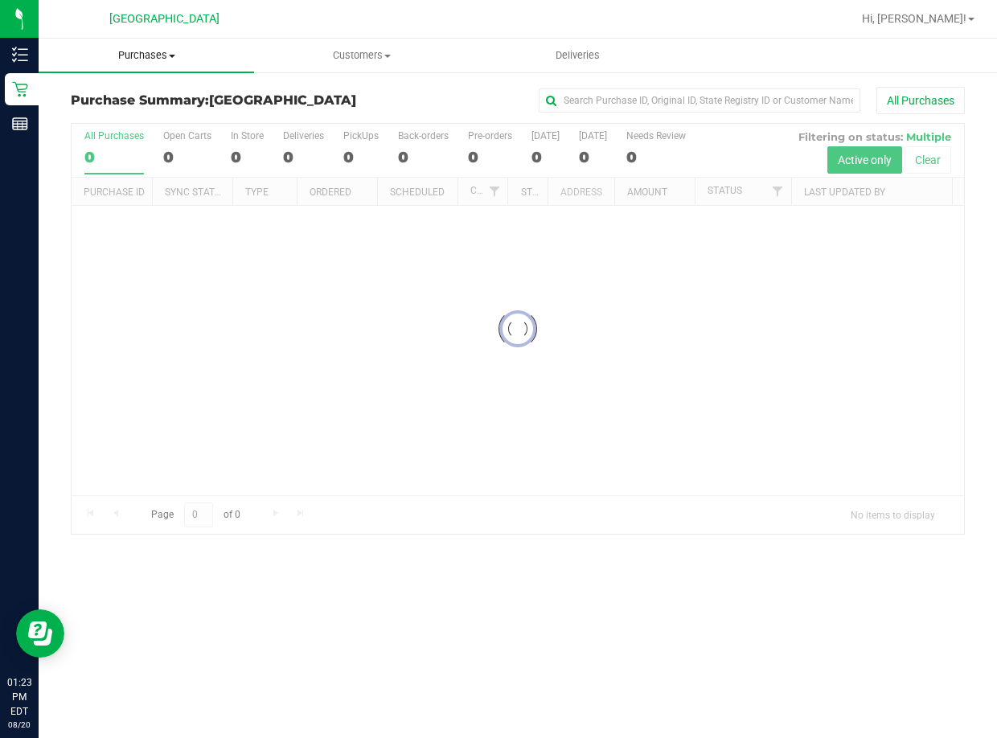
click at [151, 64] on uib-tab-heading "Purchases Summary of purchases Fulfillment All purchases" at bounding box center [146, 56] width 215 height 34
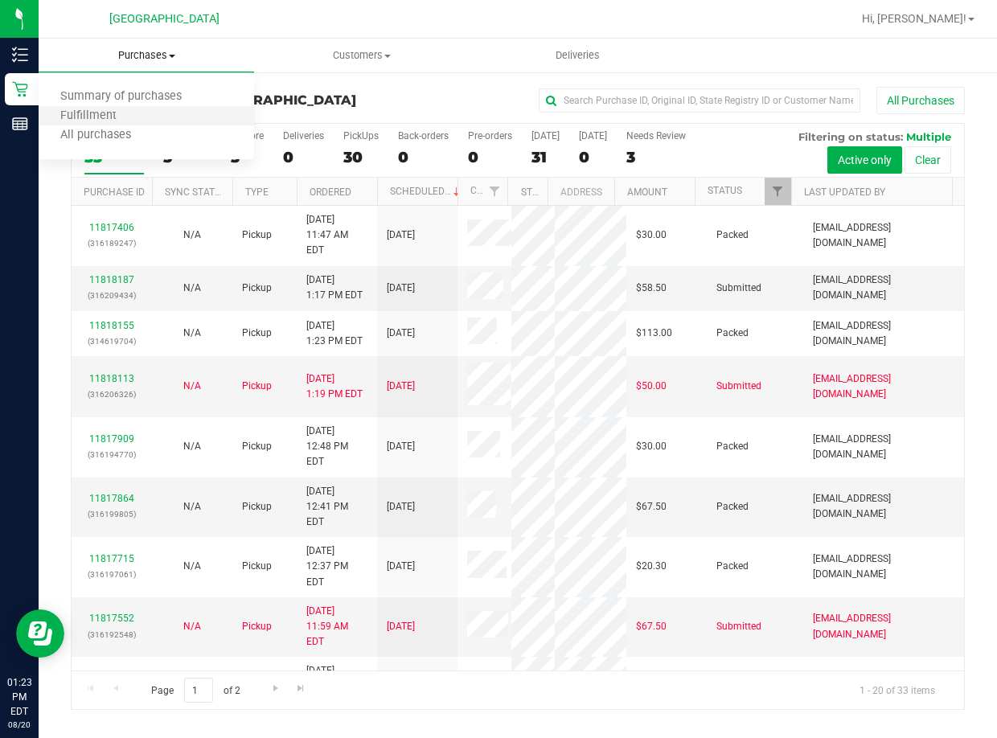
click at [166, 123] on li "Fulfillment" at bounding box center [146, 116] width 215 height 19
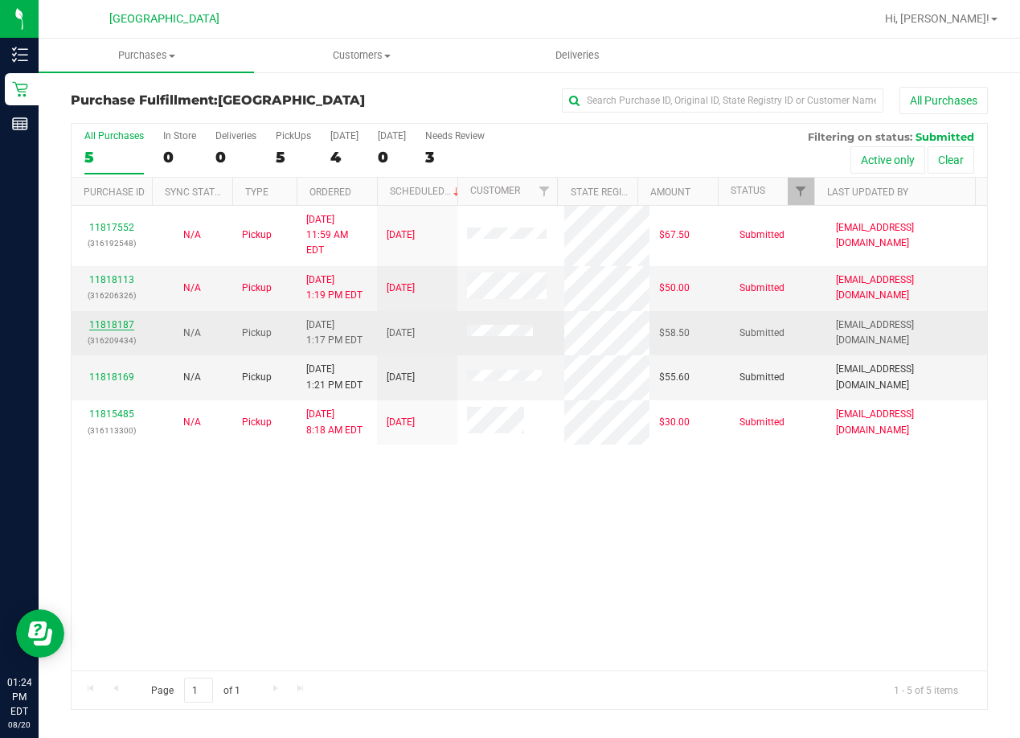
click at [124, 319] on link "11818187" at bounding box center [111, 324] width 45 height 11
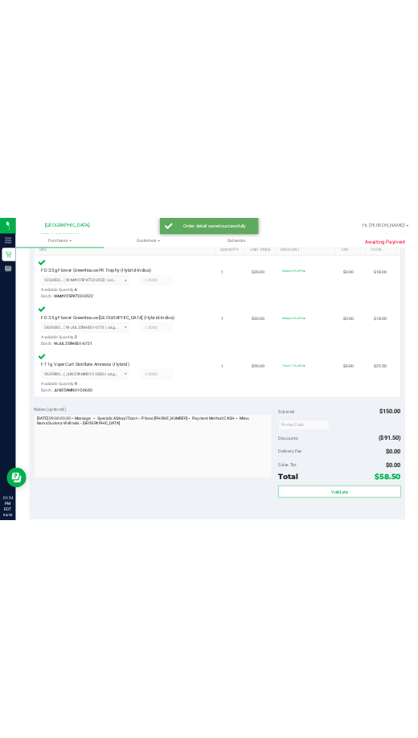
scroll to position [563, 0]
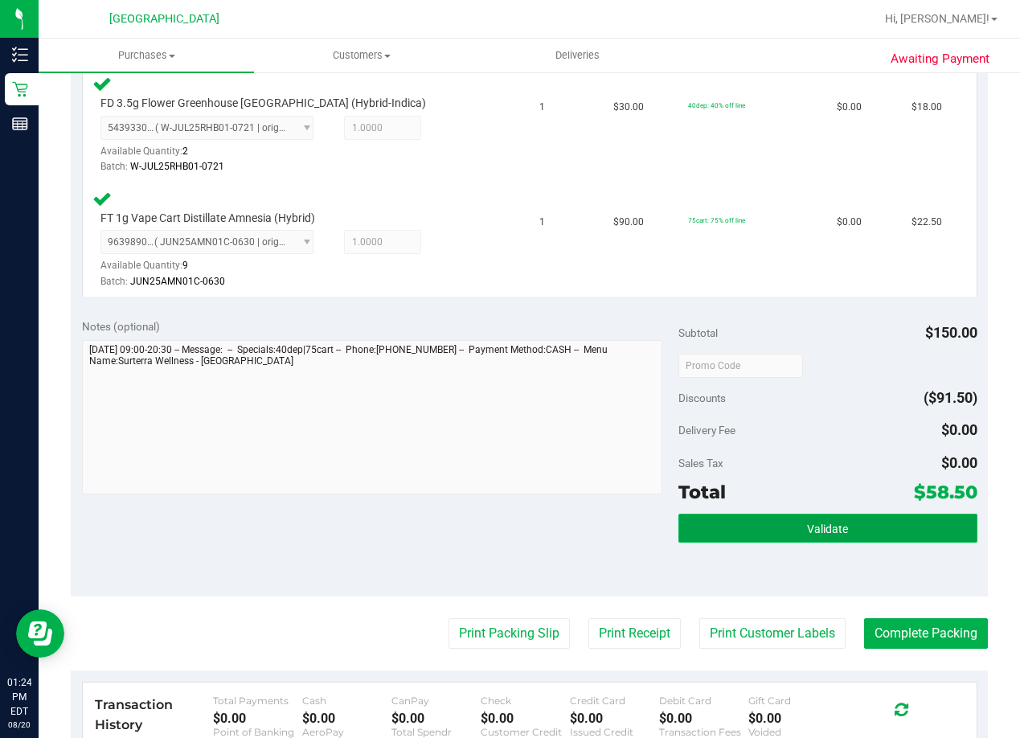
click at [769, 519] on button "Validate" at bounding box center [828, 528] width 298 height 29
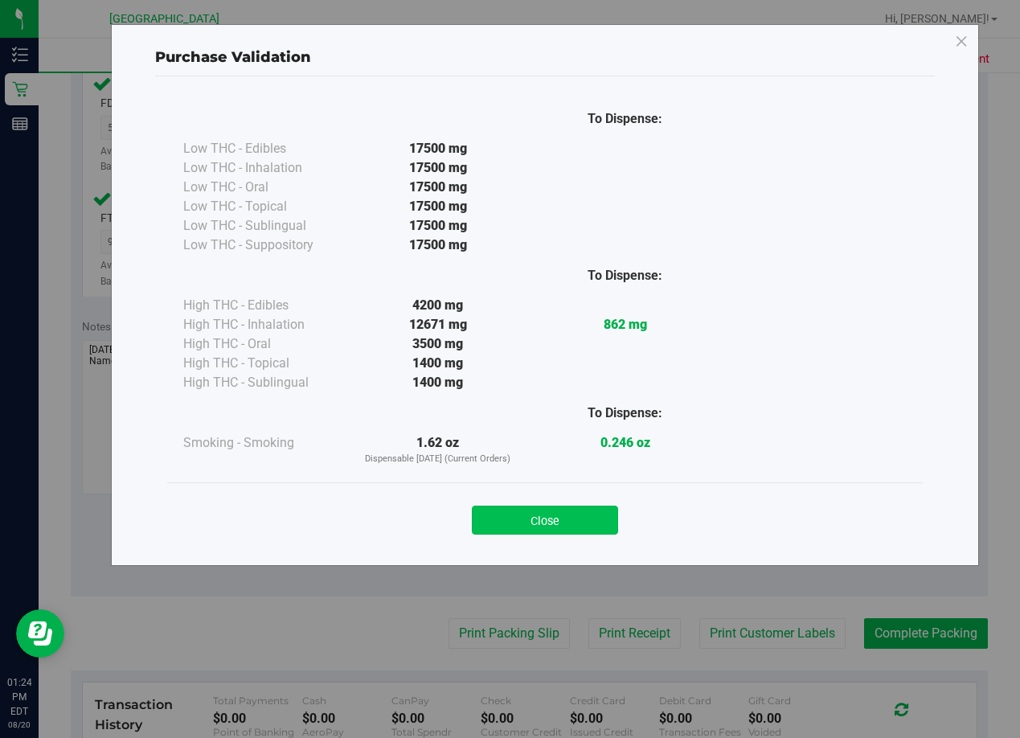
click at [581, 506] on button "Close" at bounding box center [545, 520] width 146 height 29
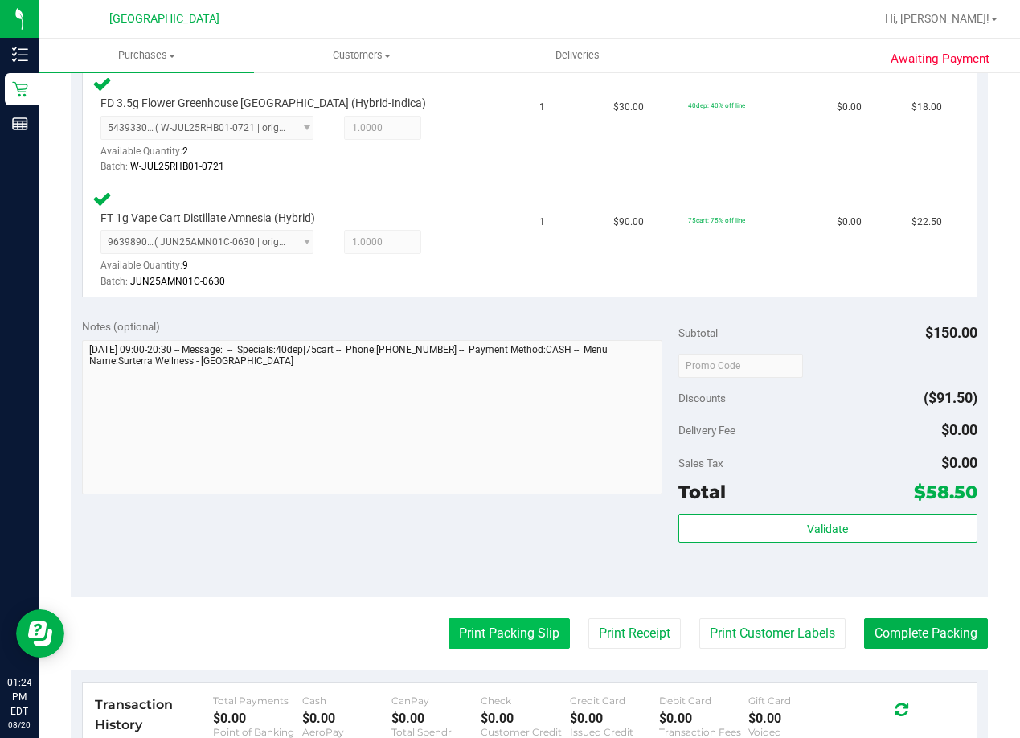
click at [494, 641] on button "Print Packing Slip" at bounding box center [509, 633] width 121 height 31
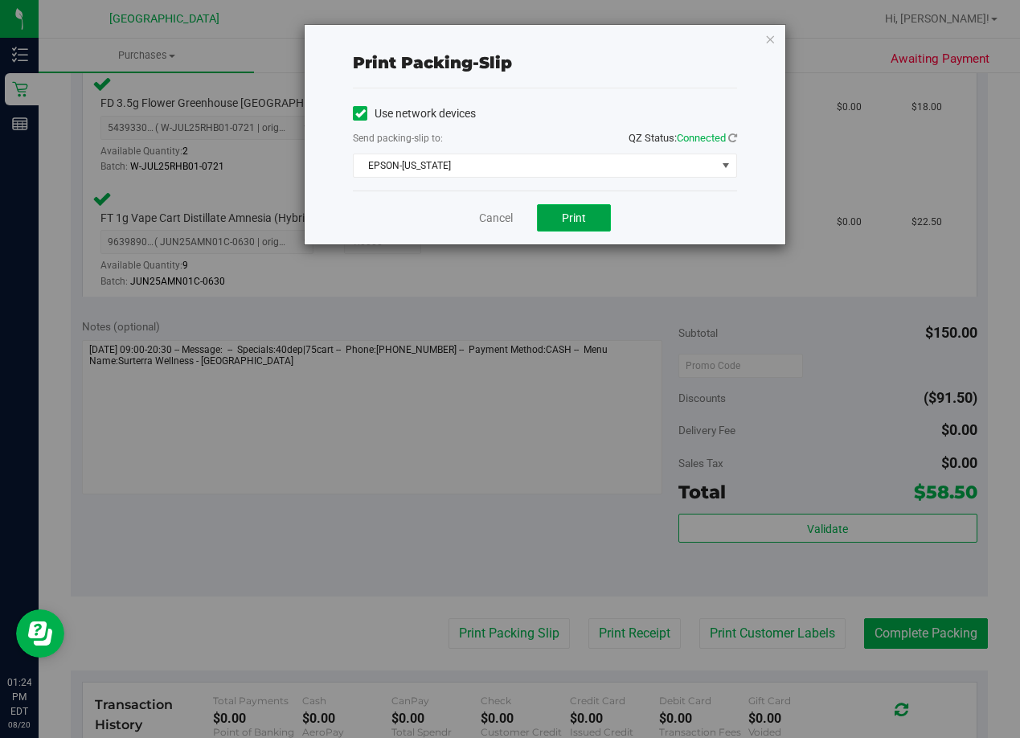
click at [582, 215] on span "Print" at bounding box center [574, 217] width 24 height 13
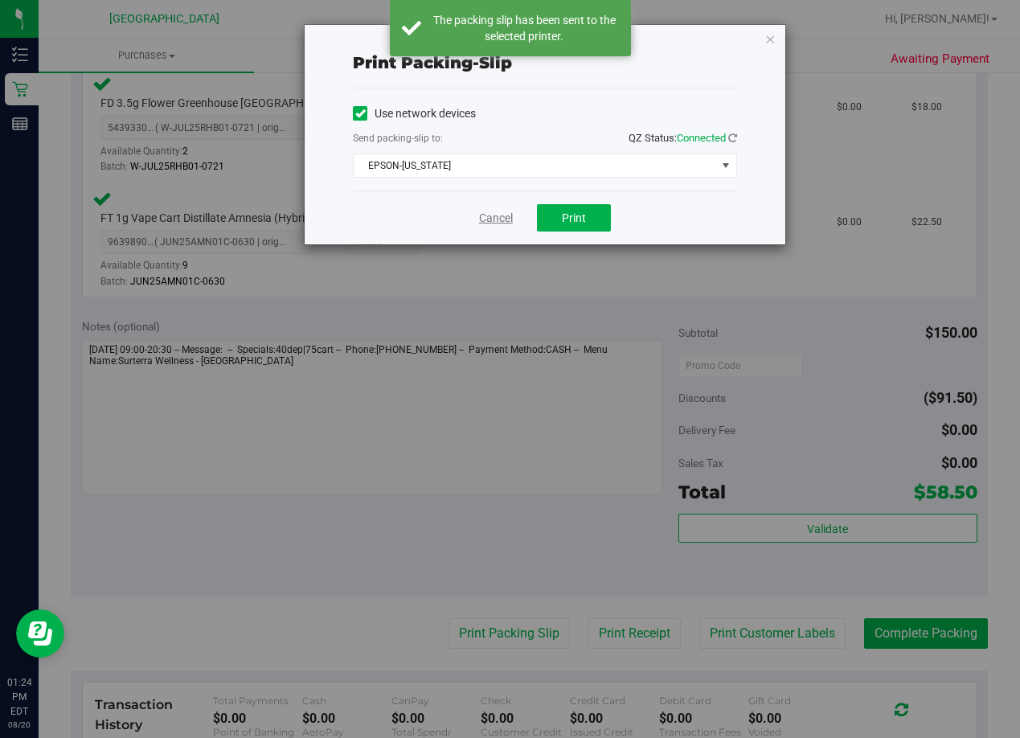
click at [499, 212] on link "Cancel" at bounding box center [496, 218] width 34 height 17
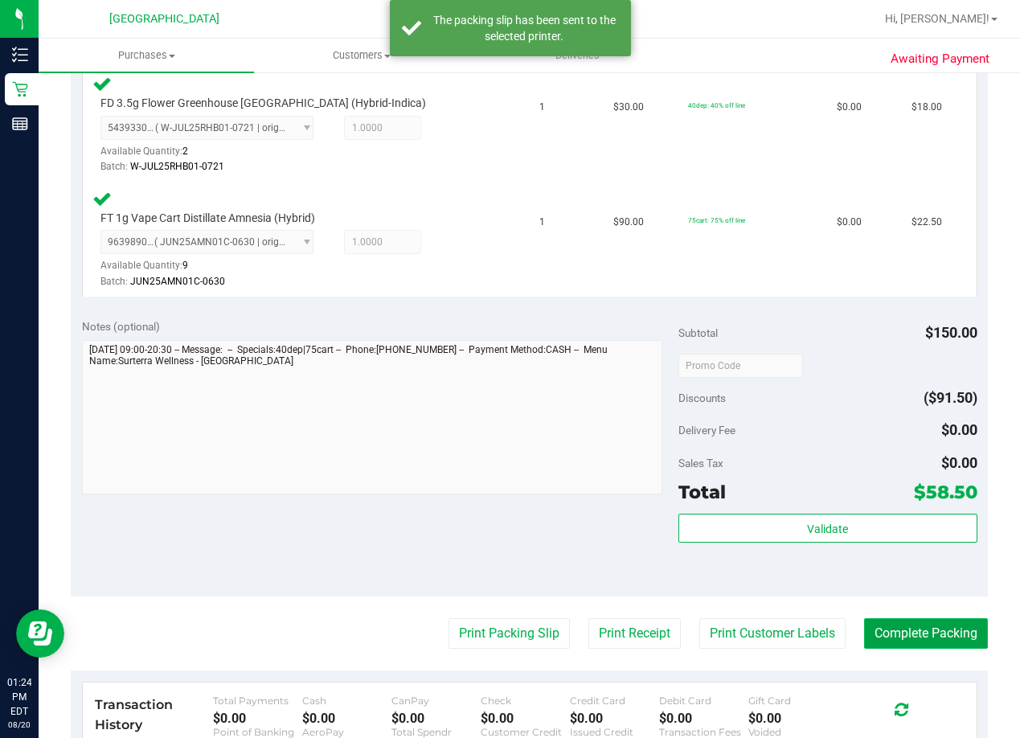
click at [769, 630] on button "Complete Packing" at bounding box center [926, 633] width 124 height 31
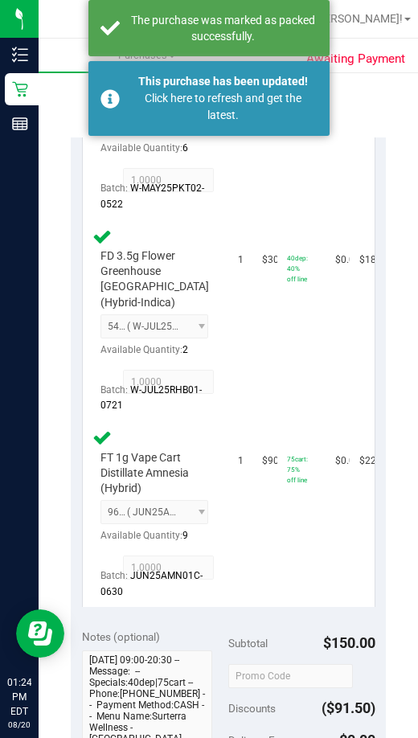
scroll to position [644, 0]
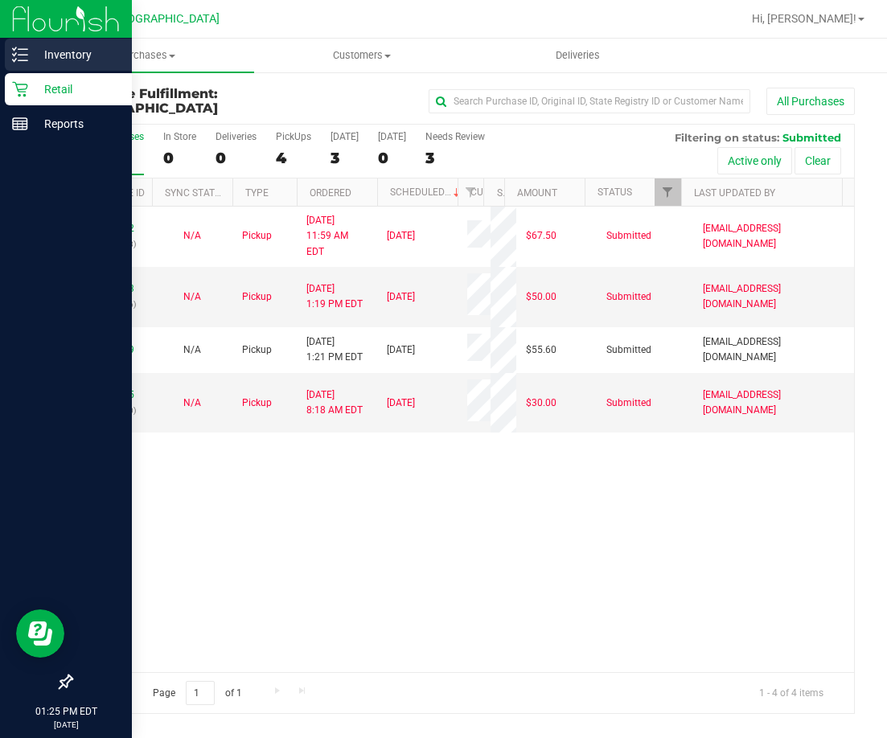
click at [36, 69] on div "Inventory" at bounding box center [68, 55] width 127 height 32
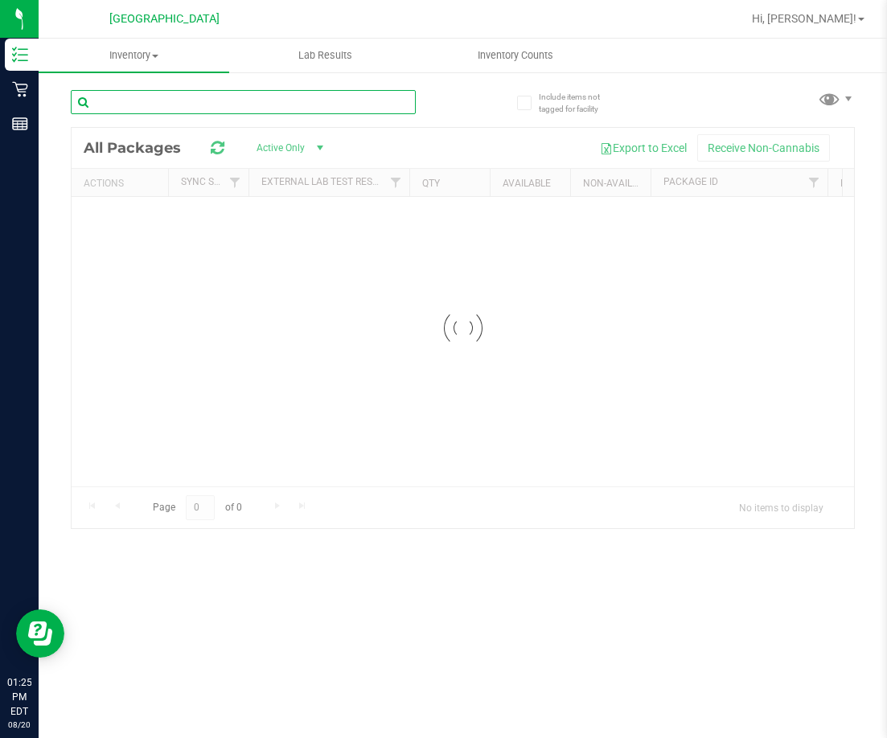
click at [216, 105] on input "text" at bounding box center [243, 102] width 345 height 24
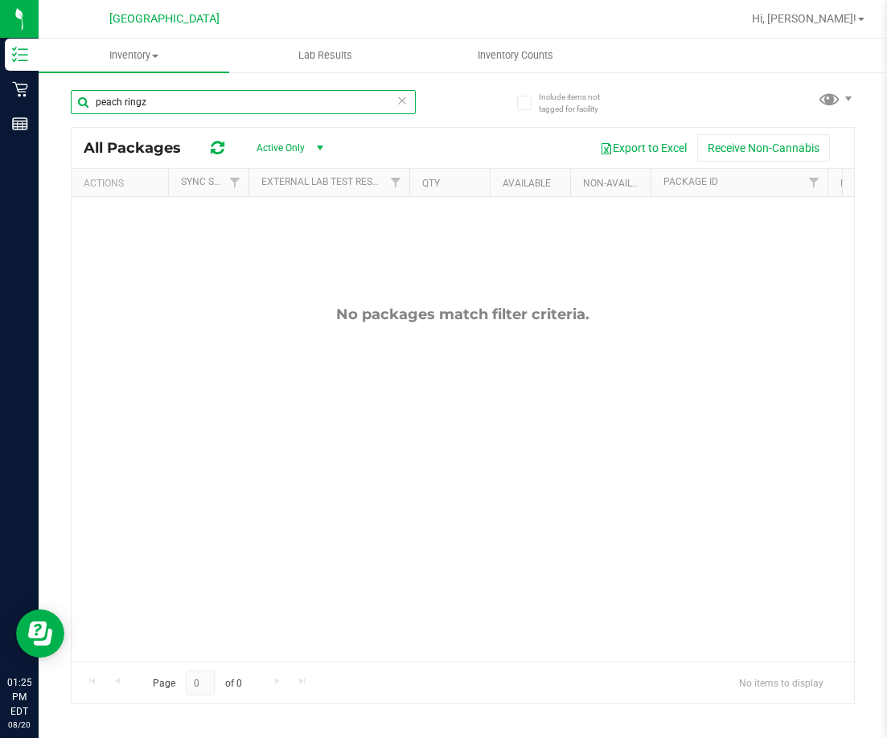
drag, startPoint x: 216, startPoint y: 105, endPoint x: 120, endPoint y: 117, distance: 97.2
click at [120, 117] on div "peach ringz" at bounding box center [243, 108] width 345 height 37
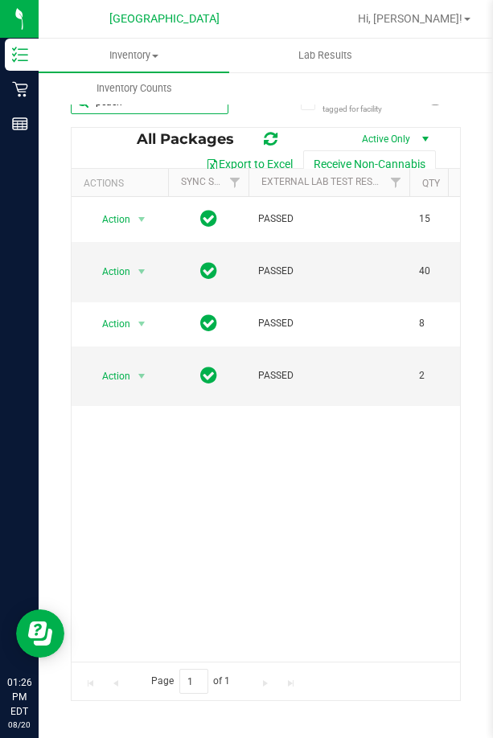
type input "peach"
